Goal: Transaction & Acquisition: Purchase product/service

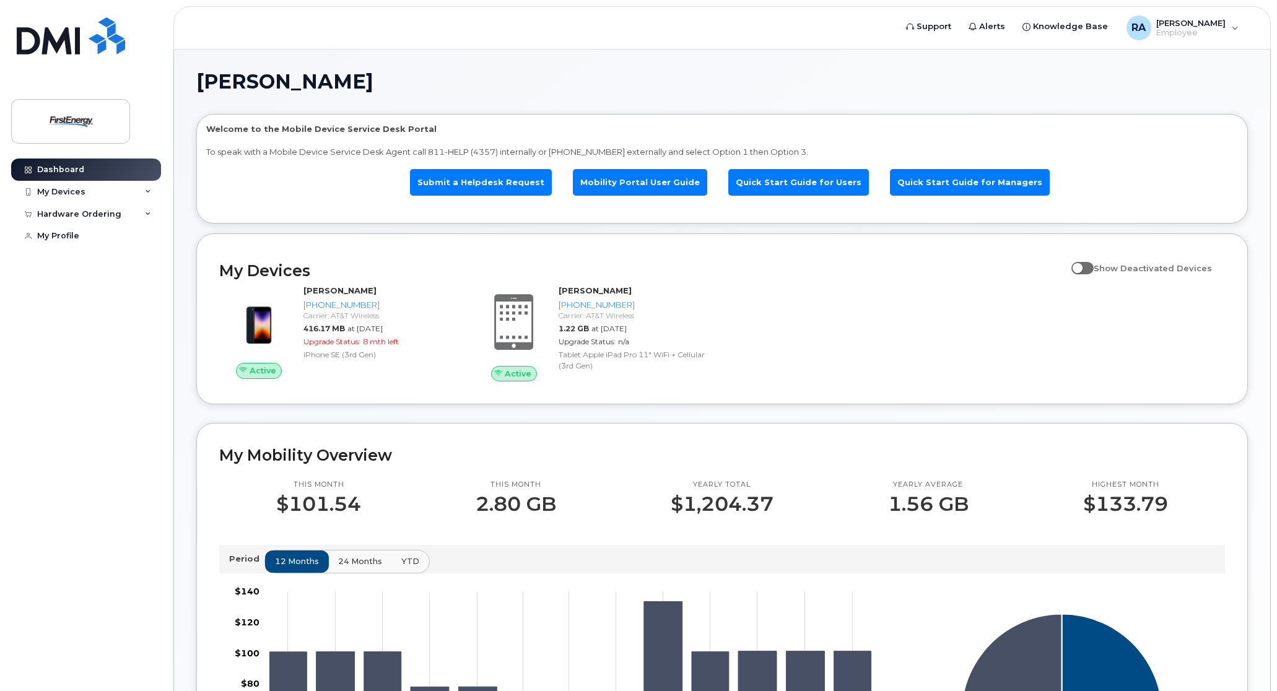
click at [1082, 263] on input "Show Deactivated Devices" at bounding box center [1077, 261] width 10 height 10
click at [1092, 268] on span at bounding box center [1083, 268] width 22 height 12
click at [1082, 266] on input "Show Deactivated Devices" at bounding box center [1077, 261] width 10 height 10
click at [1092, 268] on span at bounding box center [1083, 268] width 22 height 12
click at [1082, 266] on input "Show Deactivated Devices" at bounding box center [1077, 261] width 10 height 10
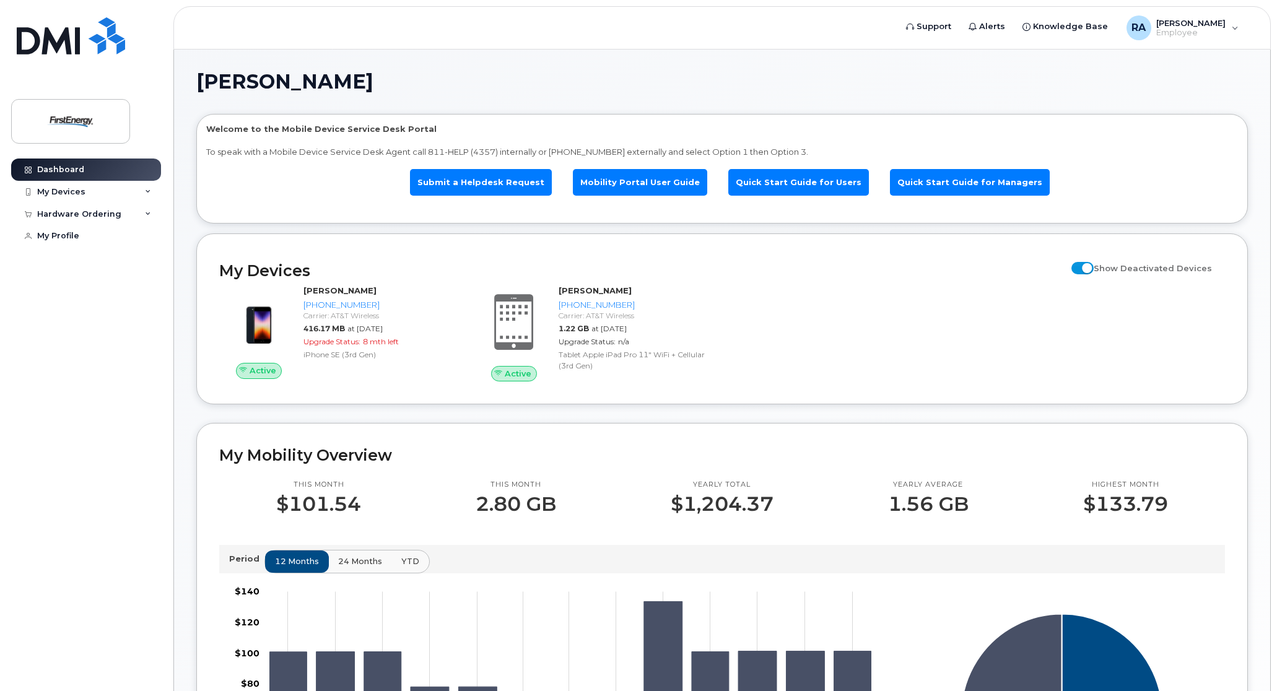
click at [1092, 268] on span at bounding box center [1083, 268] width 22 height 12
click at [1082, 266] on input "Show Deactivated Devices" at bounding box center [1077, 261] width 10 height 10
checkbox input "false"
click at [138, 196] on div "My Devices" at bounding box center [86, 192] width 150 height 22
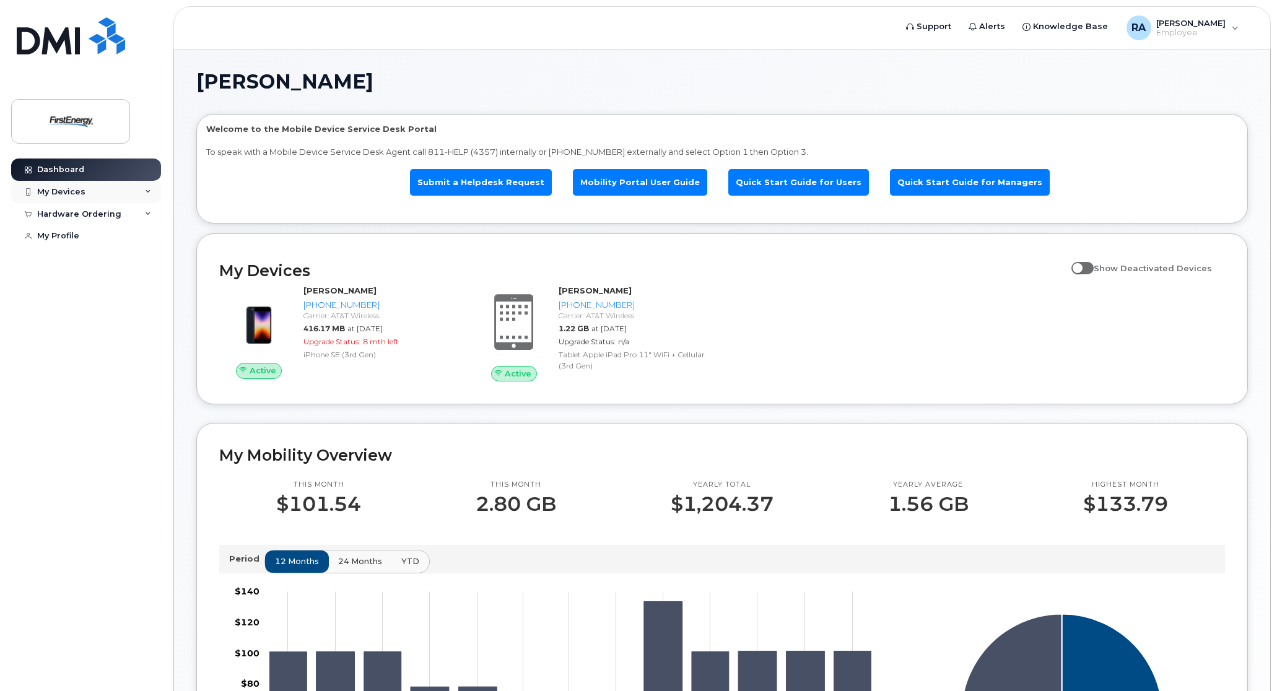
click at [113, 199] on div "My Devices" at bounding box center [86, 192] width 150 height 22
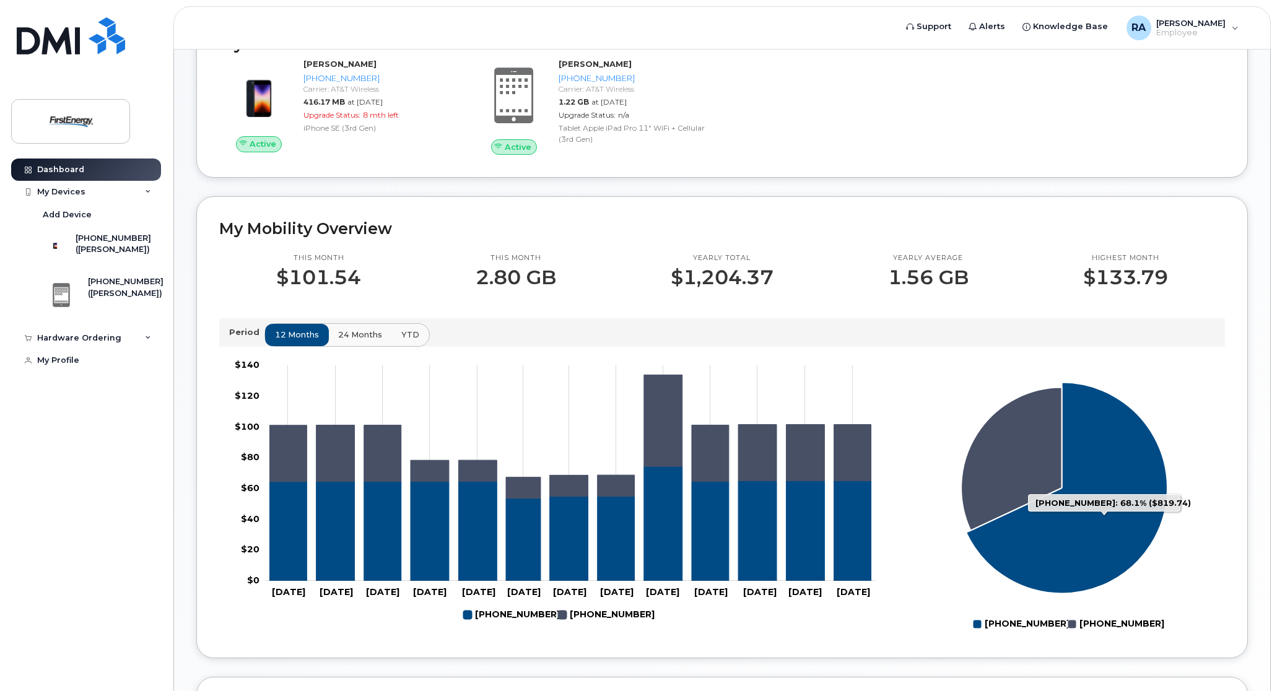
scroll to position [248, 0]
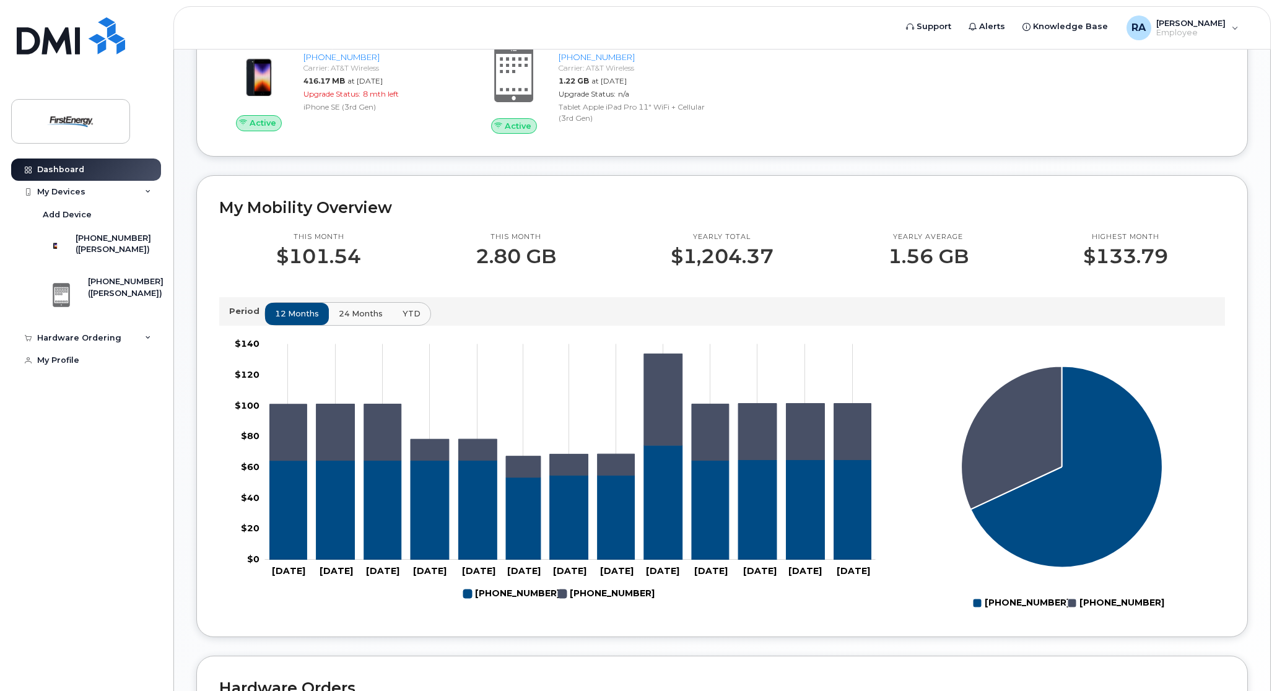
click at [351, 308] on span "24 months" at bounding box center [361, 314] width 44 height 12
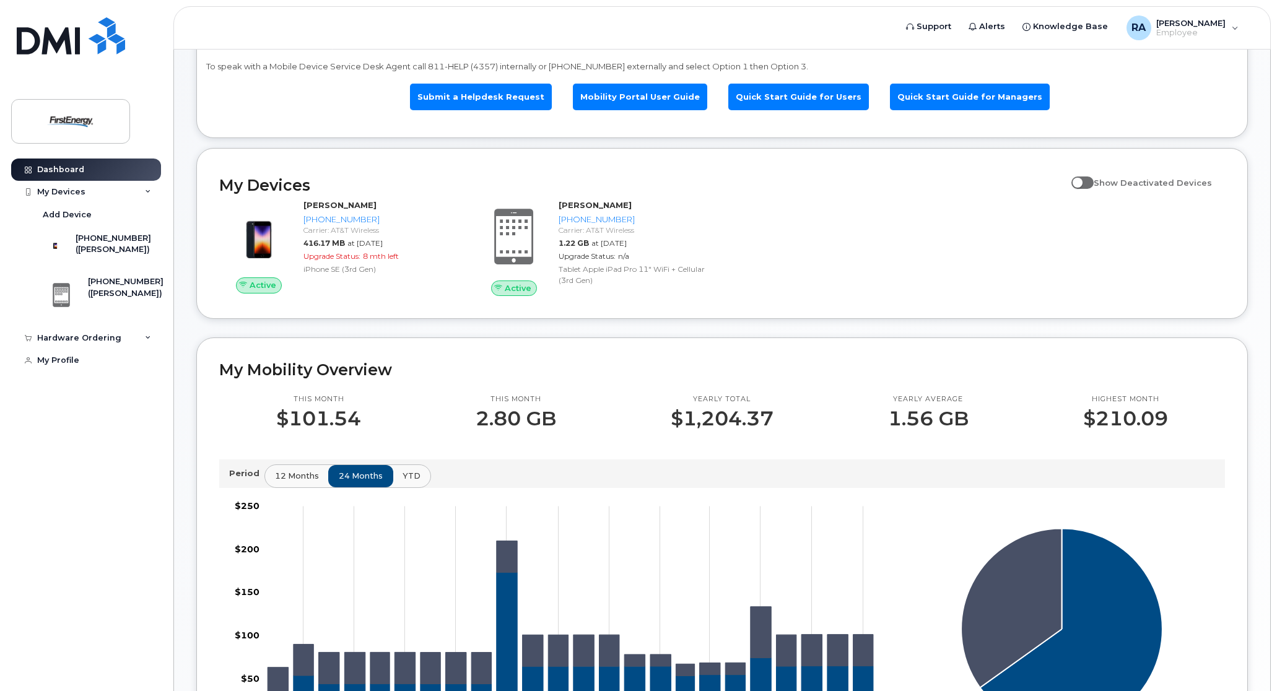
scroll to position [62, 0]
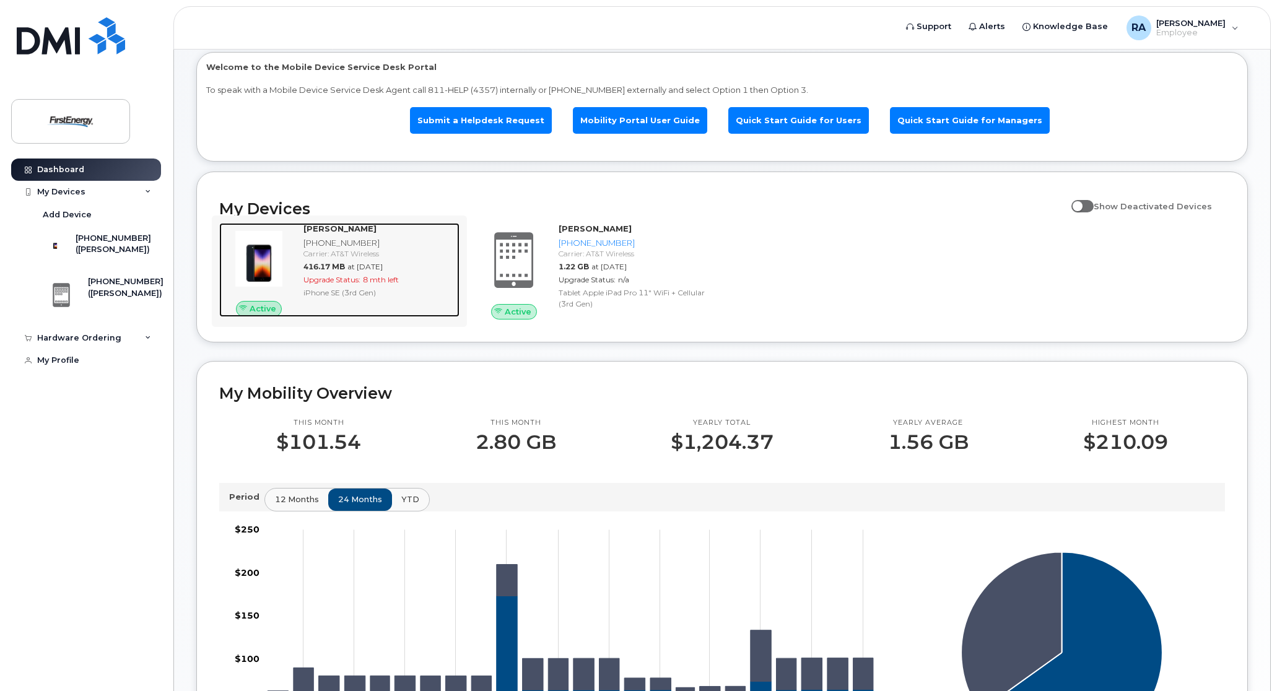
click at [318, 232] on strong "ANDREW W RESETAR" at bounding box center [340, 229] width 73 height 10
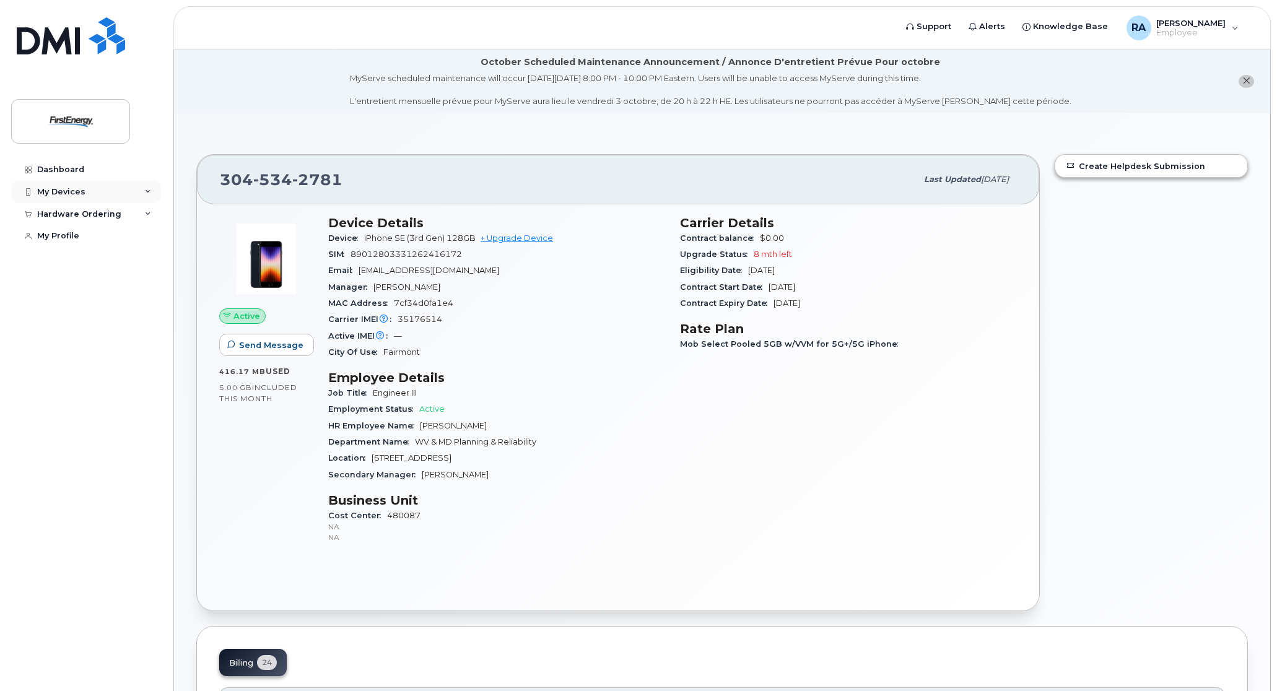
click at [75, 183] on div "My Devices" at bounding box center [86, 192] width 150 height 22
click at [71, 191] on div "My Devices" at bounding box center [61, 192] width 48 height 10
click at [144, 190] on div "My Devices" at bounding box center [86, 192] width 150 height 22
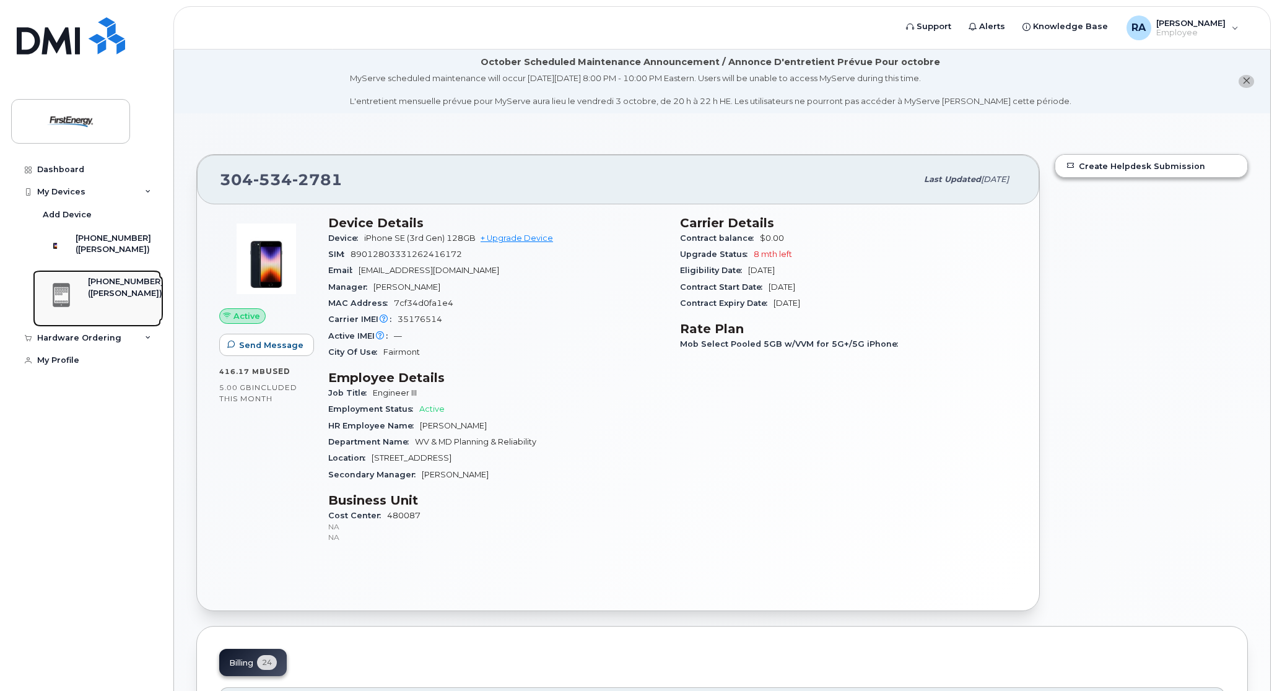
click at [119, 297] on div "([PERSON_NAME])" at bounding box center [126, 293] width 76 height 11
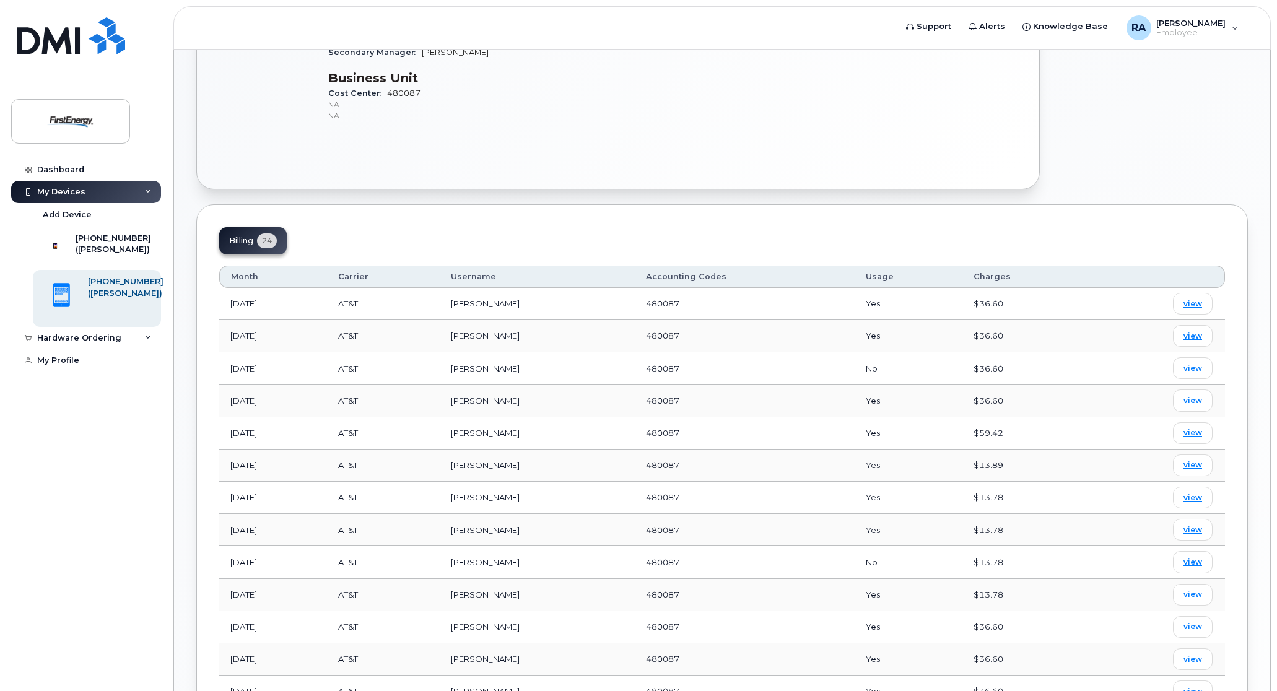
scroll to position [62, 0]
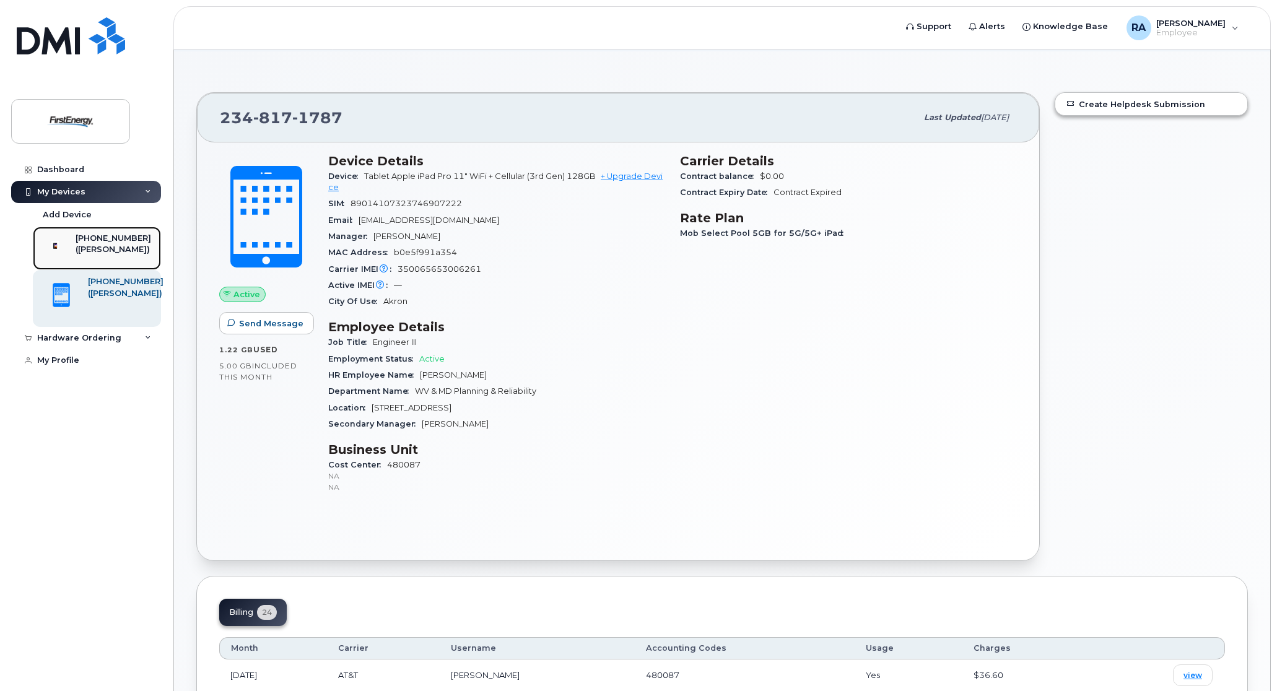
click at [110, 255] on div "([PERSON_NAME])" at bounding box center [114, 249] width 76 height 11
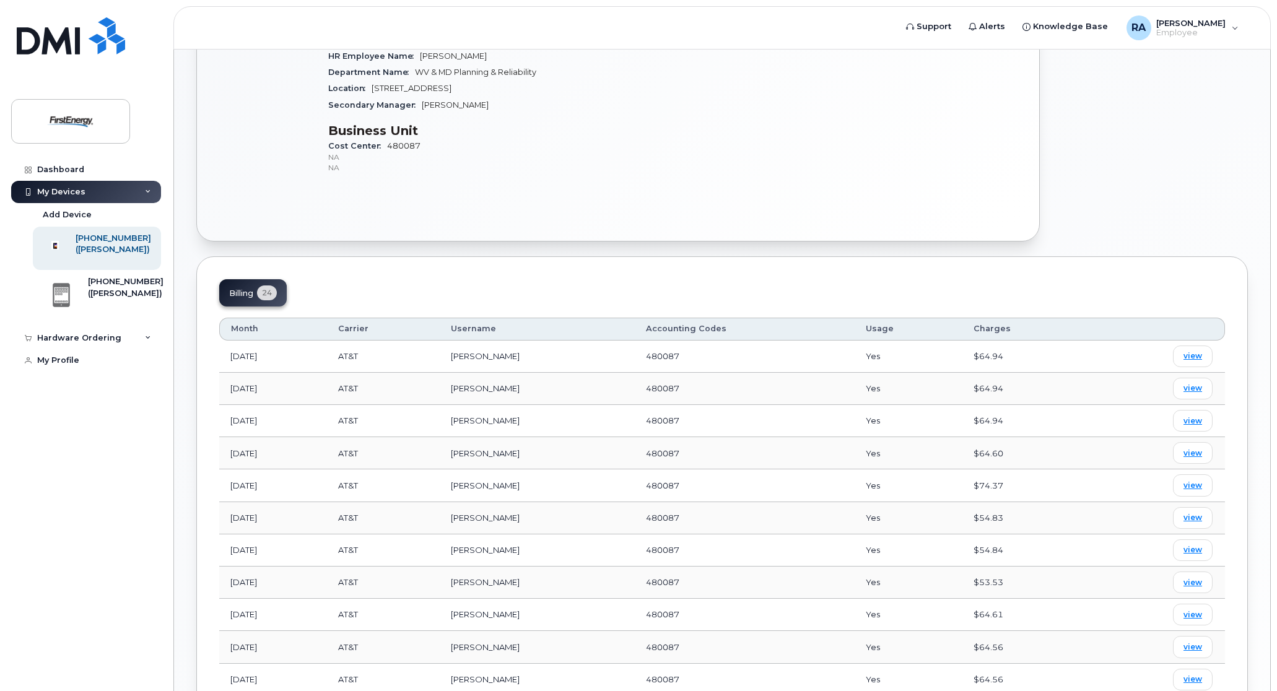
scroll to position [631, 0]
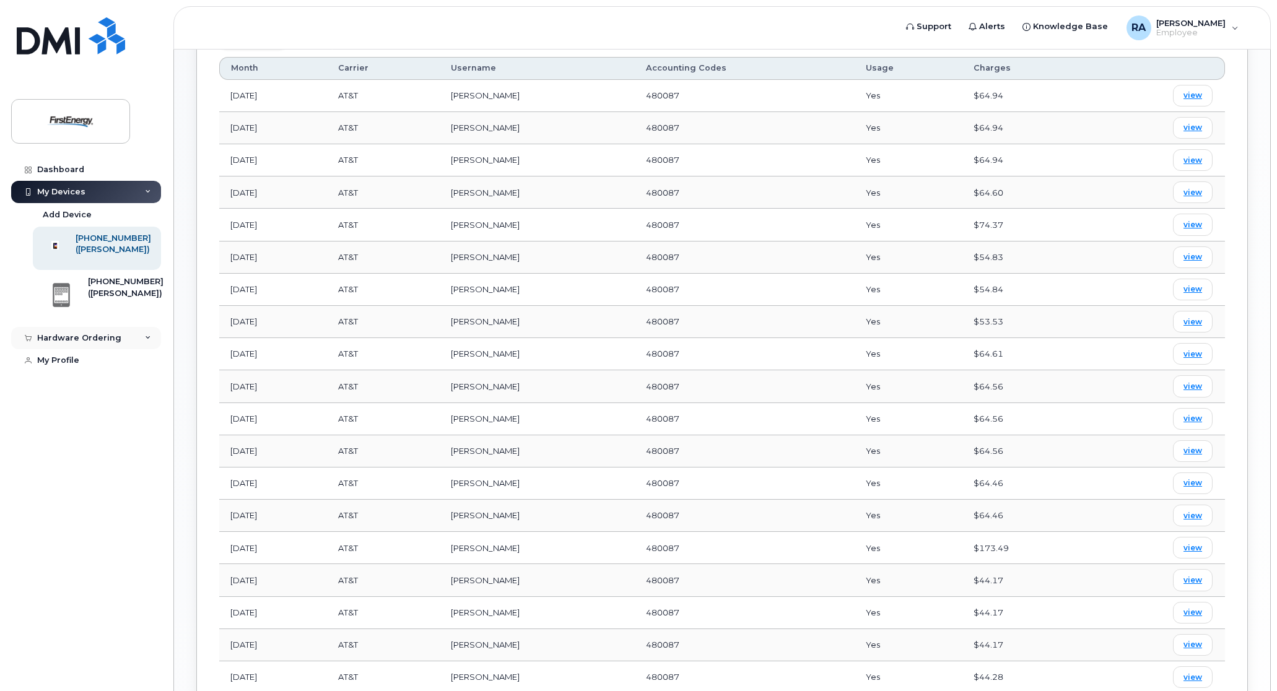
click at [144, 346] on div "Hardware Ordering" at bounding box center [86, 338] width 150 height 22
click at [90, 255] on div "([PERSON_NAME])" at bounding box center [114, 249] width 76 height 11
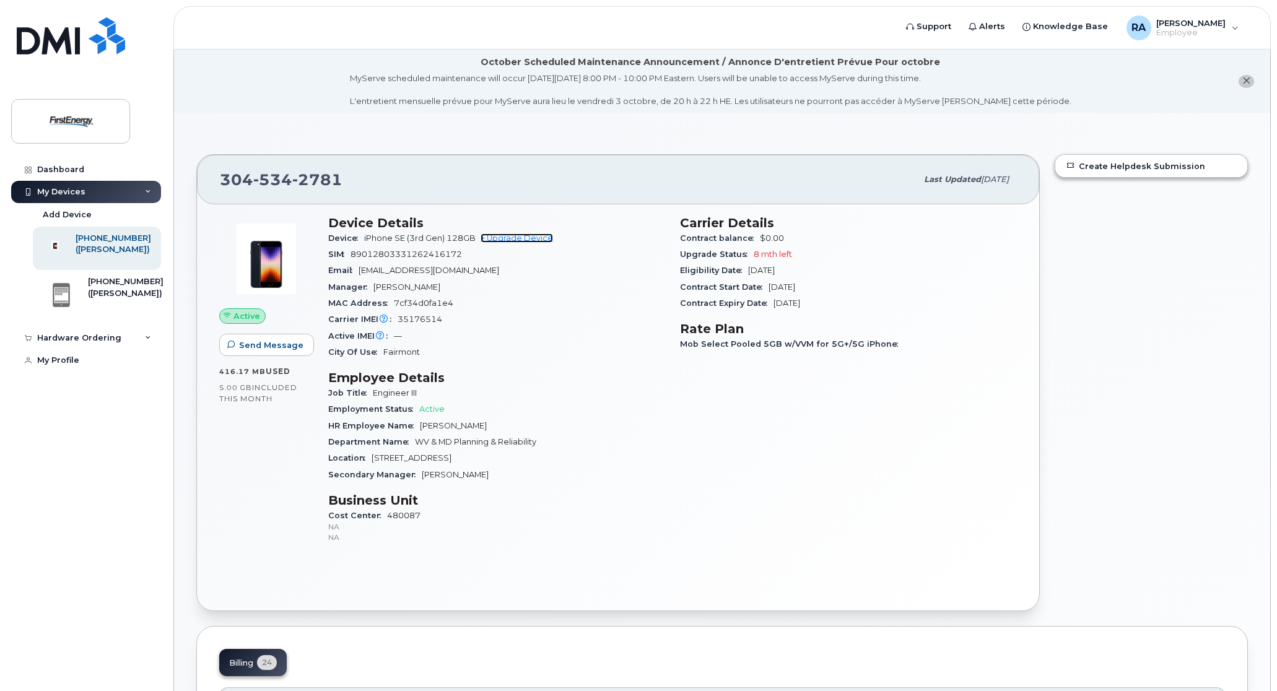
click at [491, 236] on link "+ Upgrade Device" at bounding box center [517, 238] width 72 height 9
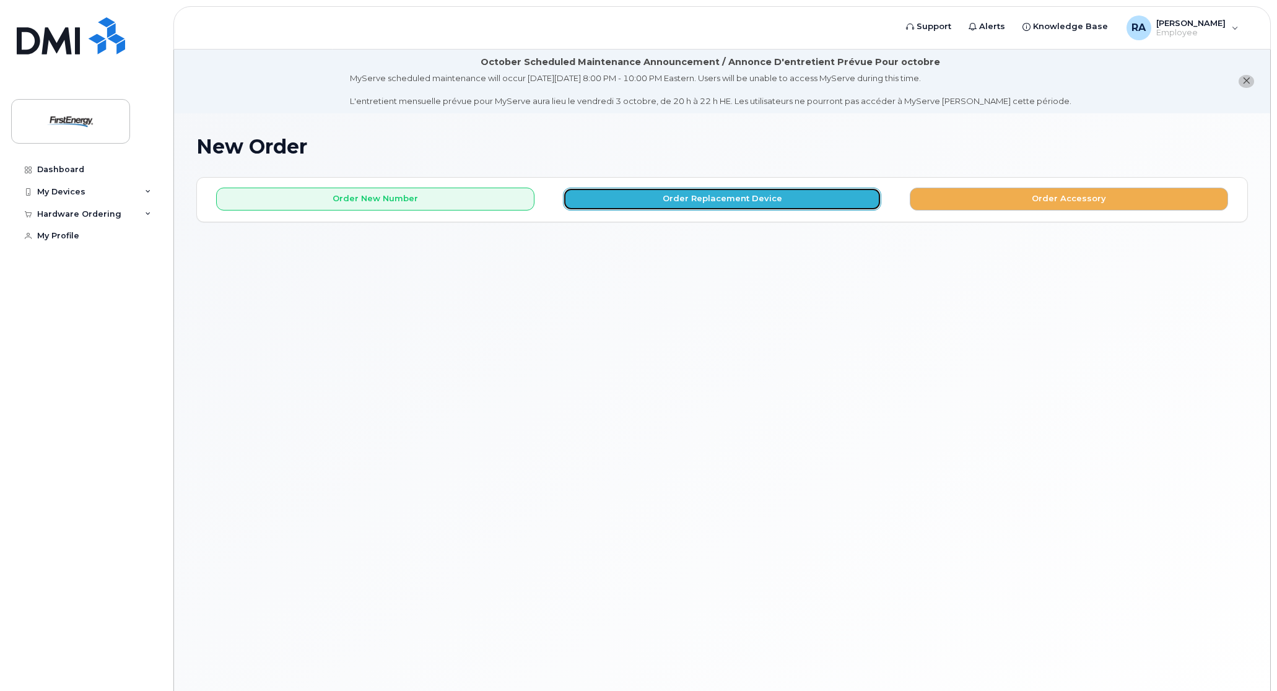
click at [740, 194] on button "Order Replacement Device" at bounding box center [722, 199] width 318 height 23
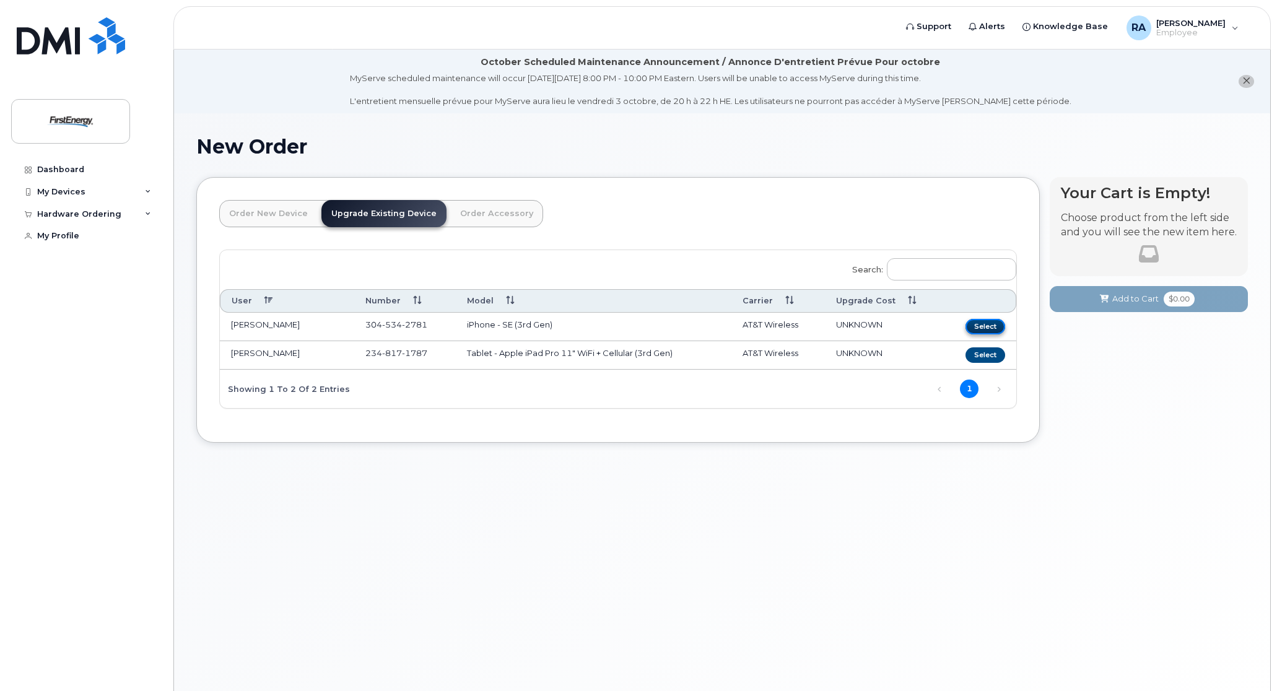
click at [969, 331] on button "Select" at bounding box center [986, 326] width 40 height 15
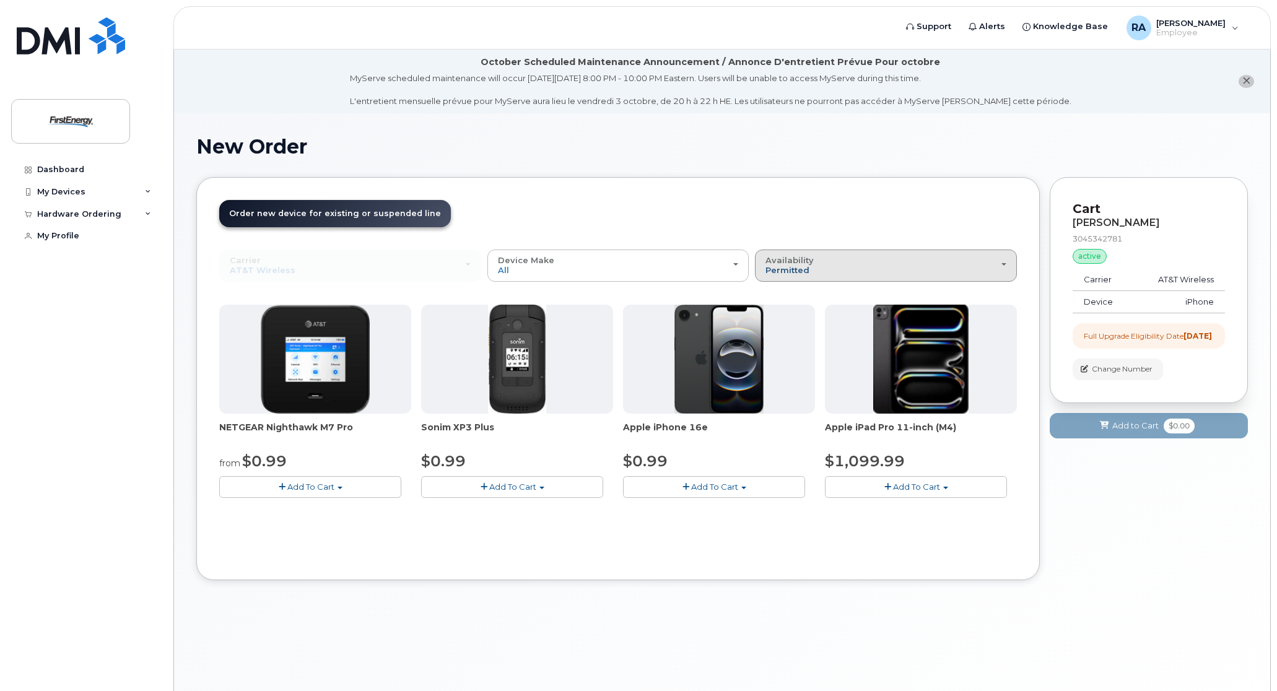
click at [807, 268] on span "Permitted" at bounding box center [788, 270] width 44 height 10
click at [431, 551] on div "Carrier Verizon Wireless AT&T Wireless US Cellular Verizon Wireless AT&T Wirele…" at bounding box center [618, 404] width 798 height 308
click at [844, 266] on div "Availability Permitted All" at bounding box center [886, 265] width 241 height 19
click at [793, 313] on div "All" at bounding box center [886, 314] width 256 height 15
click at [800, 270] on span "Permitted" at bounding box center [788, 270] width 44 height 10
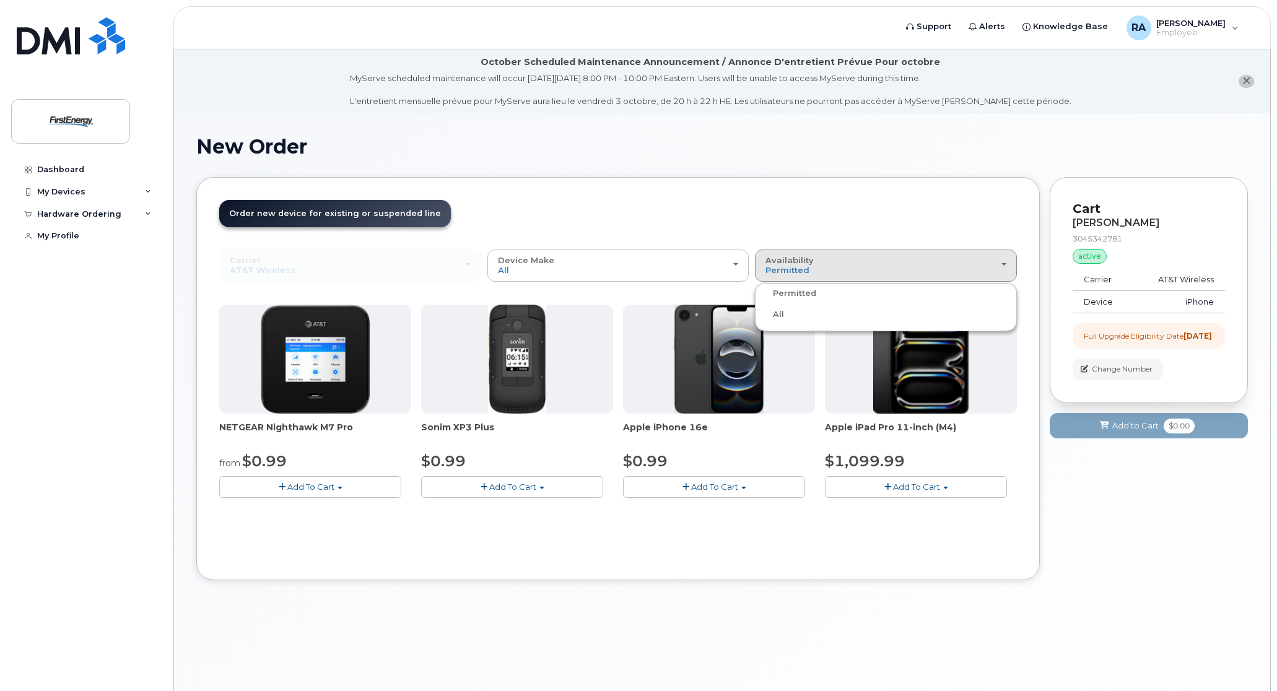
click at [772, 314] on label "All" at bounding box center [771, 314] width 26 height 15
click at [0, 0] on input "All" at bounding box center [0, 0] width 0 height 0
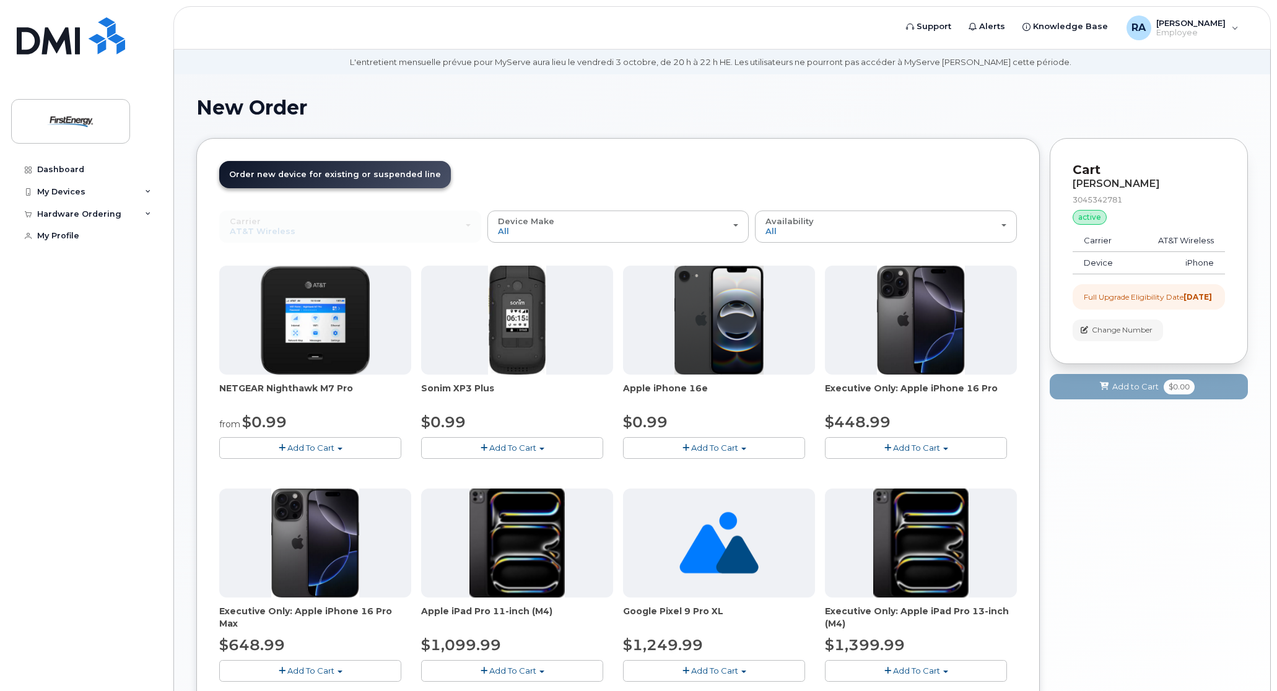
scroll to position [69, 0]
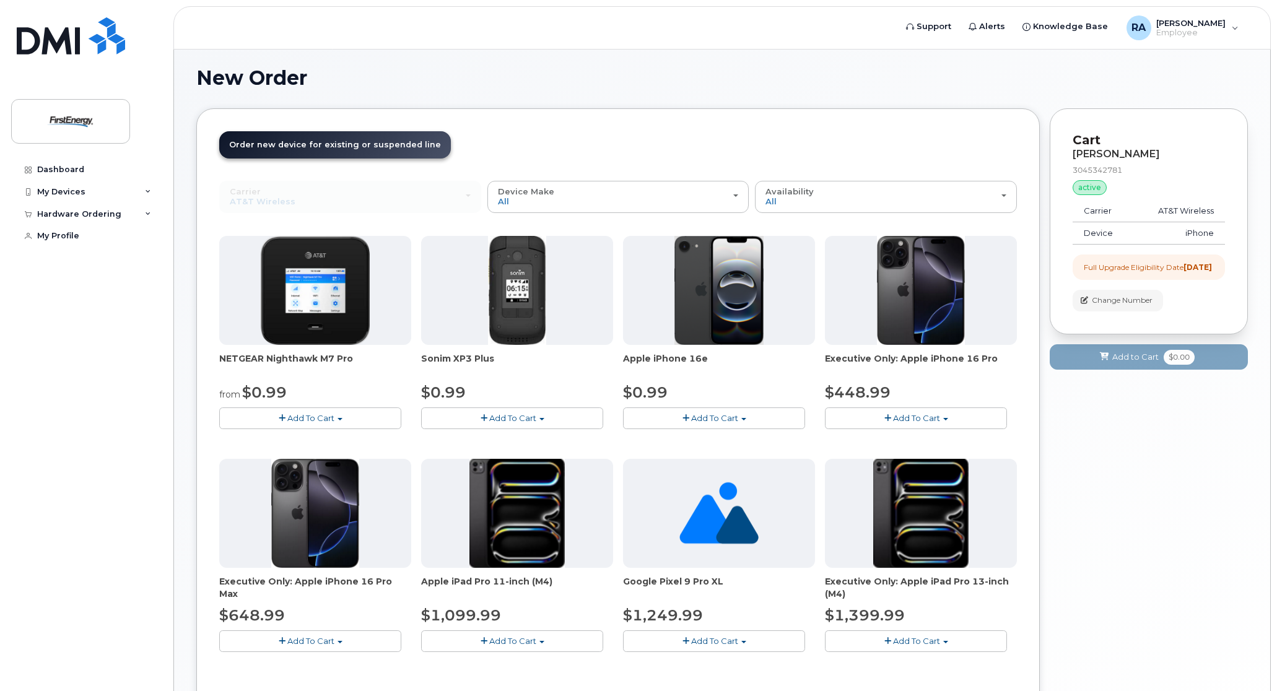
click at [766, 413] on button "Add To Cart" at bounding box center [714, 419] width 182 height 22
click at [888, 416] on span "button" at bounding box center [888, 418] width 7 height 8
click at [722, 444] on div "NETGEAR Nighthawk M7 Pro from $0.99 Add To Cart $0.99 - 2 Year Upgrade $449.99 …" at bounding box center [618, 454] width 798 height 436
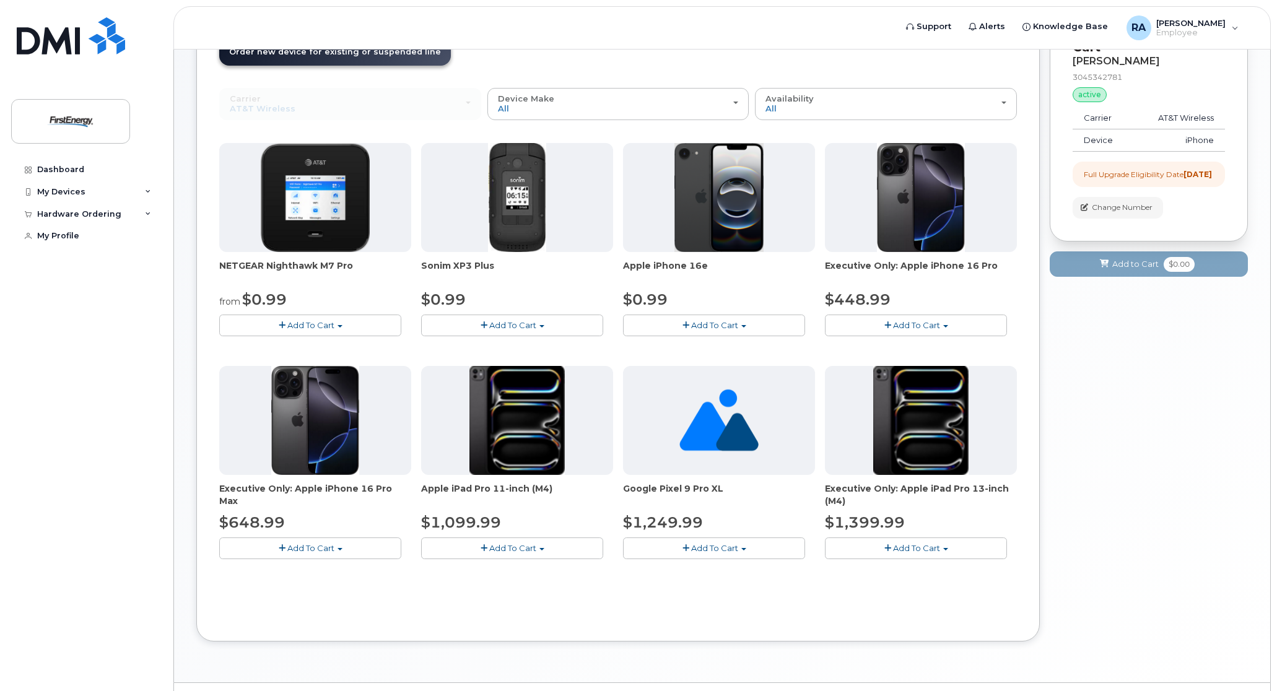
scroll to position [193, 0]
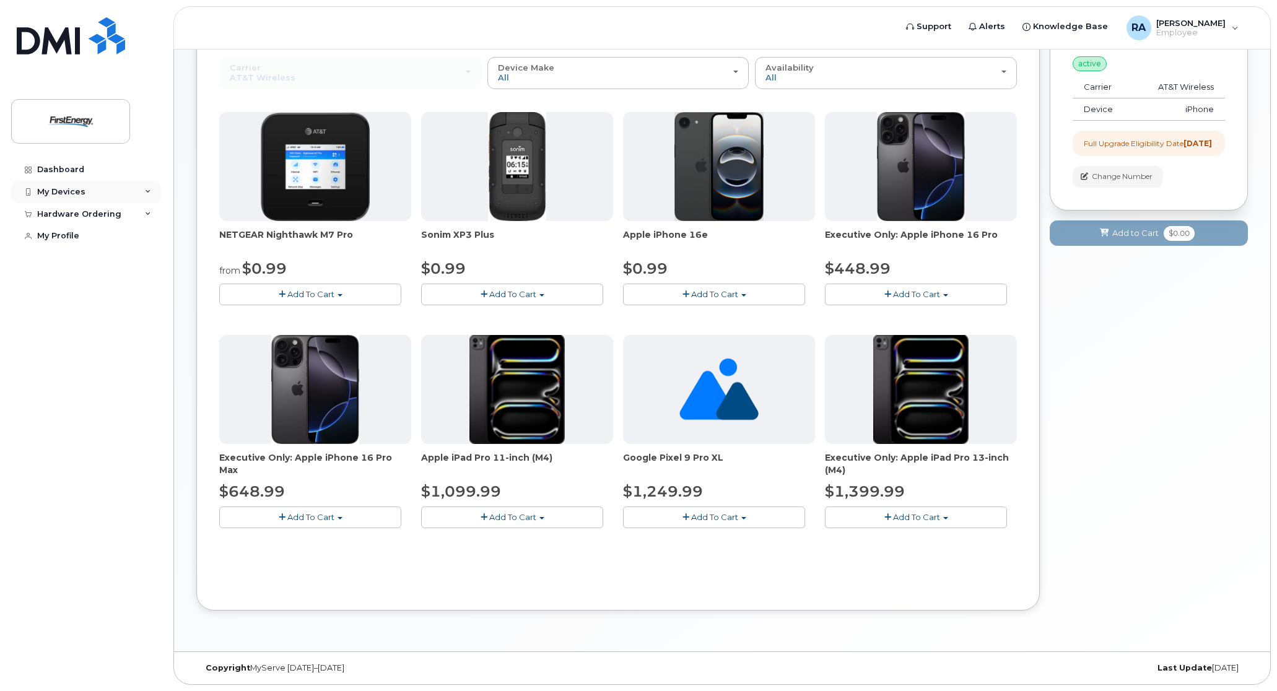
click at [71, 200] on div "My Devices" at bounding box center [86, 192] width 150 height 22
click at [139, 338] on div "Hardware Ordering" at bounding box center [86, 338] width 150 height 22
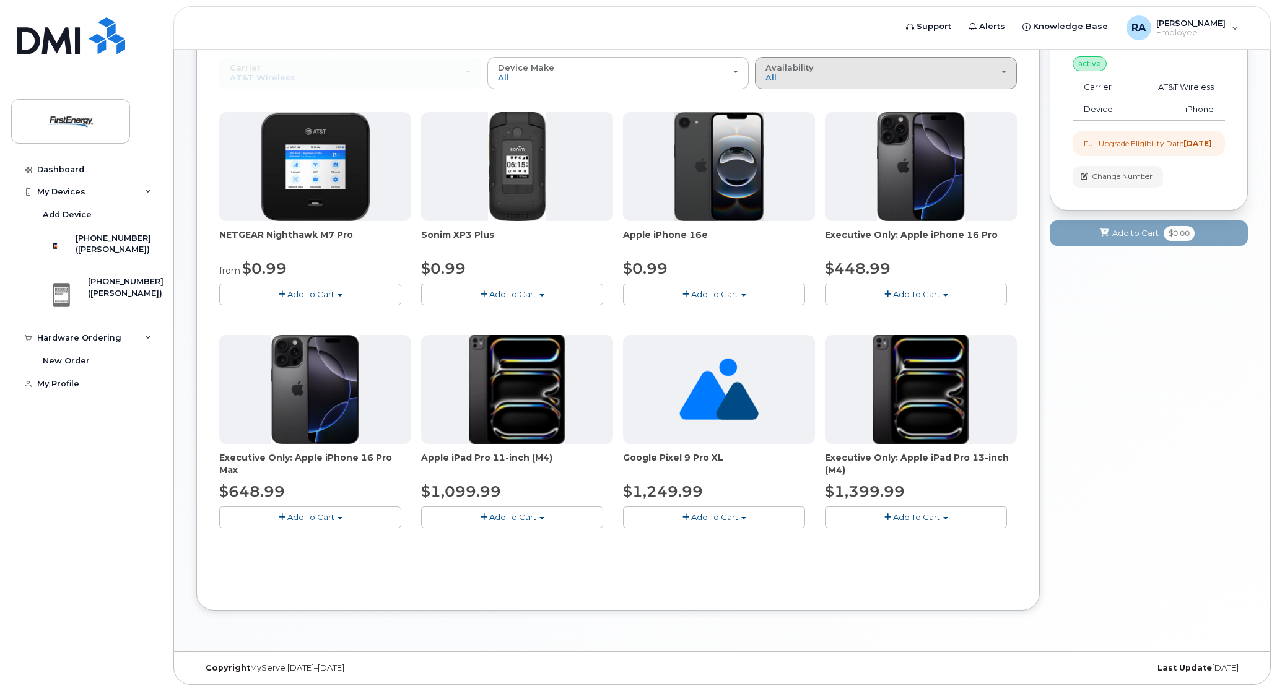
click at [792, 73] on div "Availability Permitted All" at bounding box center [886, 72] width 241 height 19
click at [784, 121] on label "All" at bounding box center [771, 122] width 26 height 15
click at [0, 0] on input "All" at bounding box center [0, 0] width 0 height 0
click at [781, 75] on div "Availability Permitted All" at bounding box center [886, 72] width 241 height 19
click at [776, 121] on label "All" at bounding box center [771, 122] width 26 height 15
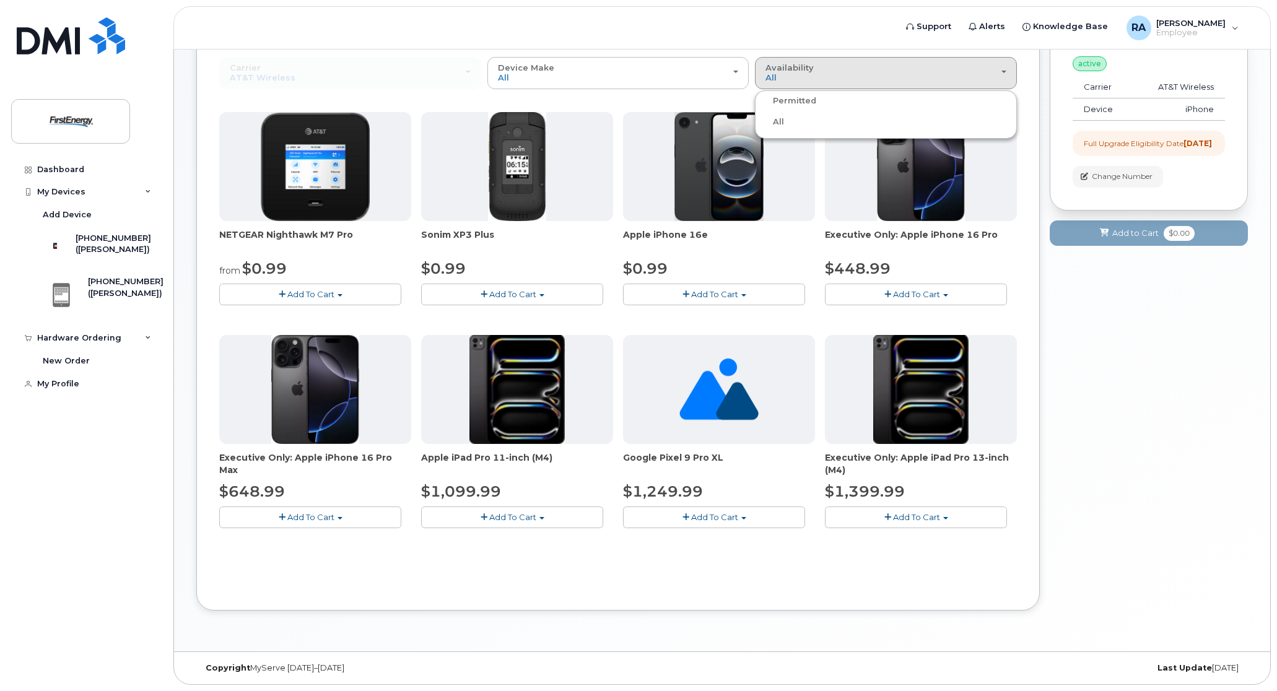
click at [0, 0] on input "All" at bounding box center [0, 0] width 0 height 0
click at [833, 81] on div "Availability Permitted All" at bounding box center [886, 72] width 241 height 19
click at [793, 102] on label "Permitted" at bounding box center [787, 101] width 58 height 15
click at [0, 0] on input "Permitted" at bounding box center [0, 0] width 0 height 0
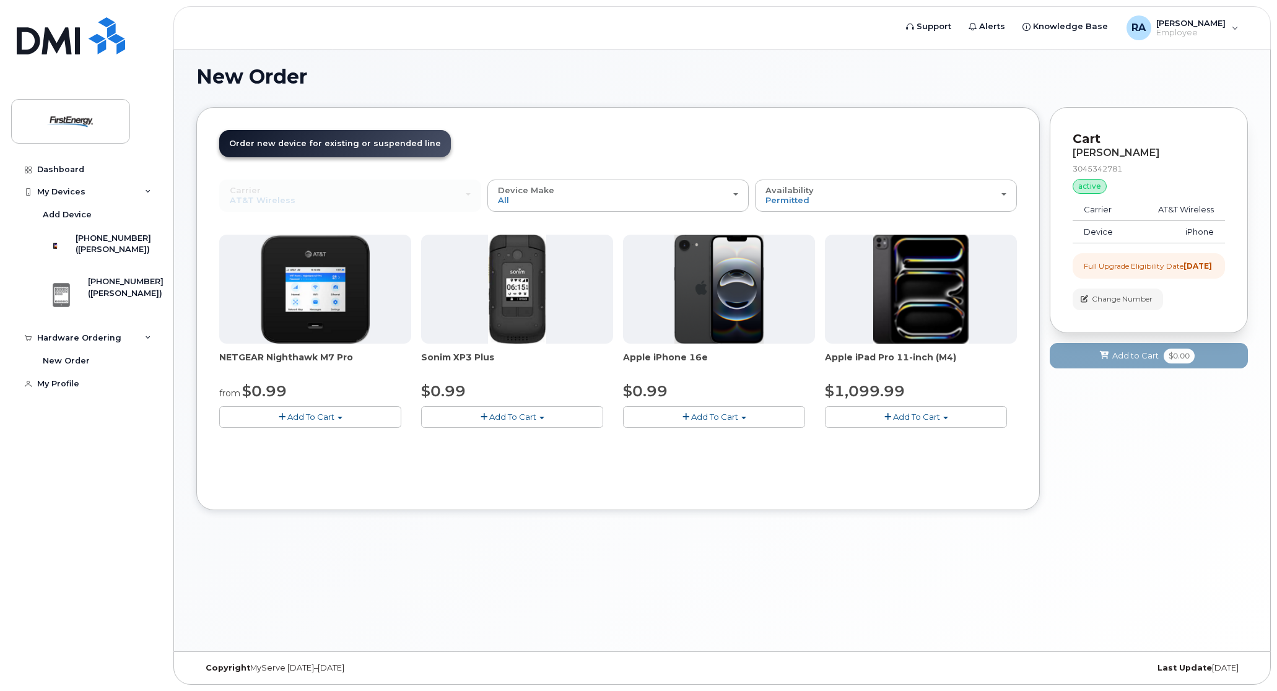
click at [326, 417] on span "Add To Cart" at bounding box center [310, 417] width 47 height 10
click at [562, 422] on button "Add To Cart" at bounding box center [512, 417] width 182 height 22
click at [713, 416] on span "Add To Cart" at bounding box center [714, 417] width 47 height 10
click at [85, 195] on div "My Devices" at bounding box center [86, 192] width 150 height 22
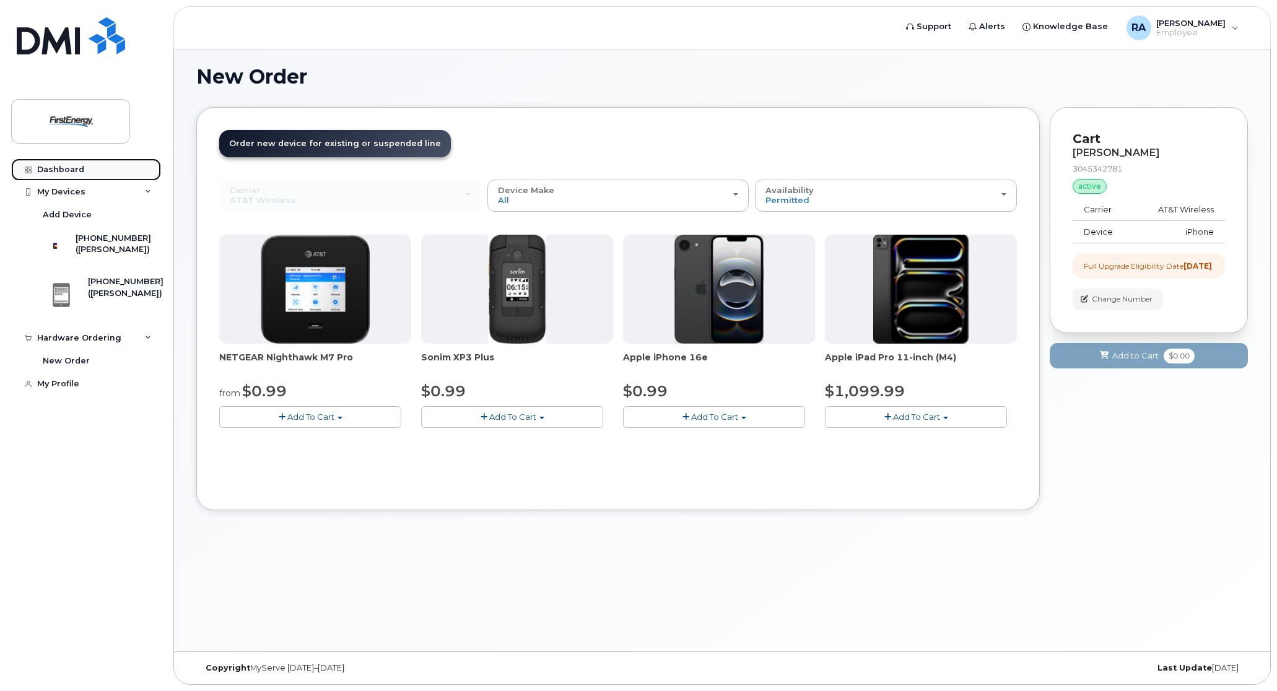
click at [84, 168] on link "Dashboard" at bounding box center [86, 170] width 150 height 22
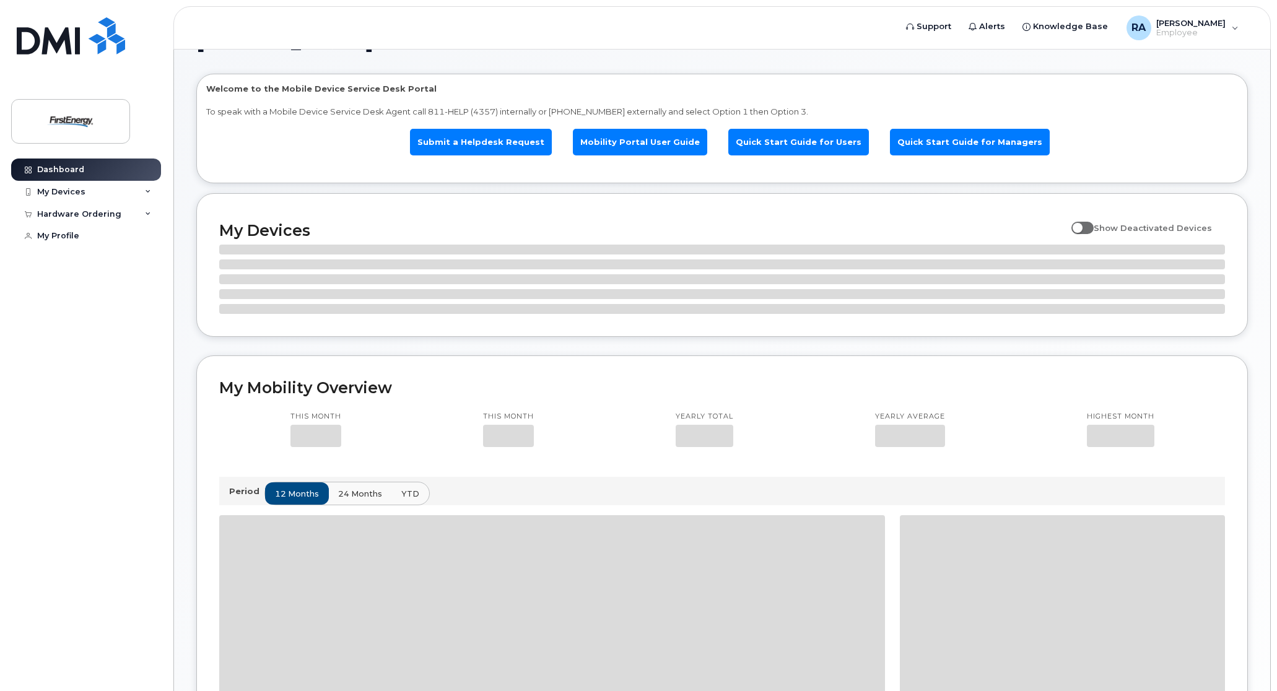
scroll to position [124, 0]
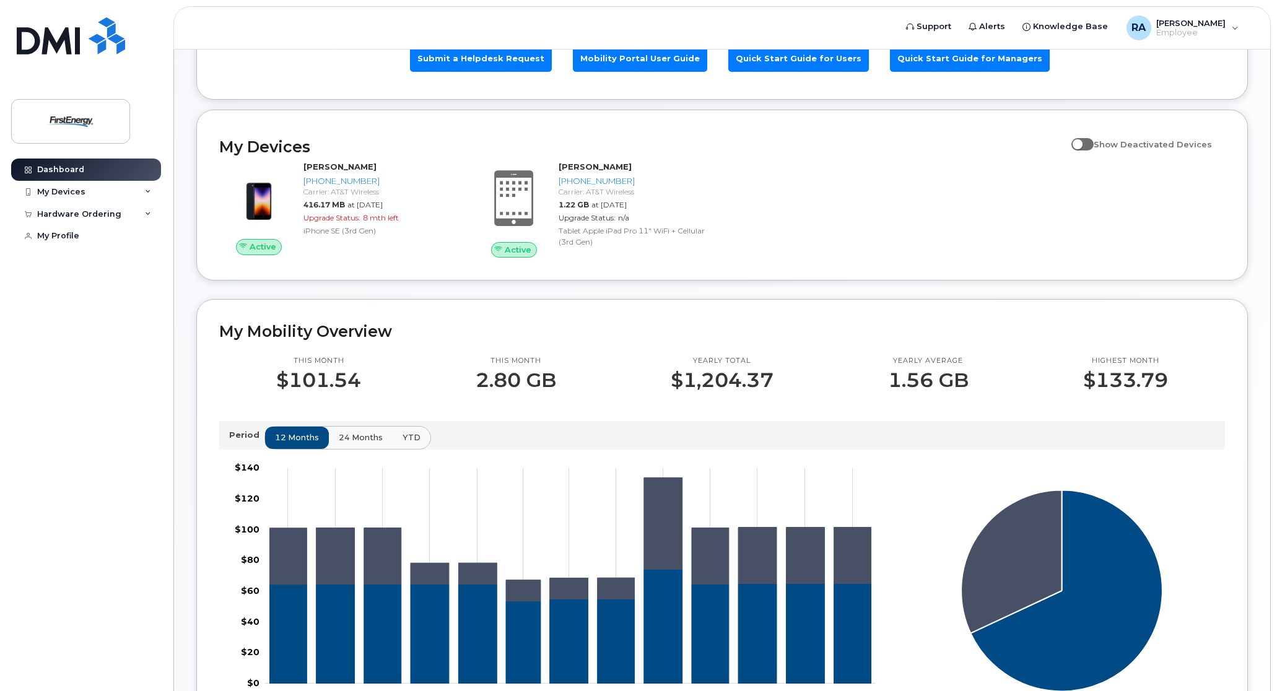
click at [347, 430] on button "24 months" at bounding box center [360, 438] width 65 height 22
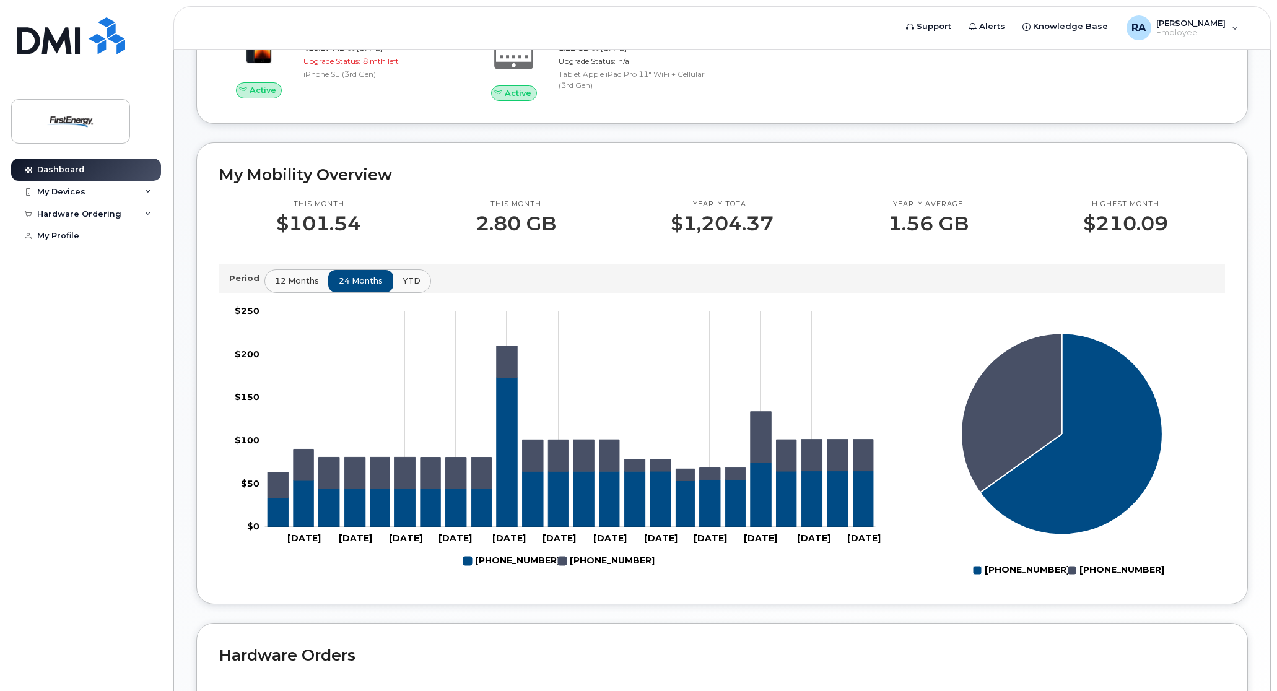
scroll to position [280, 0]
click at [129, 214] on div "Hardware Ordering" at bounding box center [86, 214] width 150 height 22
click at [133, 191] on div "My Devices" at bounding box center [86, 192] width 150 height 22
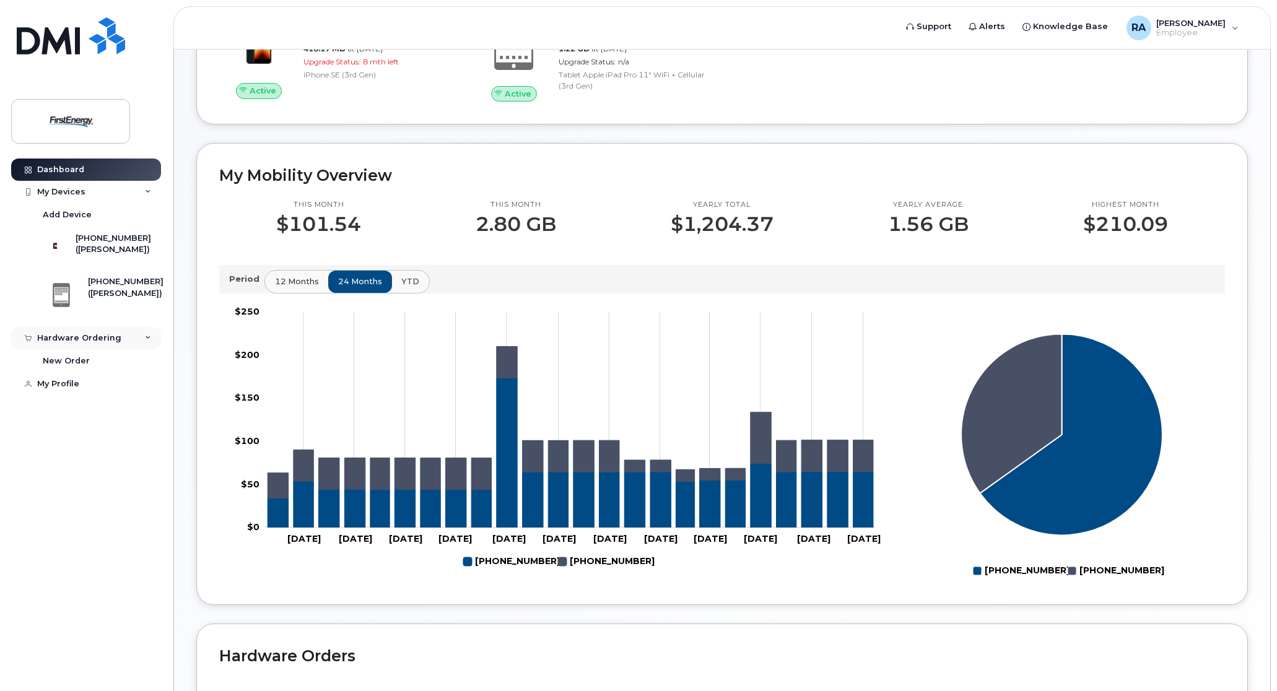
click at [68, 339] on div "Hardware Ordering" at bounding box center [79, 338] width 84 height 10
click at [67, 389] on div "My Profile" at bounding box center [58, 384] width 42 height 10
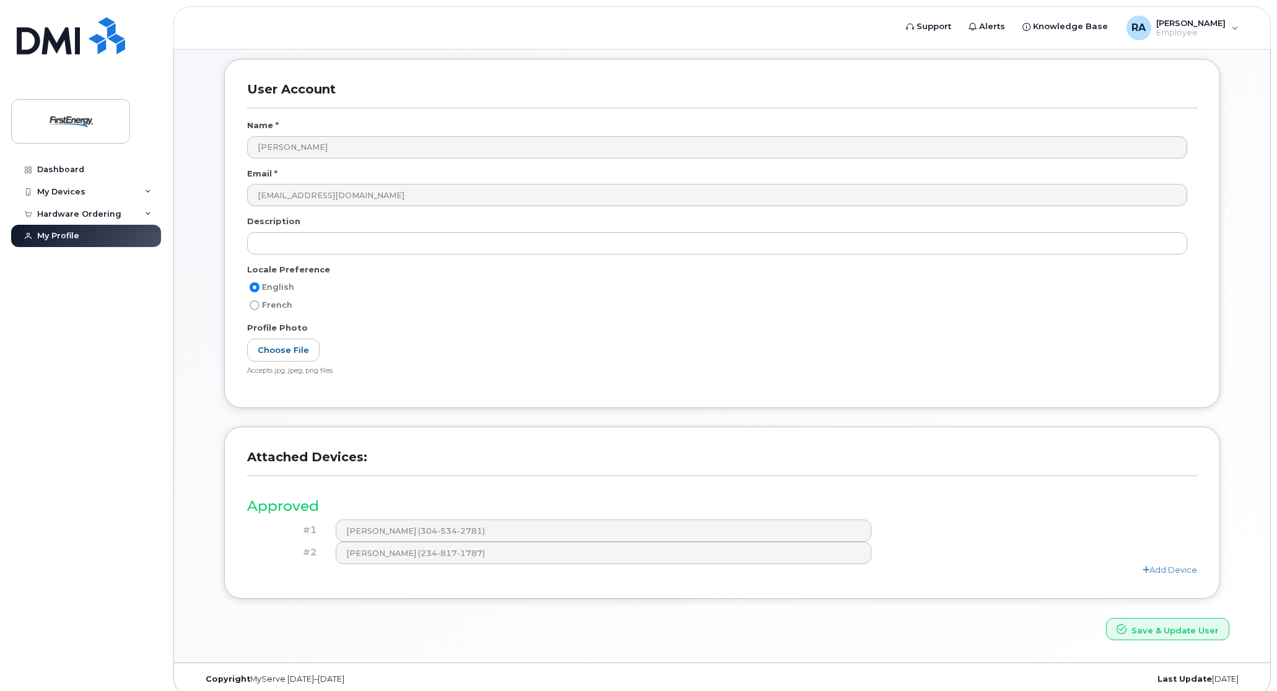
scroll to position [130, 0]
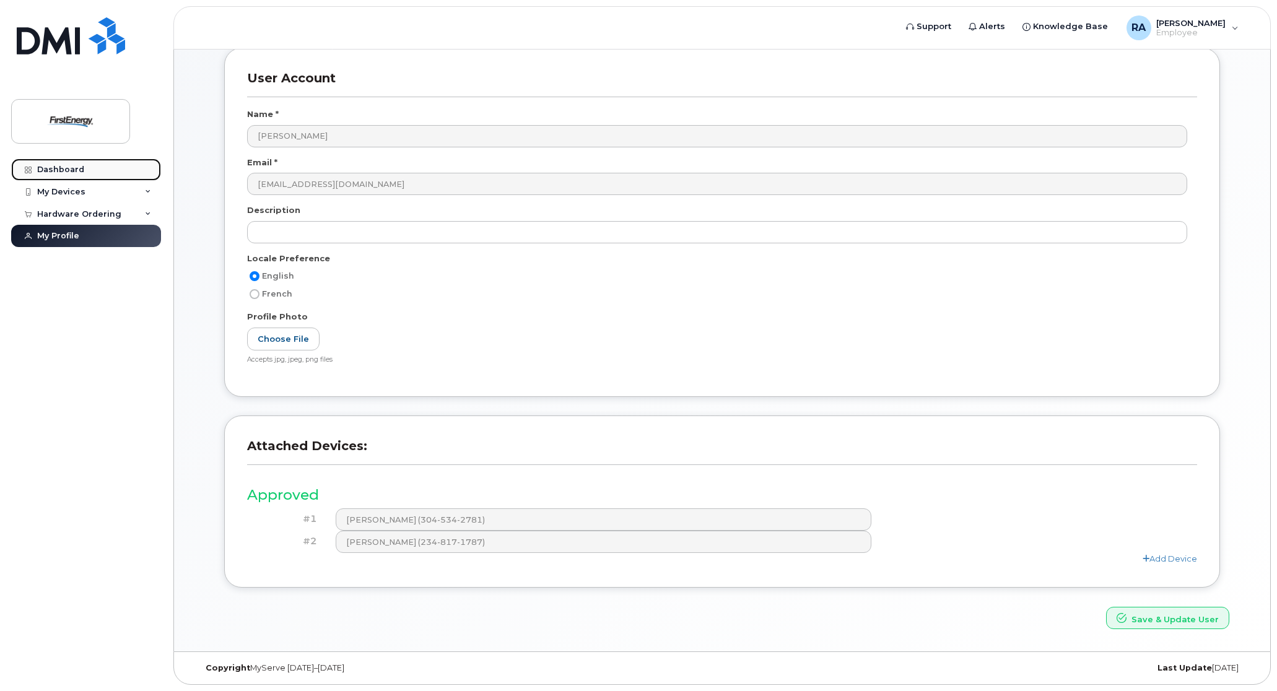
click at [55, 167] on div "Dashboard" at bounding box center [60, 170] width 47 height 10
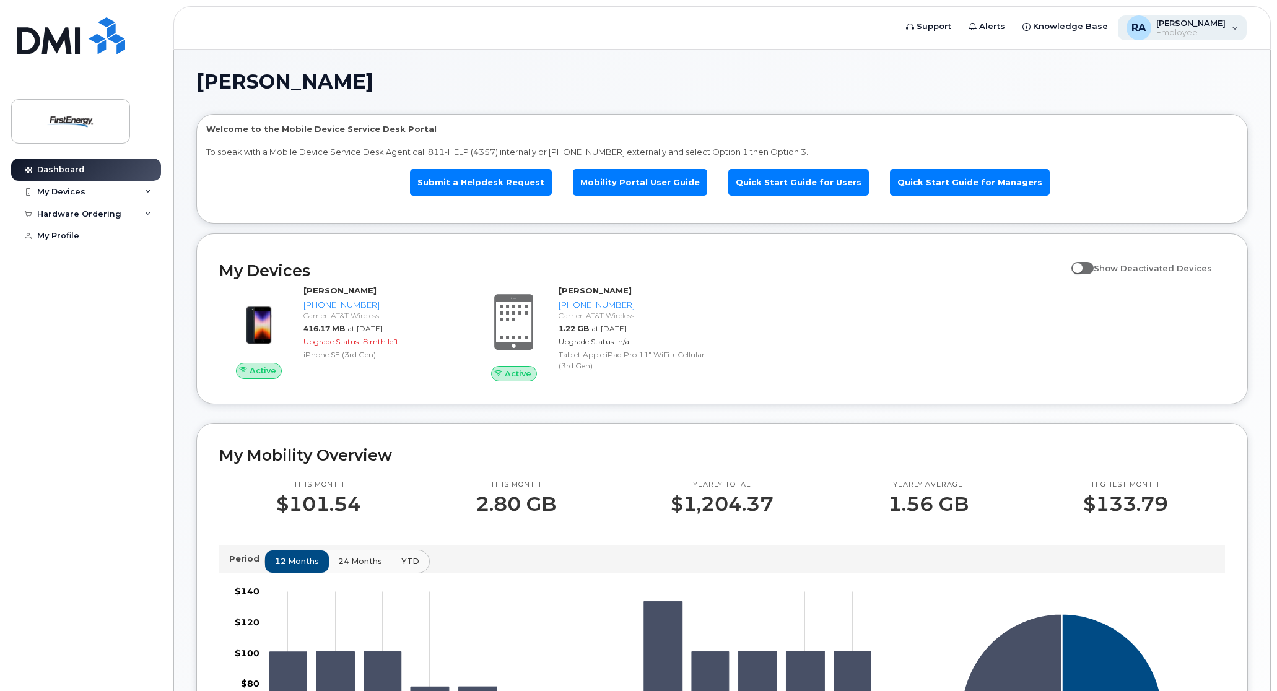
click at [1190, 27] on span "[PERSON_NAME]" at bounding box center [1191, 23] width 69 height 10
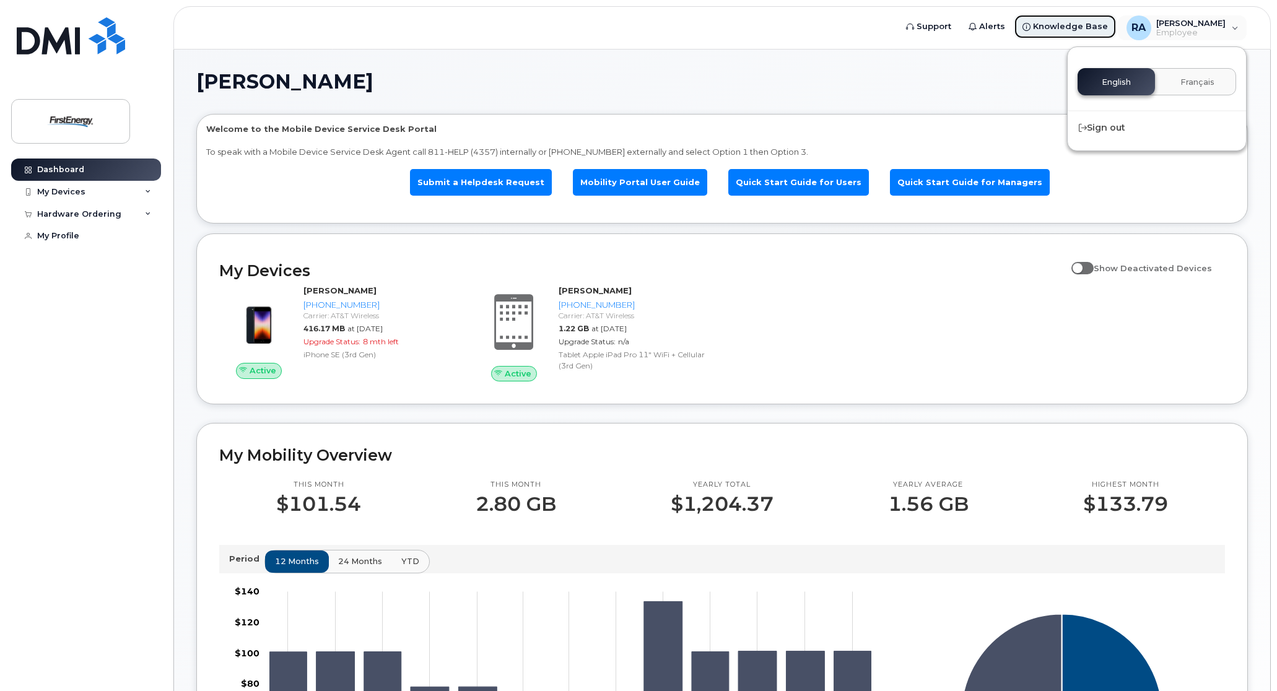
click at [1079, 20] on span "Knowledge Base" at bounding box center [1070, 26] width 75 height 12
click at [1088, 269] on span at bounding box center [1083, 268] width 22 height 12
click at [1082, 266] on input "Show Deactivated Devices" at bounding box center [1077, 261] width 10 height 10
checkbox input "true"
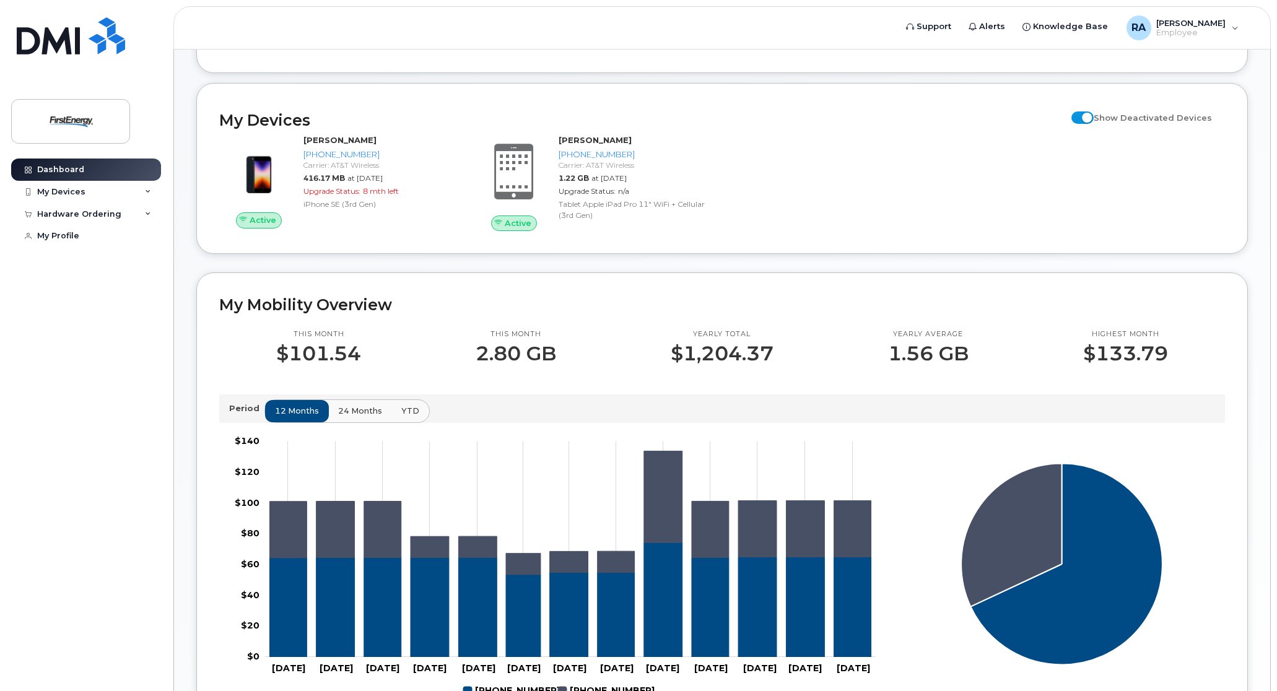
scroll to position [186, 0]
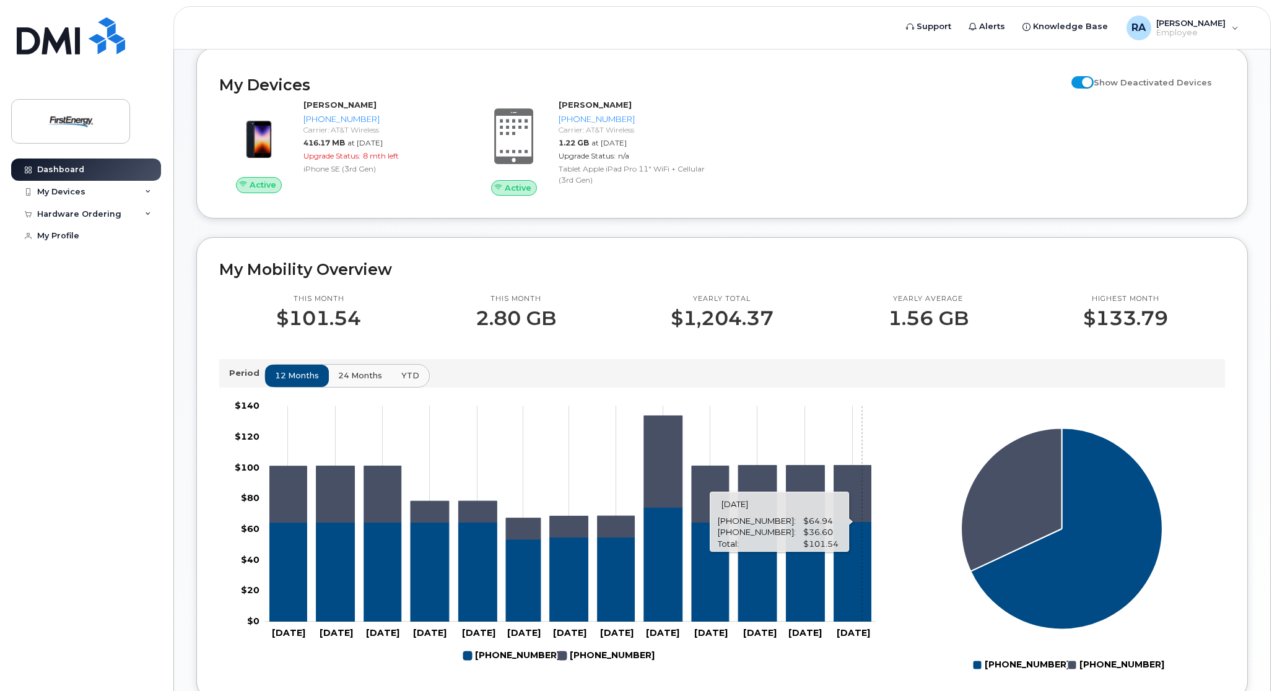
click at [862, 524] on icon "304-534-2781" at bounding box center [852, 572] width 37 height 100
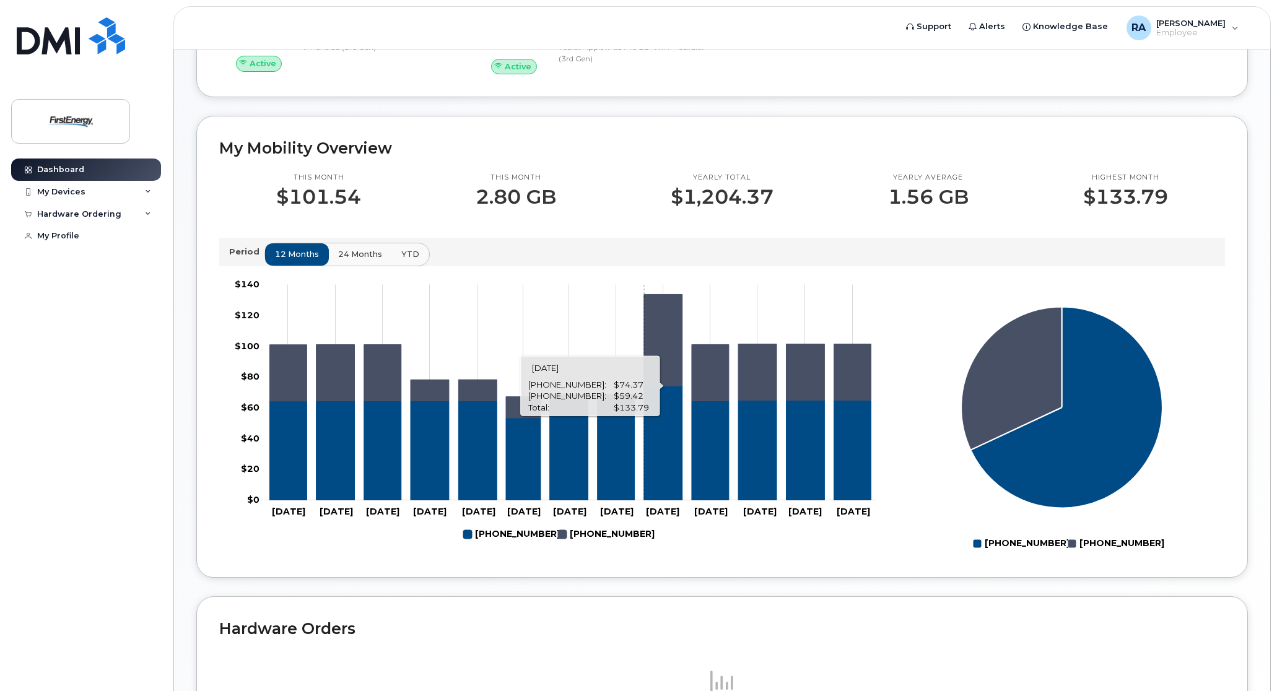
scroll to position [280, 0]
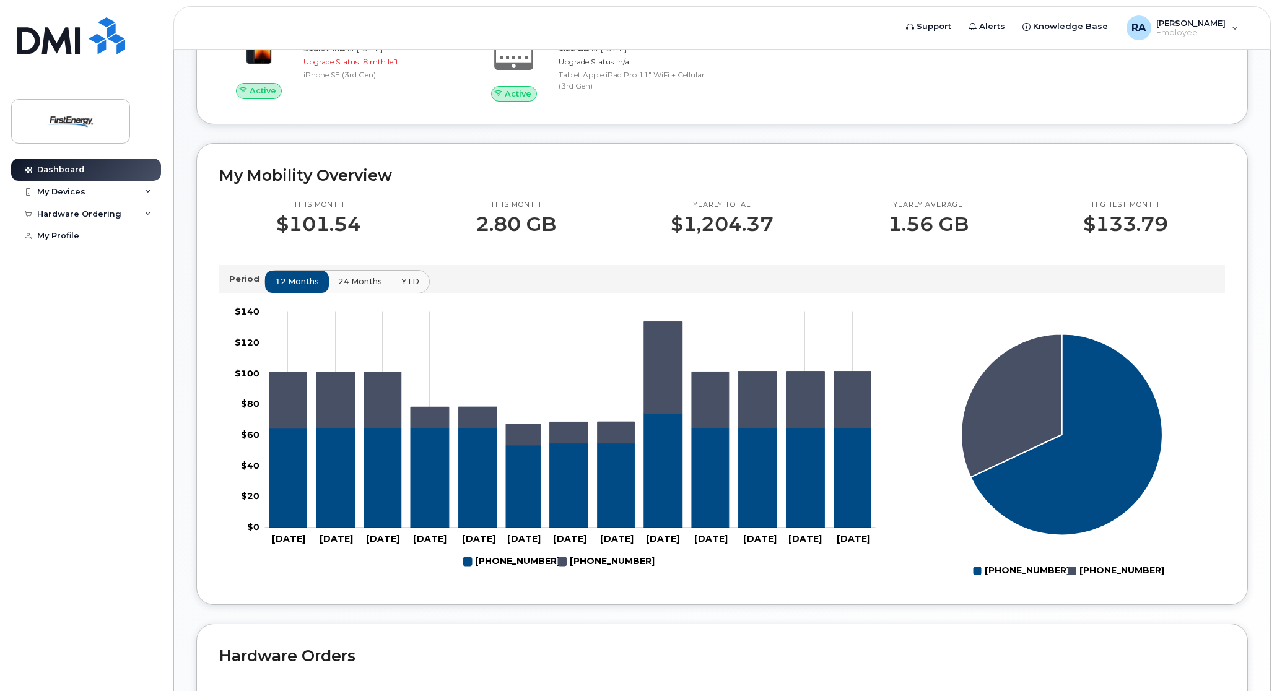
click at [498, 223] on p "2.80 GB" at bounding box center [516, 224] width 81 height 22
drag, startPoint x: 673, startPoint y: 234, endPoint x: 805, endPoint y: 231, distance: 132.0
click at [805, 231] on div "Yearly total $1,204.37" at bounding box center [722, 217] width 217 height 35
click at [341, 277] on span "24 months" at bounding box center [361, 282] width 44 height 12
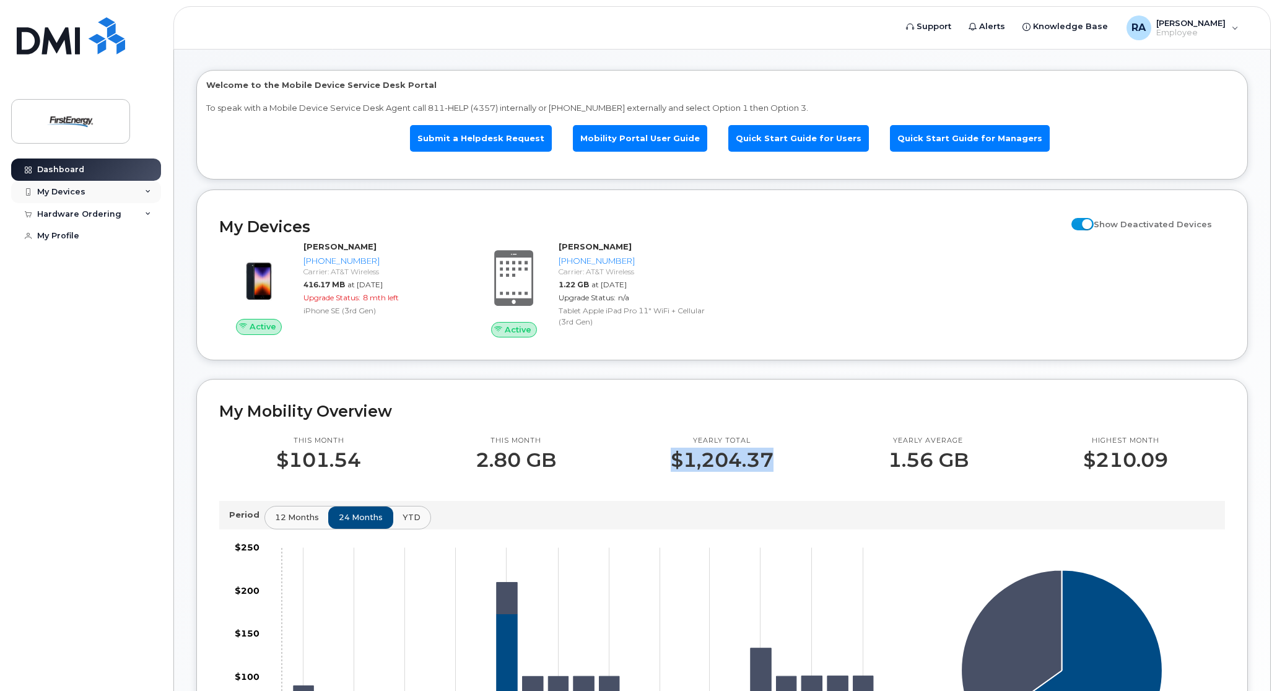
scroll to position [0, 0]
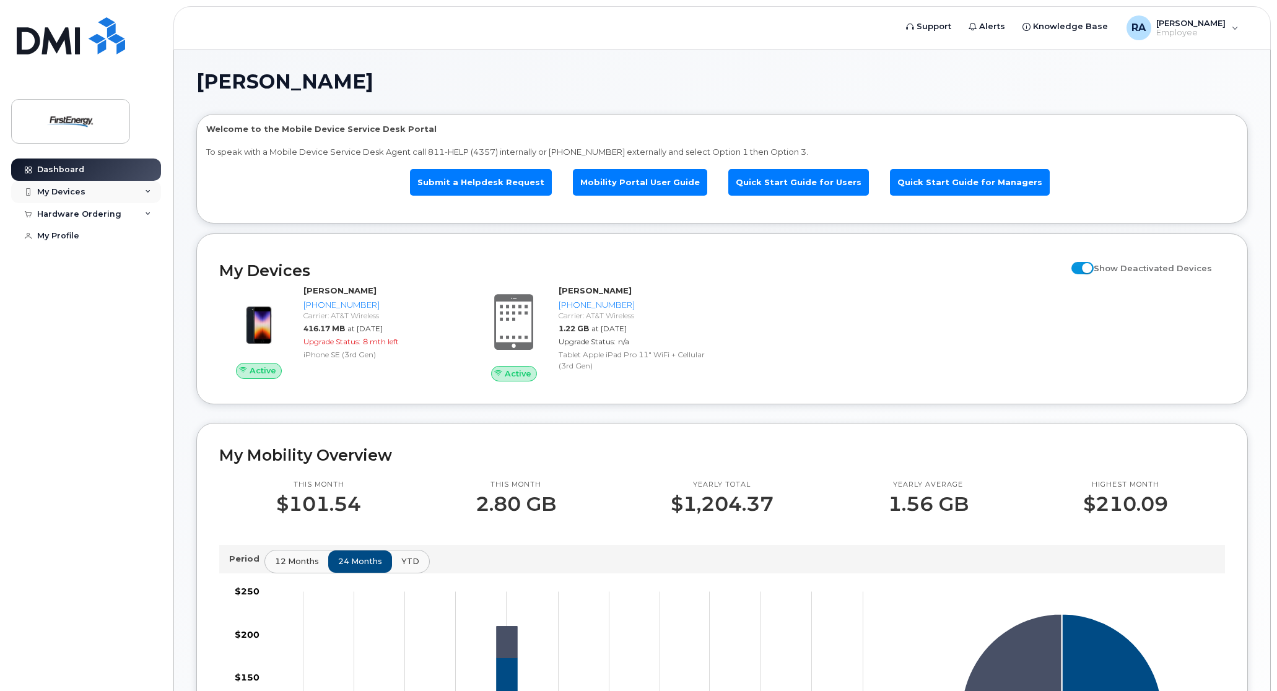
click at [64, 195] on div "My Devices" at bounding box center [61, 192] width 48 height 10
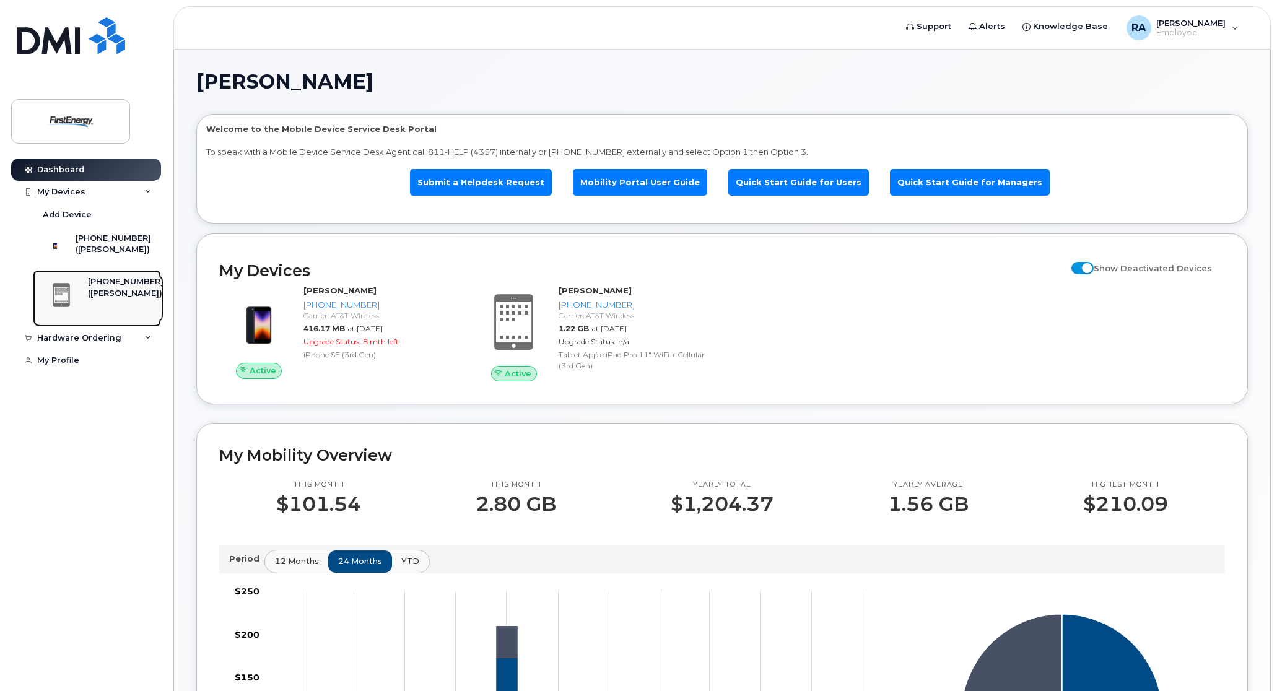
click at [99, 327] on link "[PHONE_NUMBER] ([PERSON_NAME])" at bounding box center [97, 298] width 128 height 57
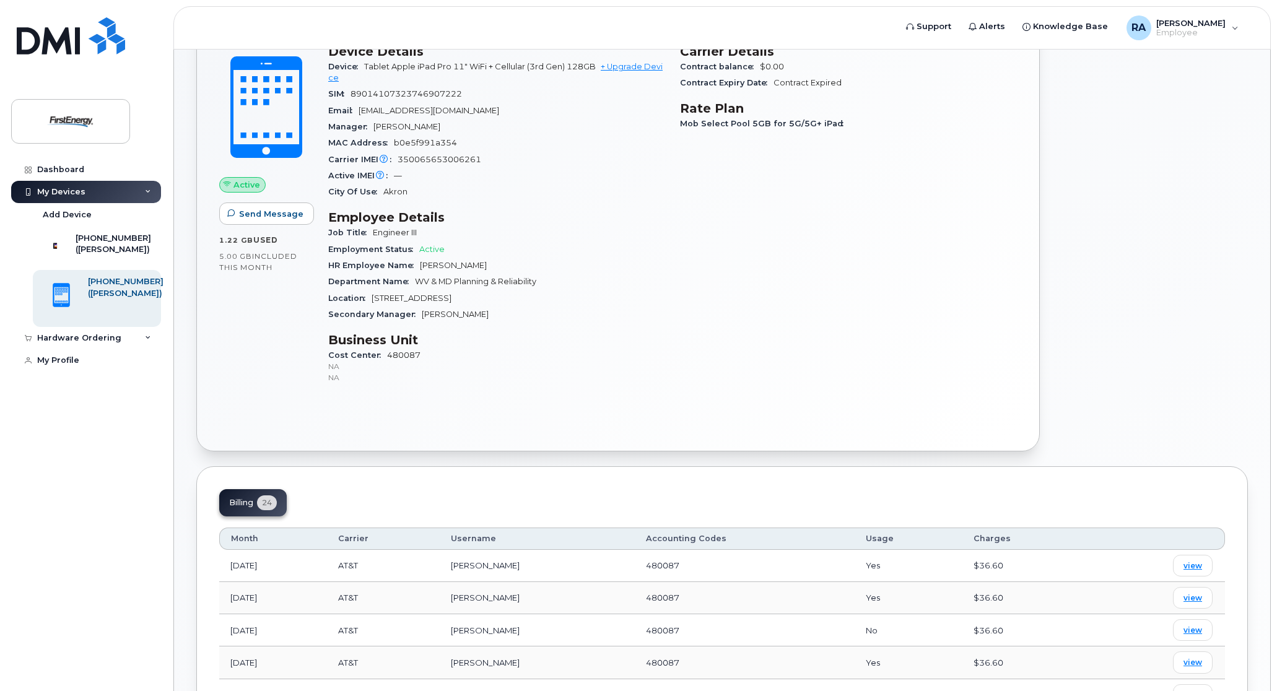
scroll to position [496, 0]
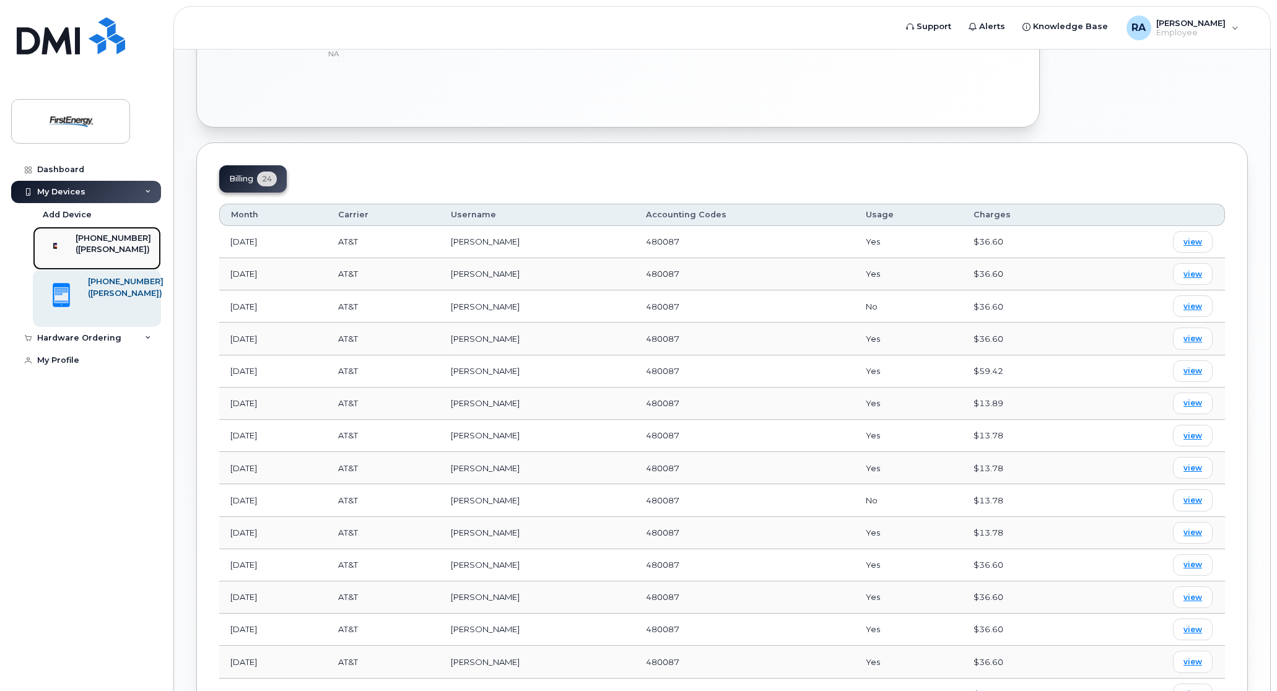
click at [108, 237] on div "[PHONE_NUMBER]" at bounding box center [114, 238] width 76 height 11
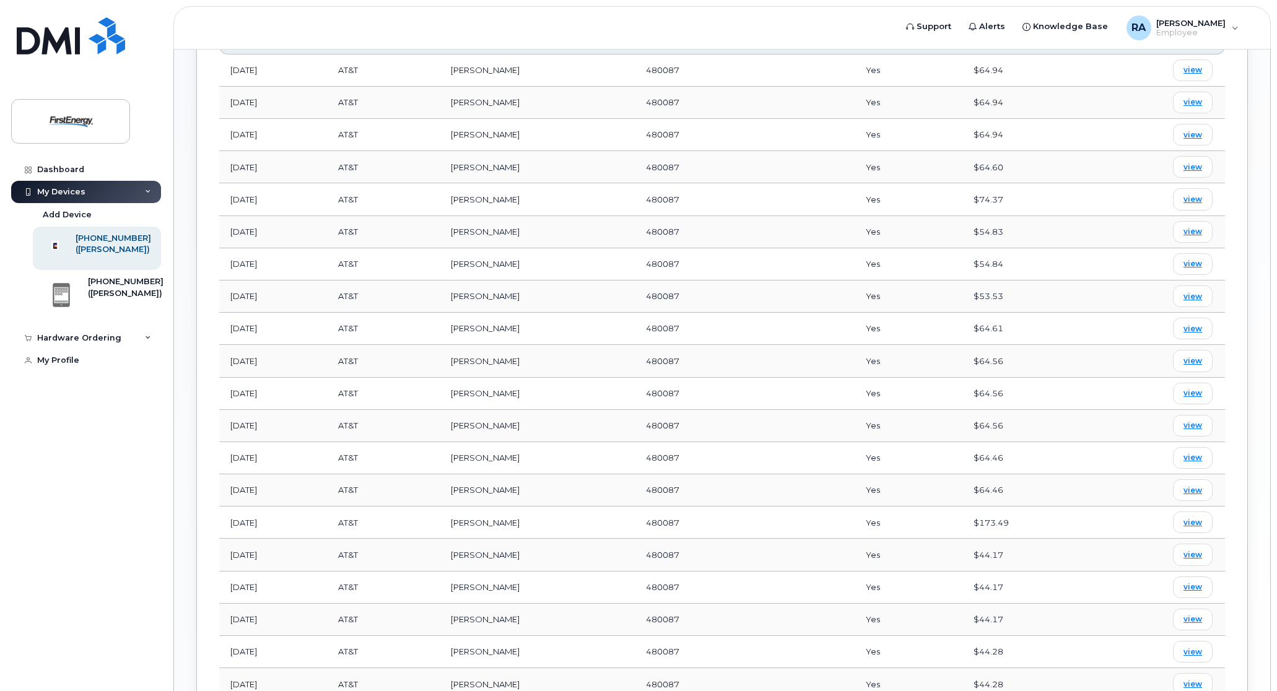
scroll to position [681, 0]
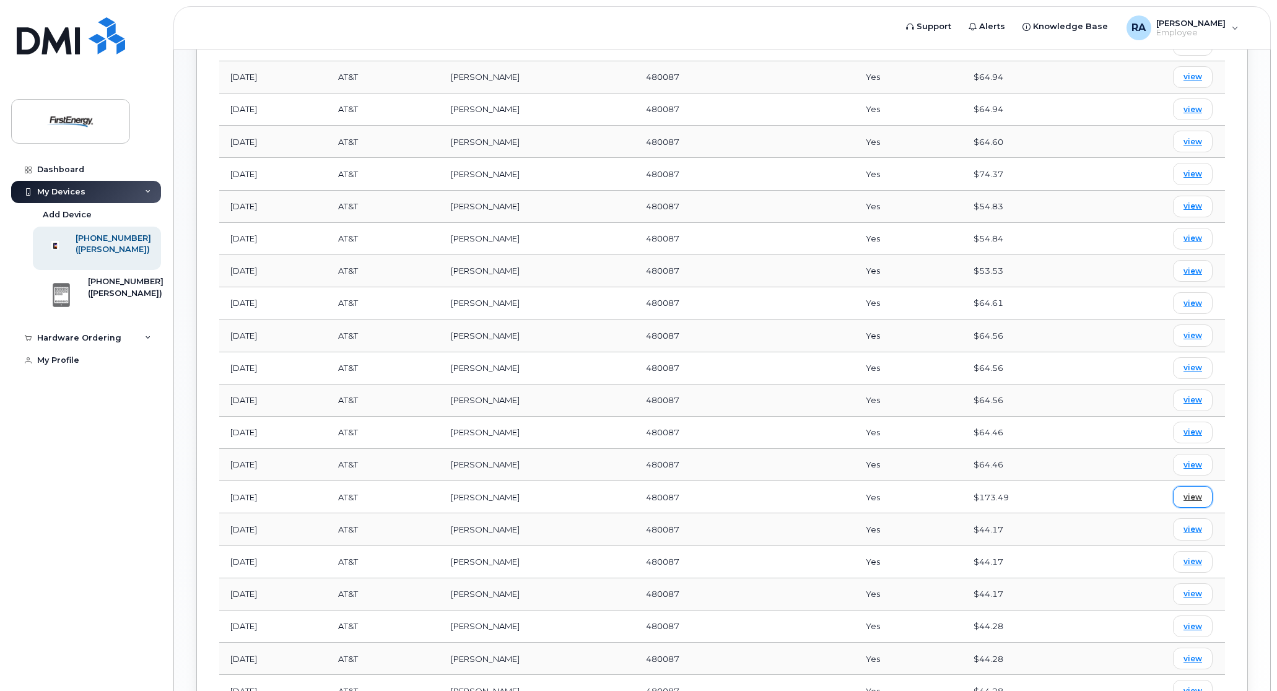
click at [1186, 502] on span "view" at bounding box center [1193, 497] width 19 height 11
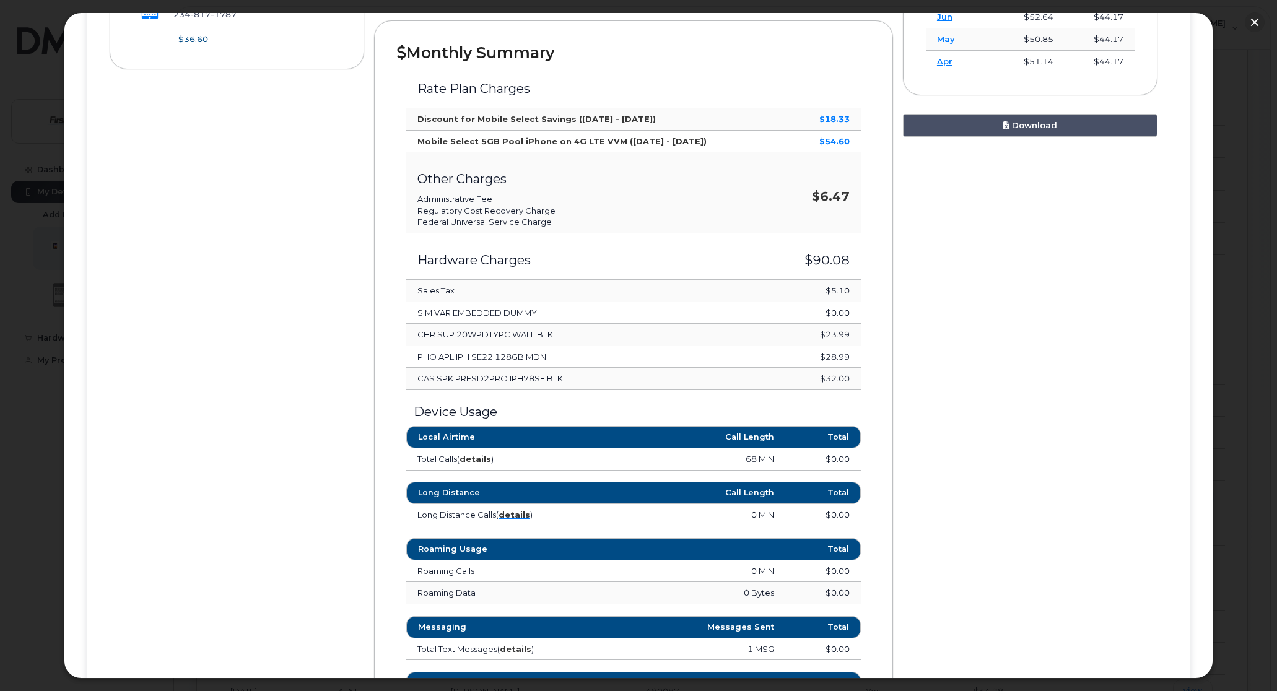
scroll to position [85, 0]
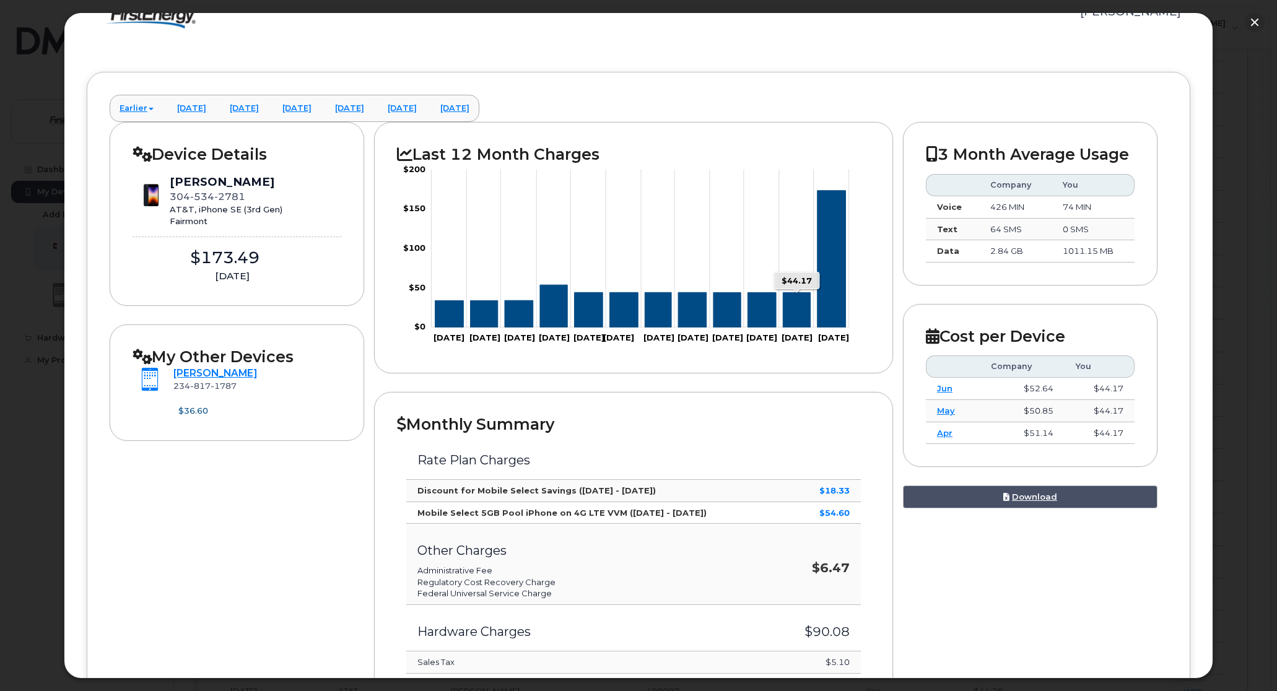
click at [800, 300] on icon "Series" at bounding box center [797, 310] width 27 height 35
click at [823, 291] on icon "Series" at bounding box center [832, 259] width 28 height 137
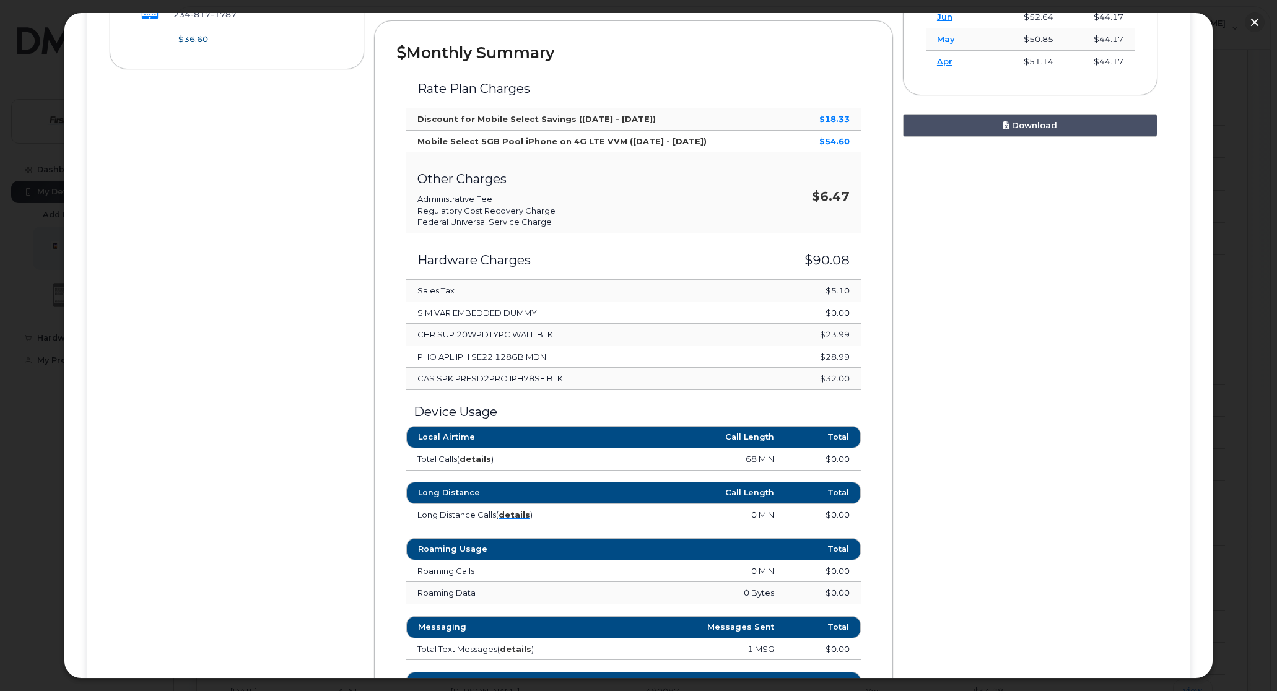
click at [828, 123] on strong "$18.33" at bounding box center [835, 119] width 30 height 10
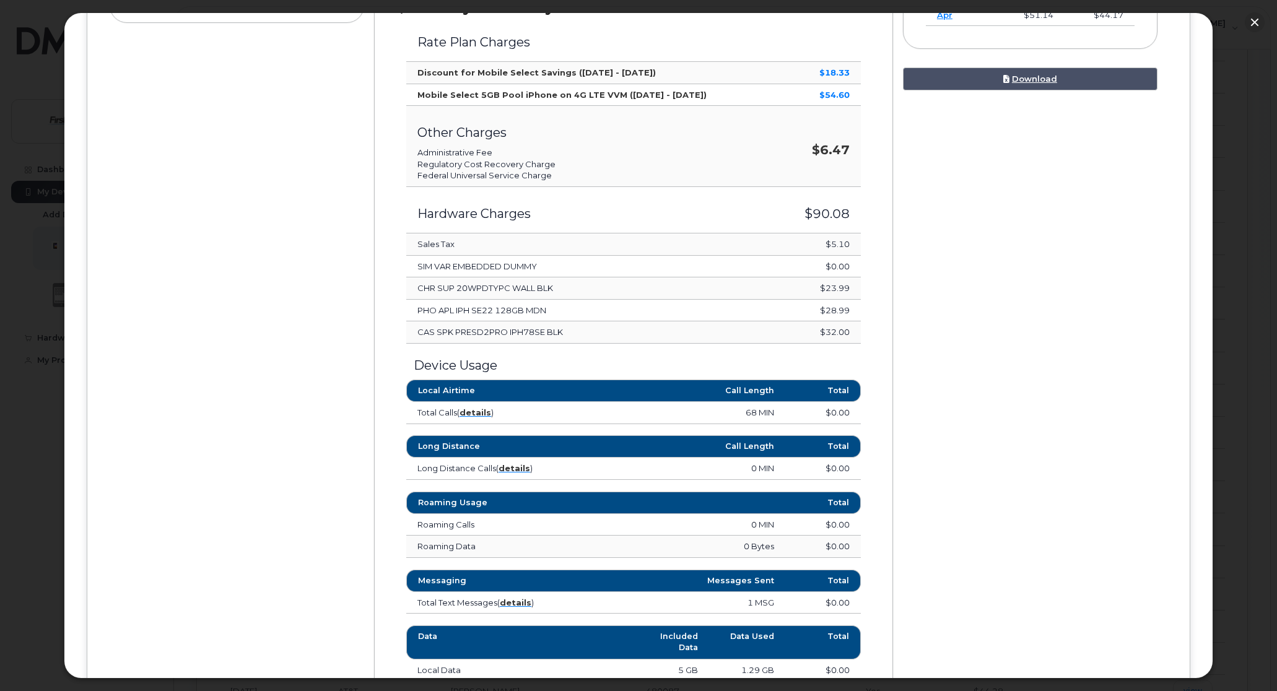
scroll to position [705, 0]
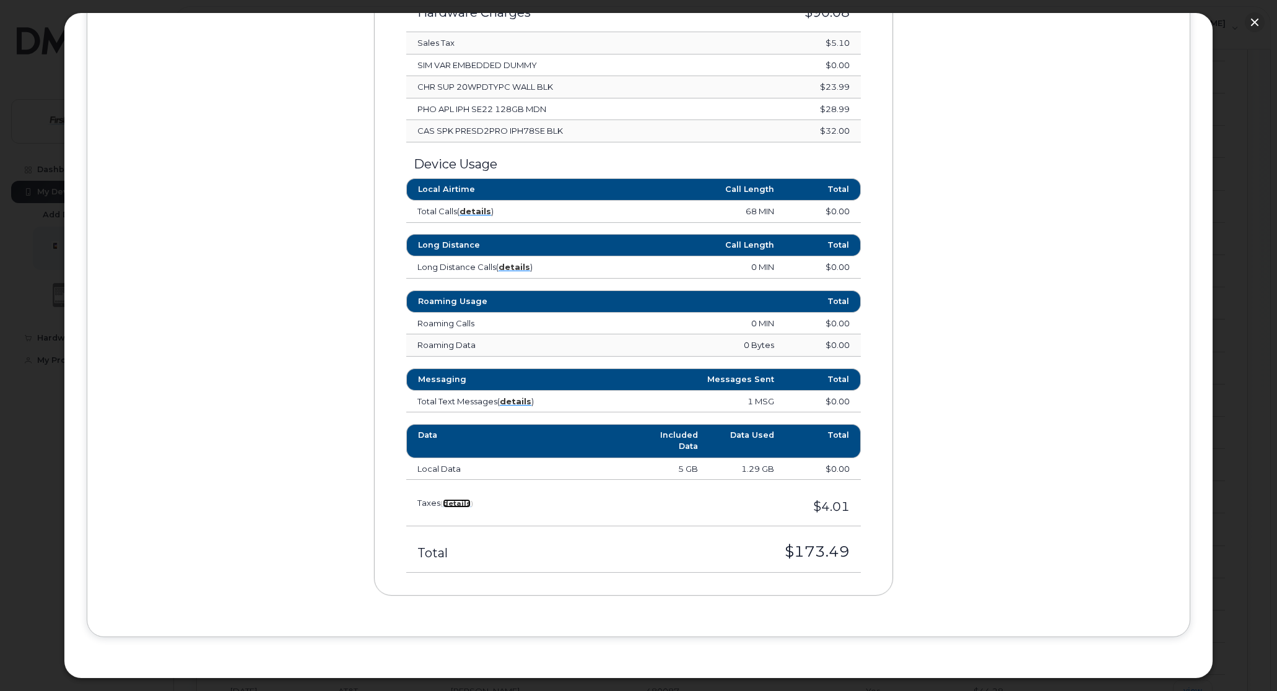
click at [455, 505] on strong "details" at bounding box center [457, 503] width 28 height 9
click at [461, 505] on strong "details" at bounding box center [457, 503] width 28 height 9
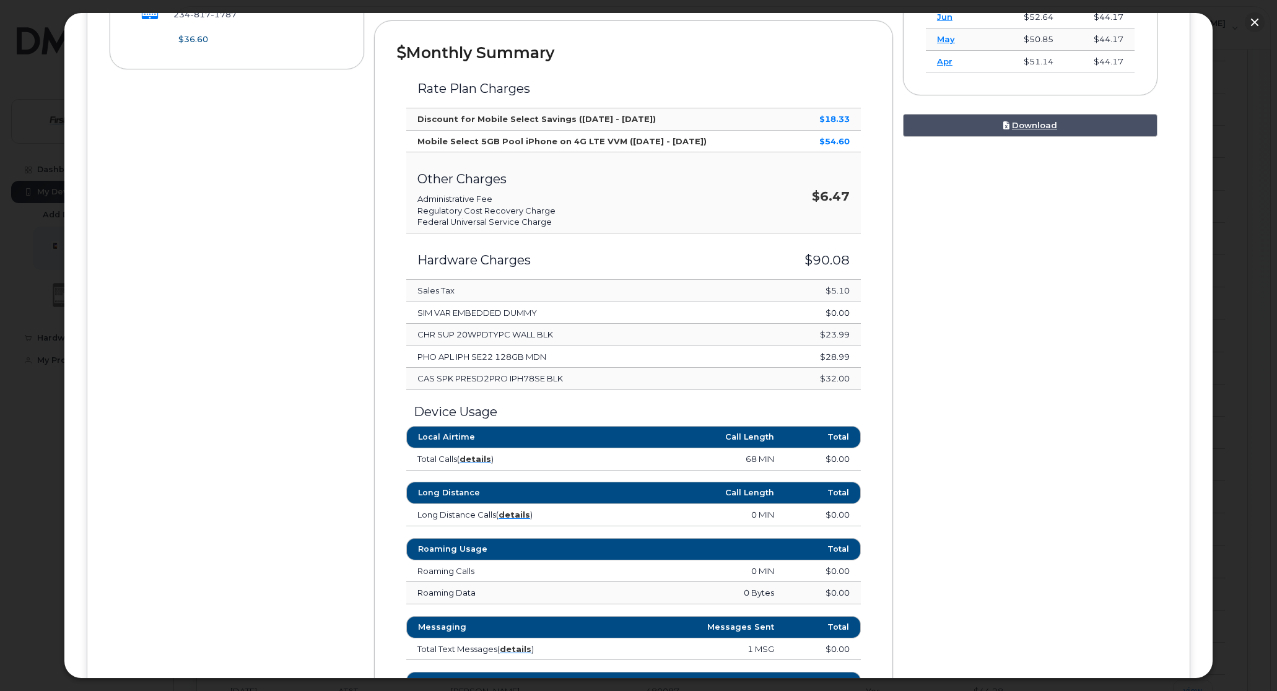
scroll to position [147, 0]
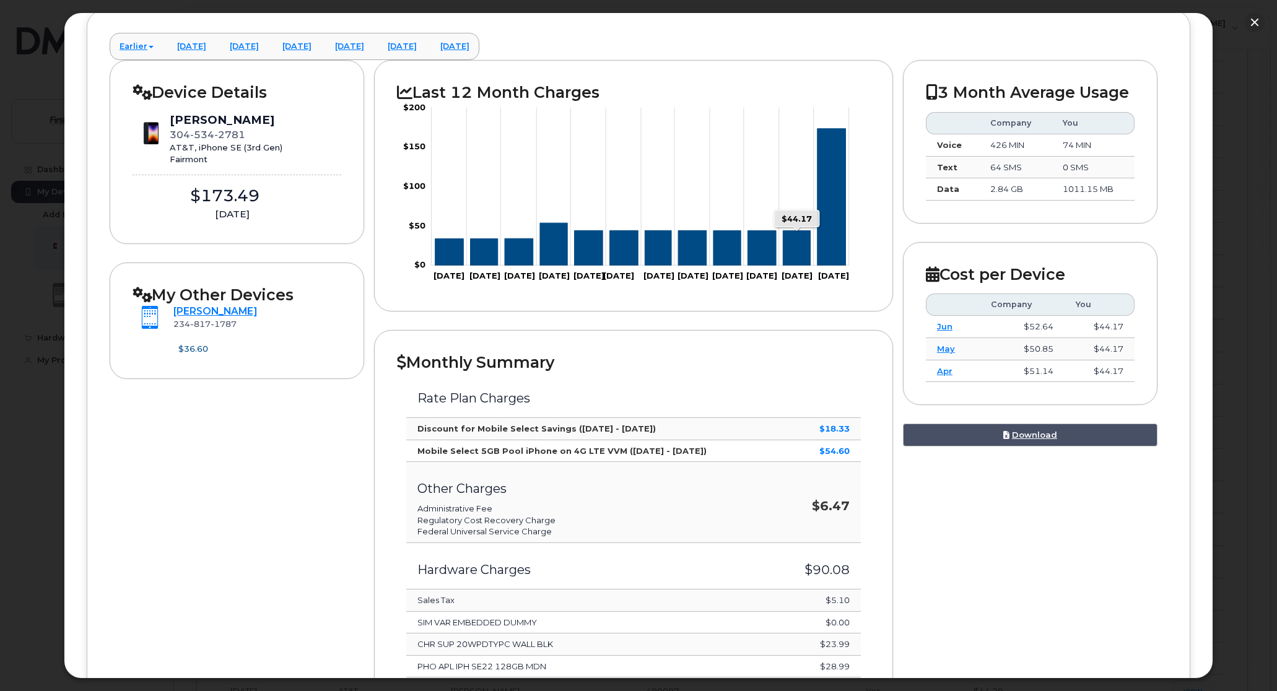
click at [803, 234] on icon "Series" at bounding box center [797, 248] width 27 height 35
click at [834, 235] on icon "Series" at bounding box center [832, 197] width 28 height 137
click at [180, 48] on link "April 2025" at bounding box center [191, 46] width 49 height 27
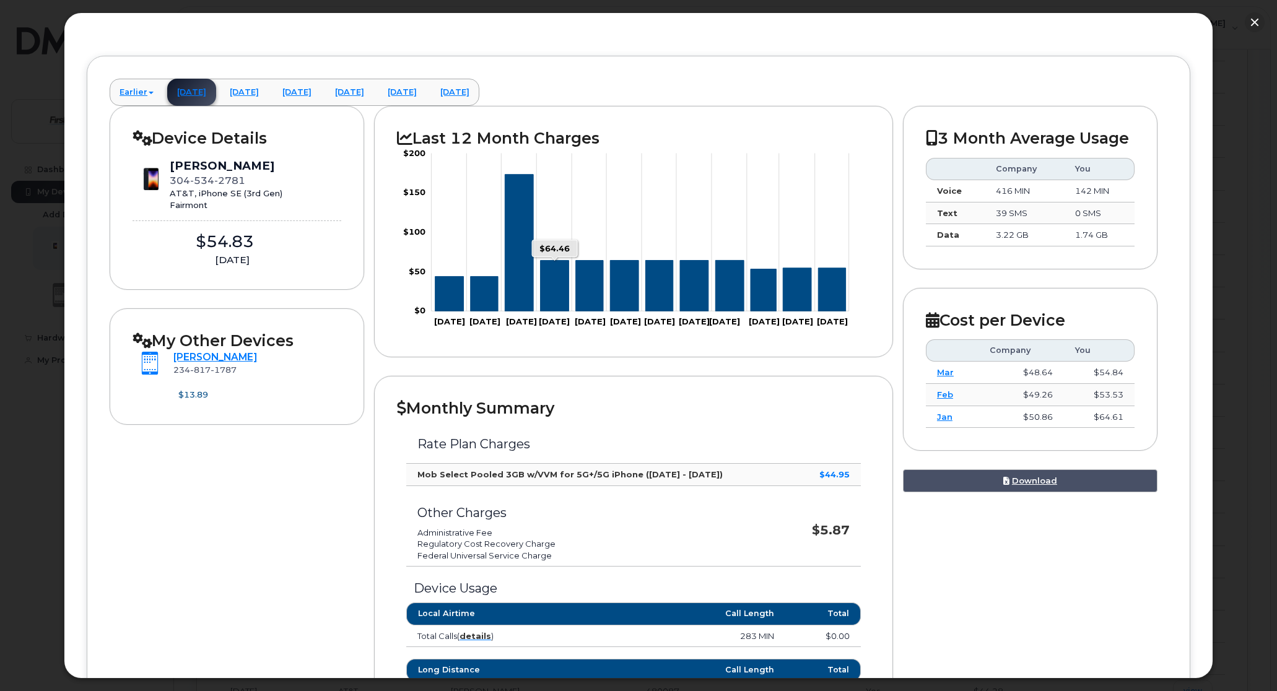
scroll to position [0, 0]
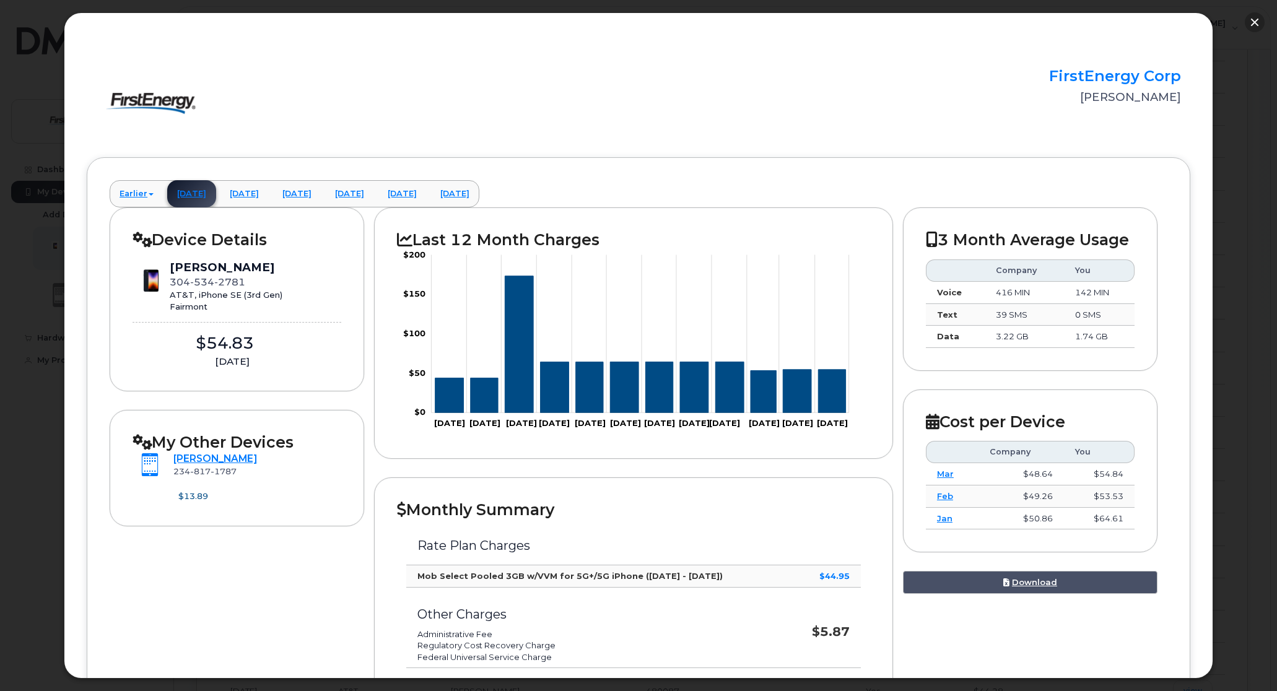
click at [1251, 20] on button "button" at bounding box center [1255, 22] width 20 height 20
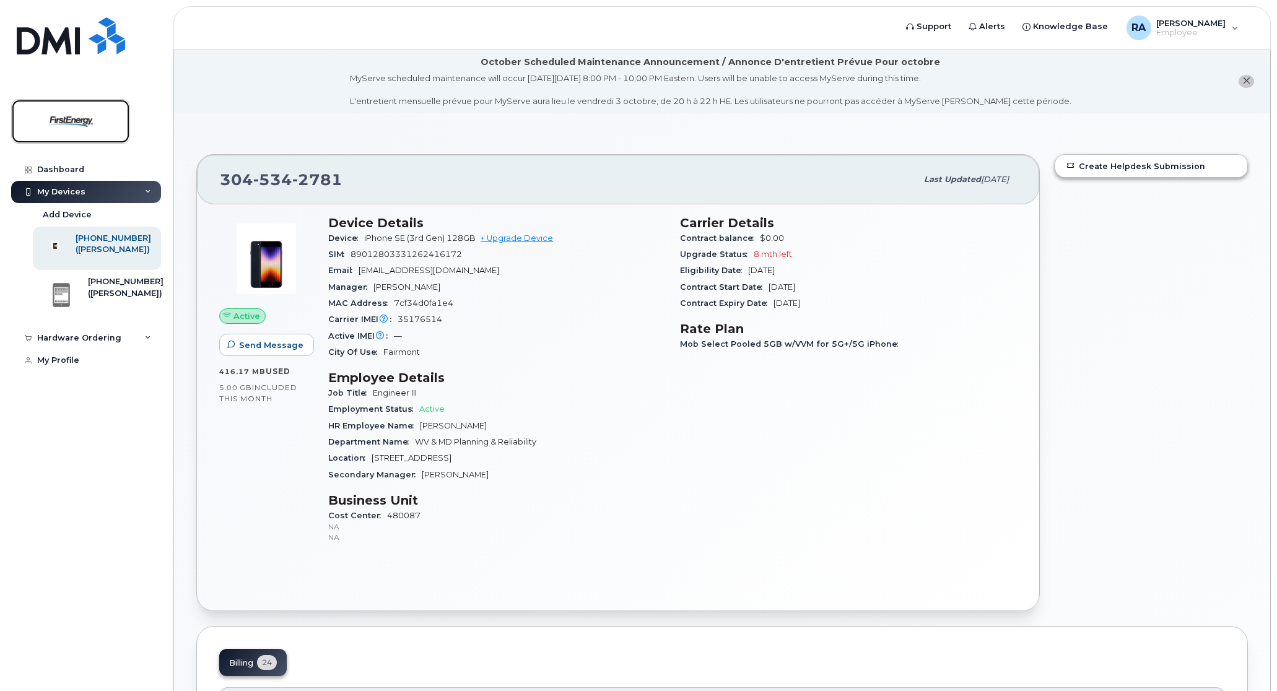
click at [48, 120] on img at bounding box center [70, 121] width 95 height 36
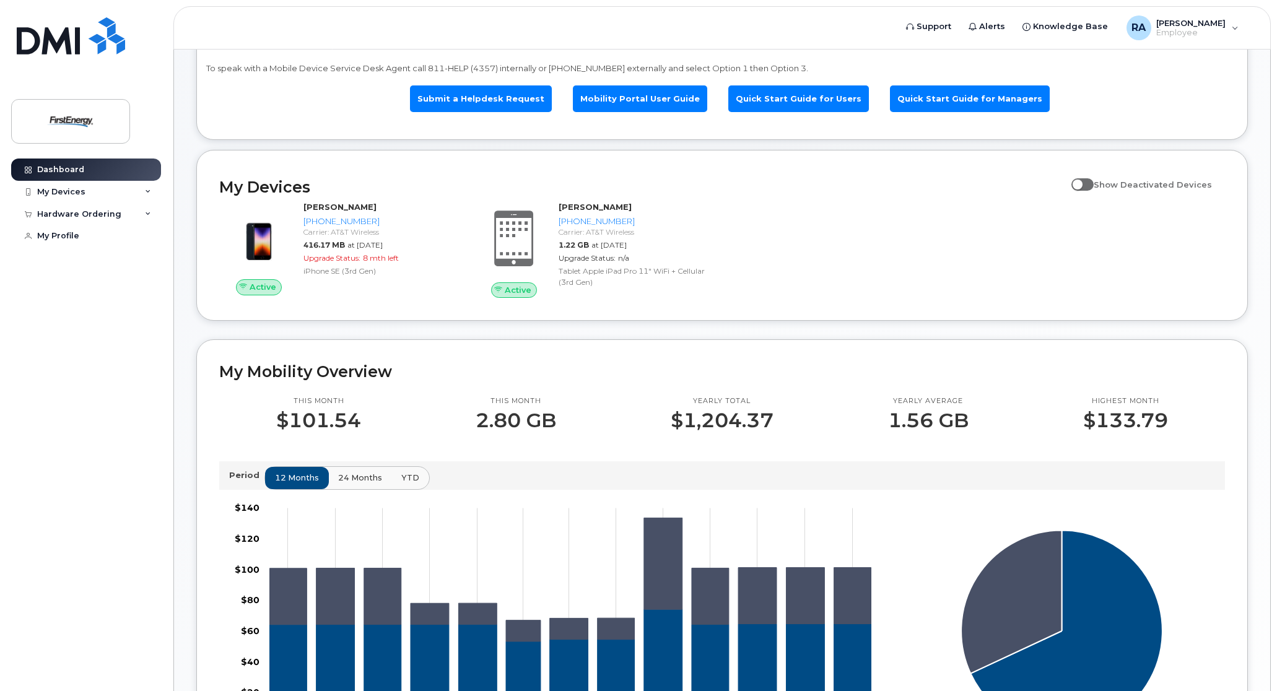
scroll to position [310, 0]
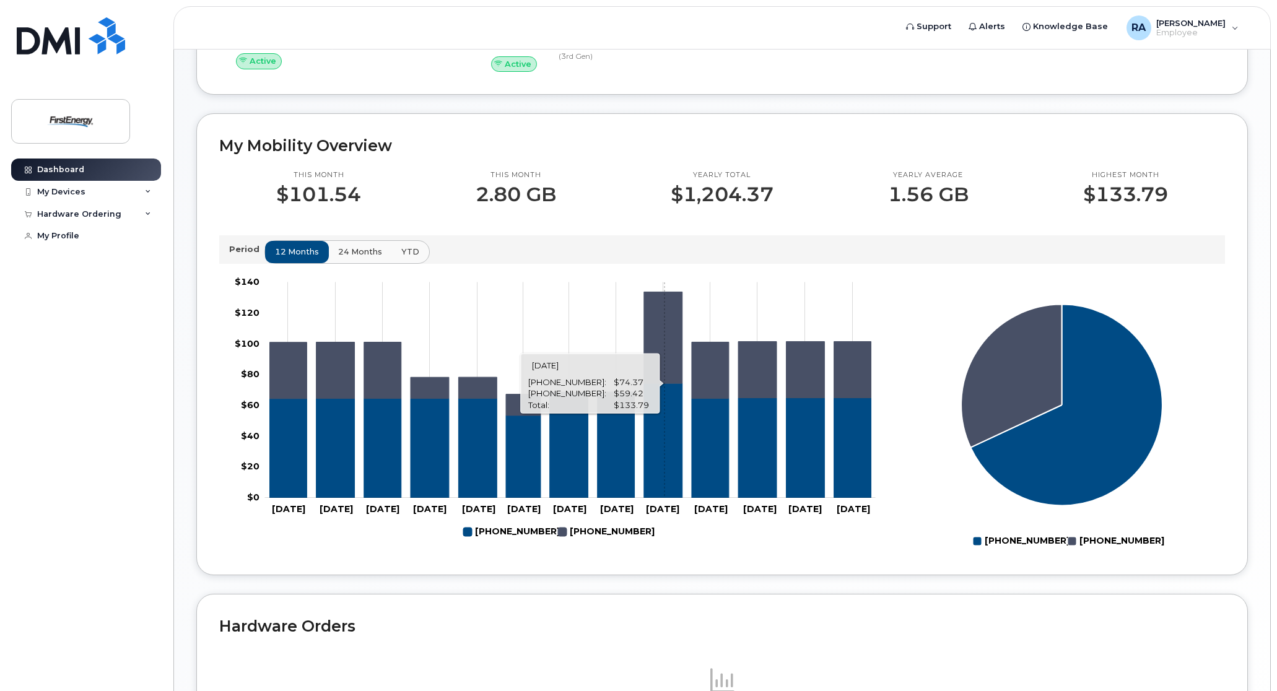
click at [665, 439] on icon "304-534-2781" at bounding box center [663, 440] width 38 height 115
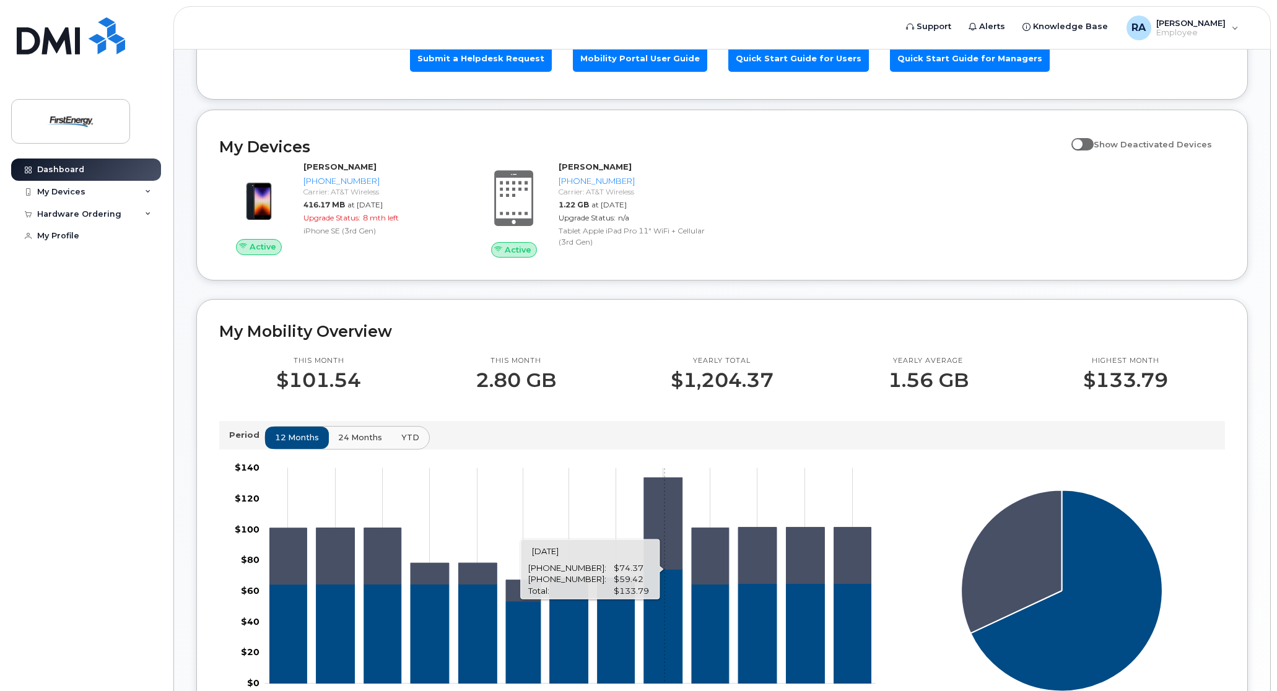
scroll to position [0, 0]
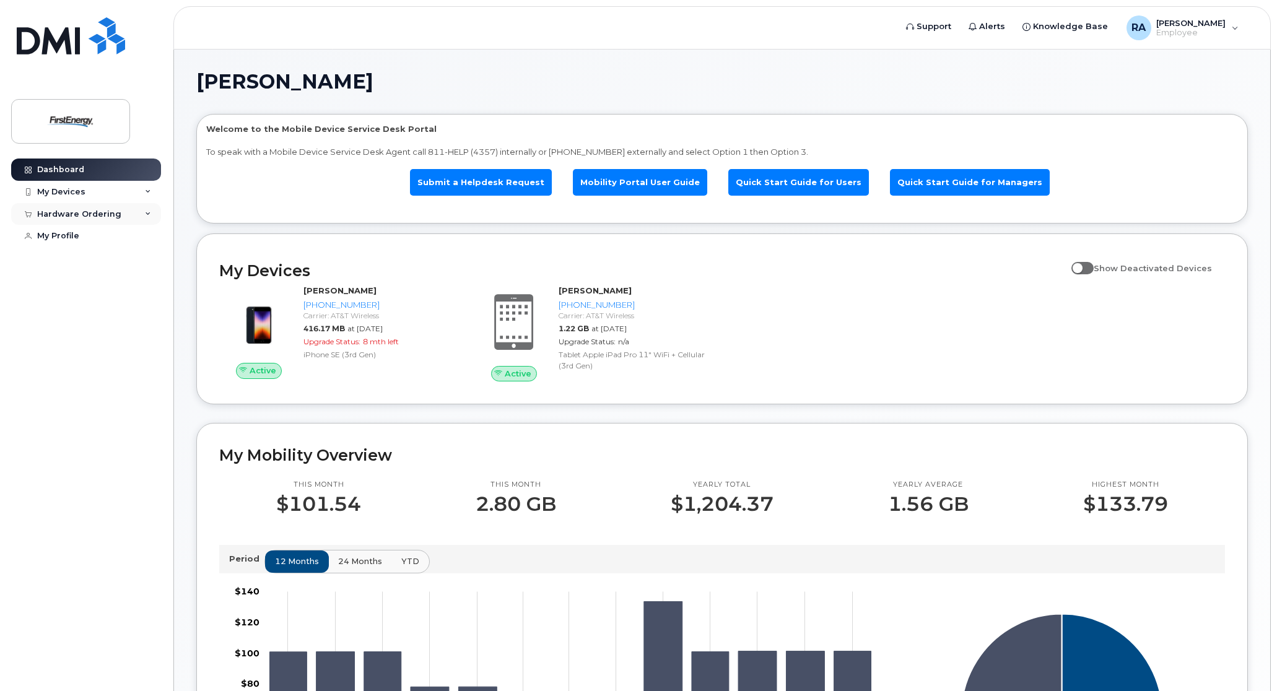
click at [58, 203] on div "Hardware Ordering" at bounding box center [86, 214] width 150 height 22
click at [63, 195] on div "My Devices" at bounding box center [61, 192] width 48 height 10
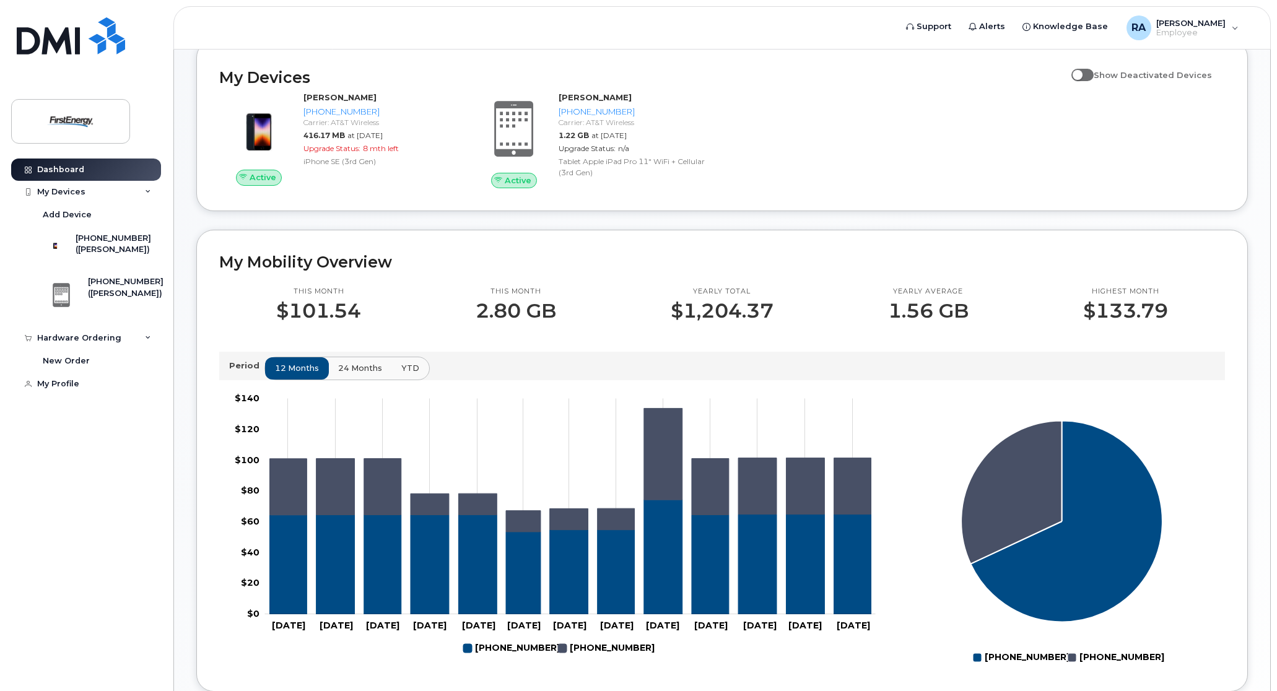
scroll to position [62, 0]
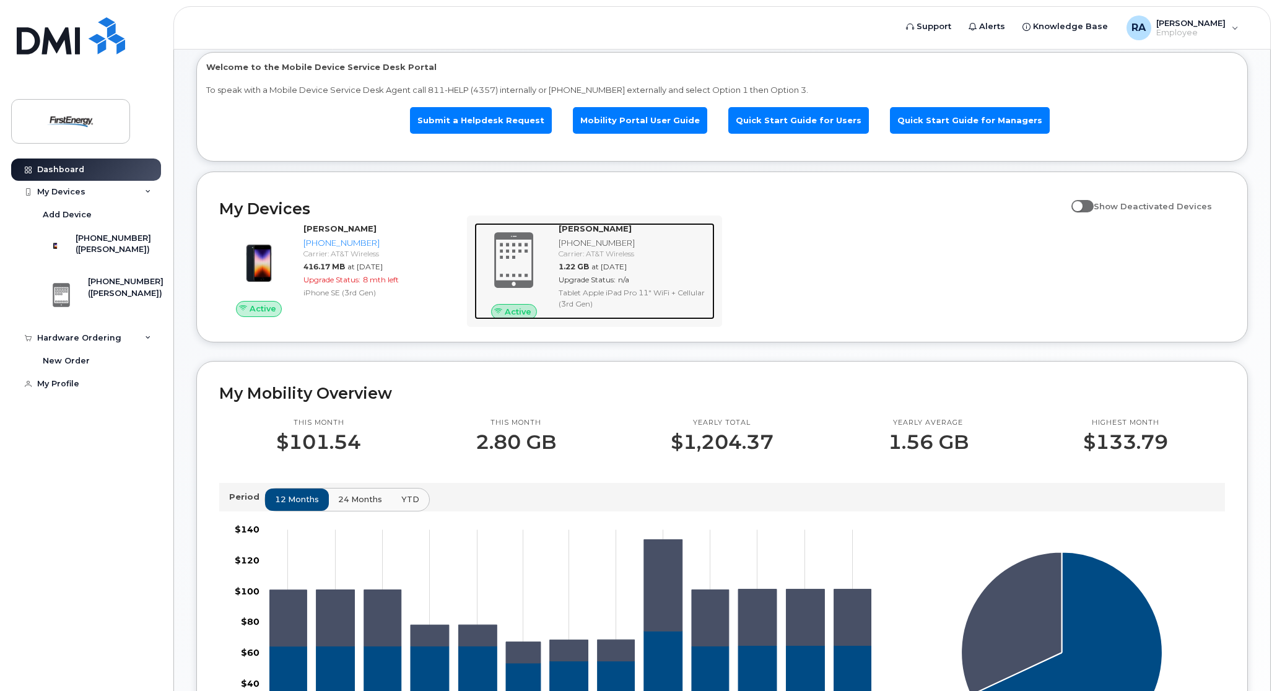
click at [531, 261] on span at bounding box center [513, 260] width 59 height 63
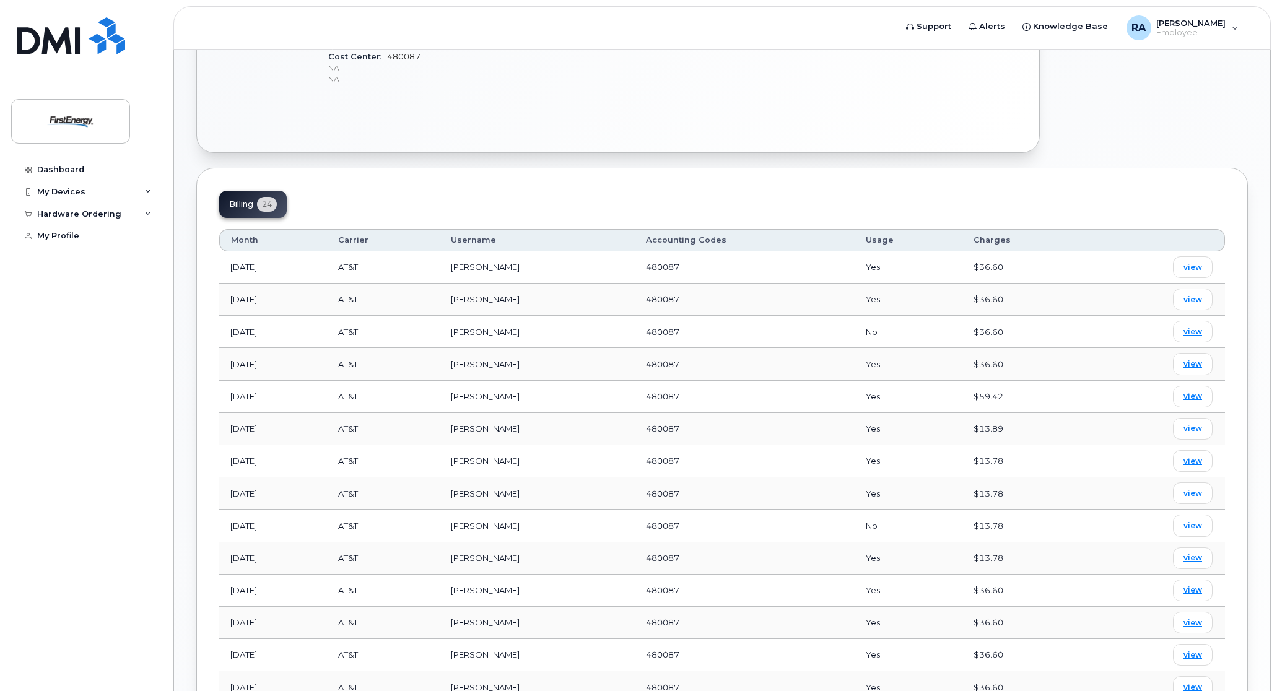
scroll to position [518, 0]
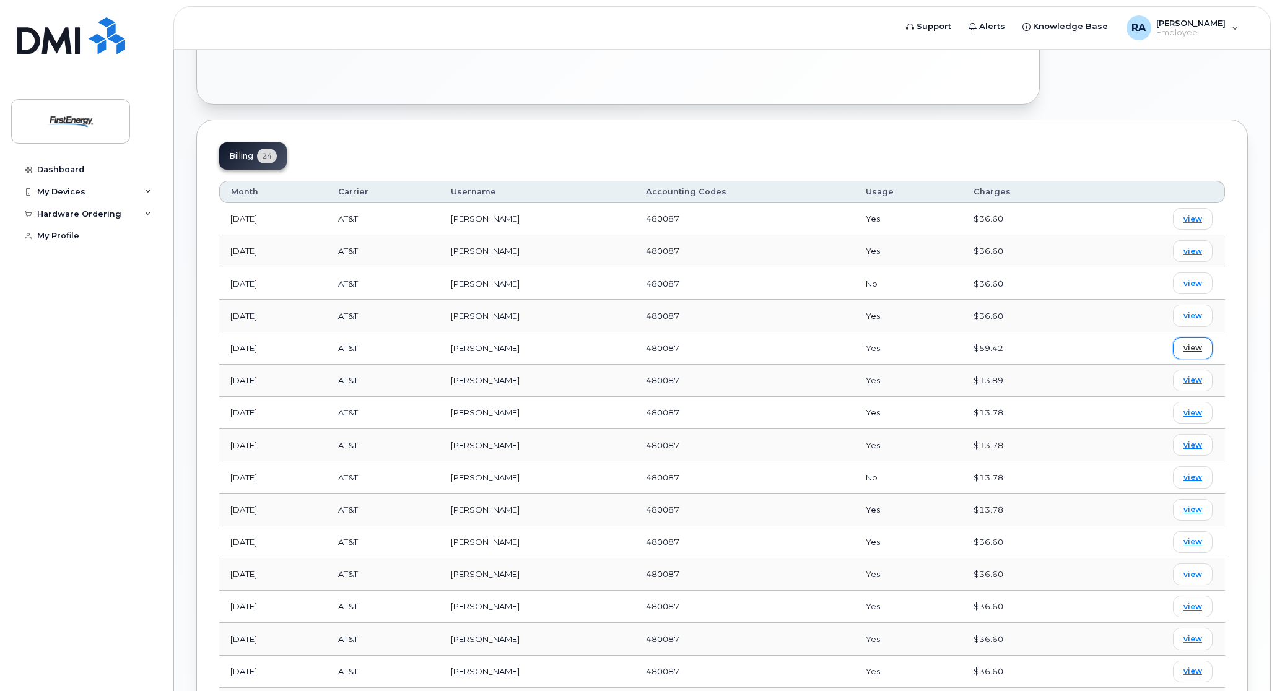
click at [1185, 346] on span "view" at bounding box center [1193, 348] width 19 height 11
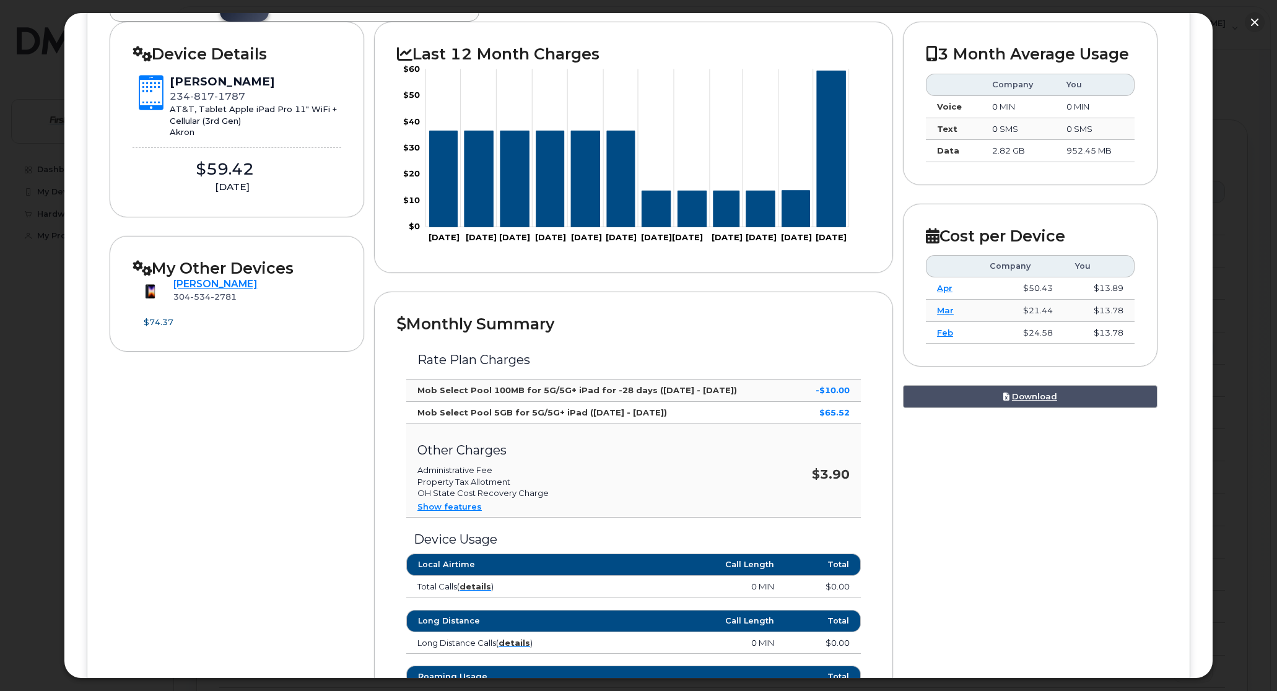
scroll to position [62, 0]
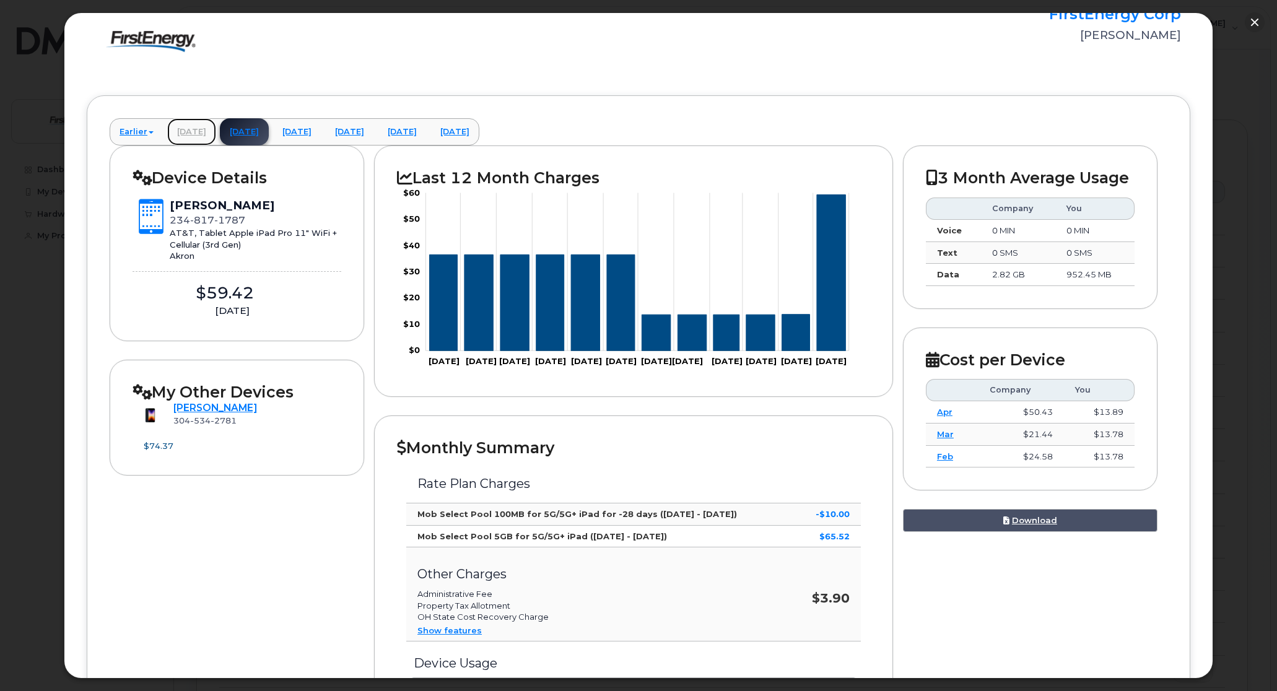
click at [189, 129] on link "[DATE]" at bounding box center [191, 131] width 49 height 27
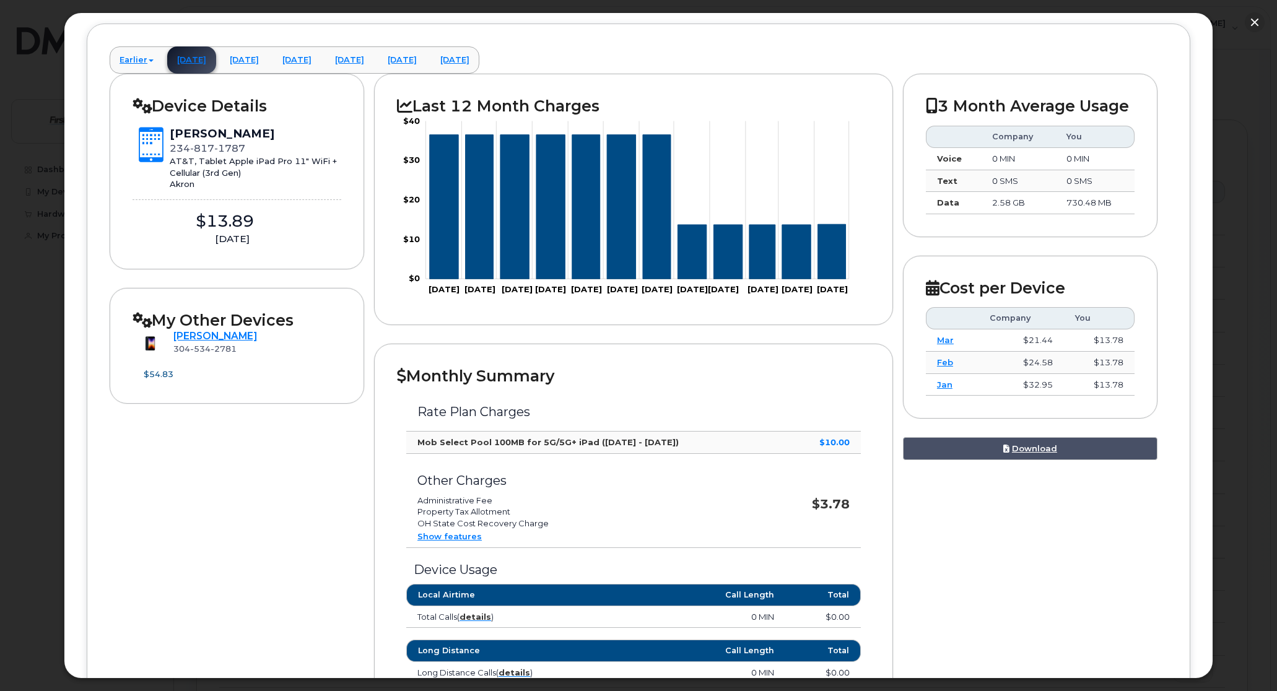
scroll to position [124, 0]
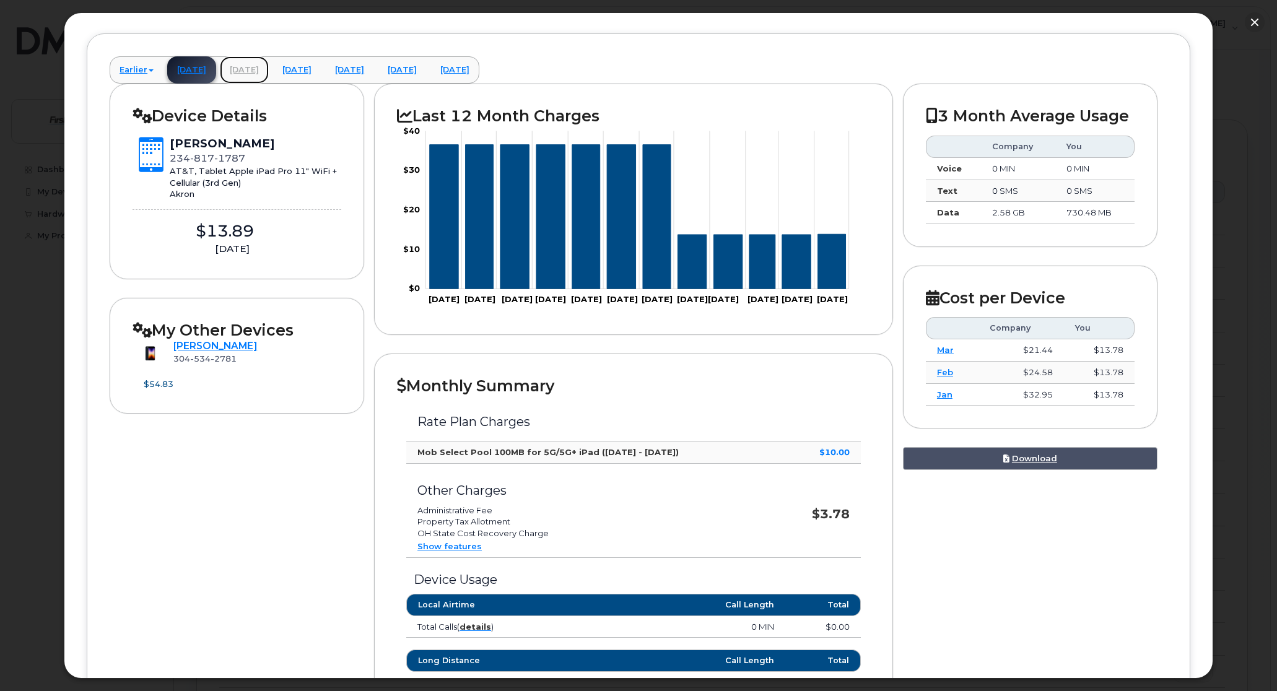
click at [269, 65] on link "[DATE]" at bounding box center [244, 69] width 49 height 27
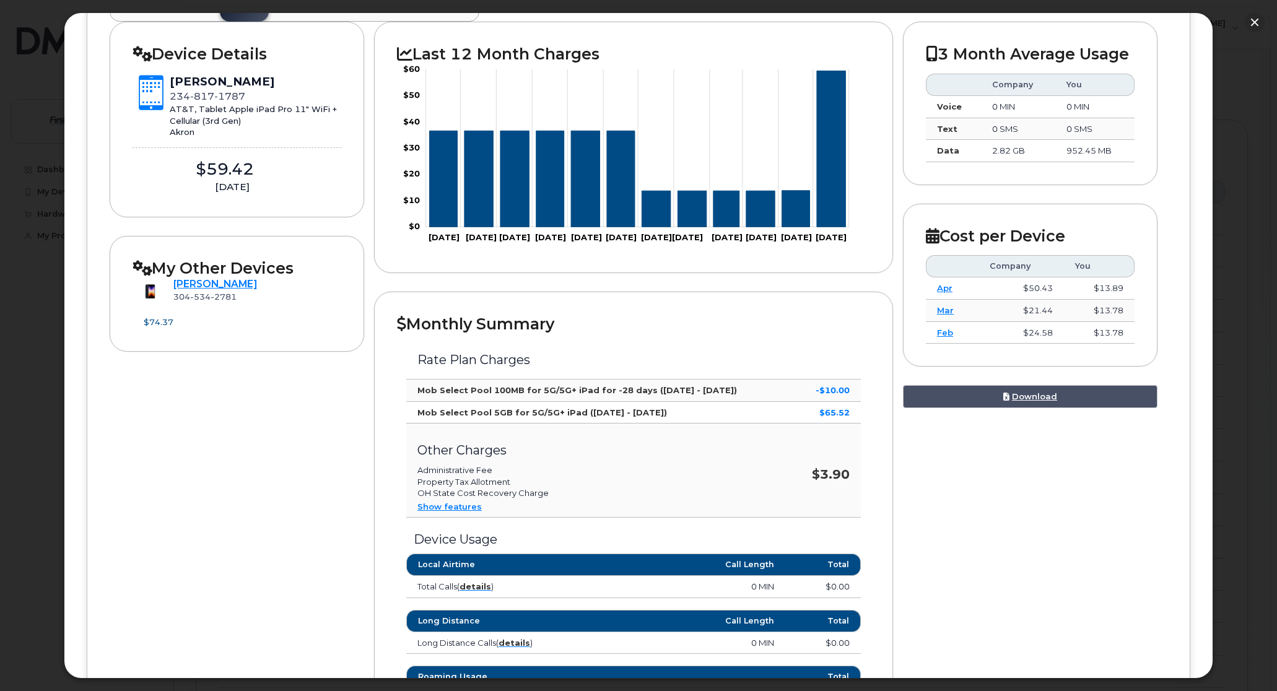
scroll to position [0, 0]
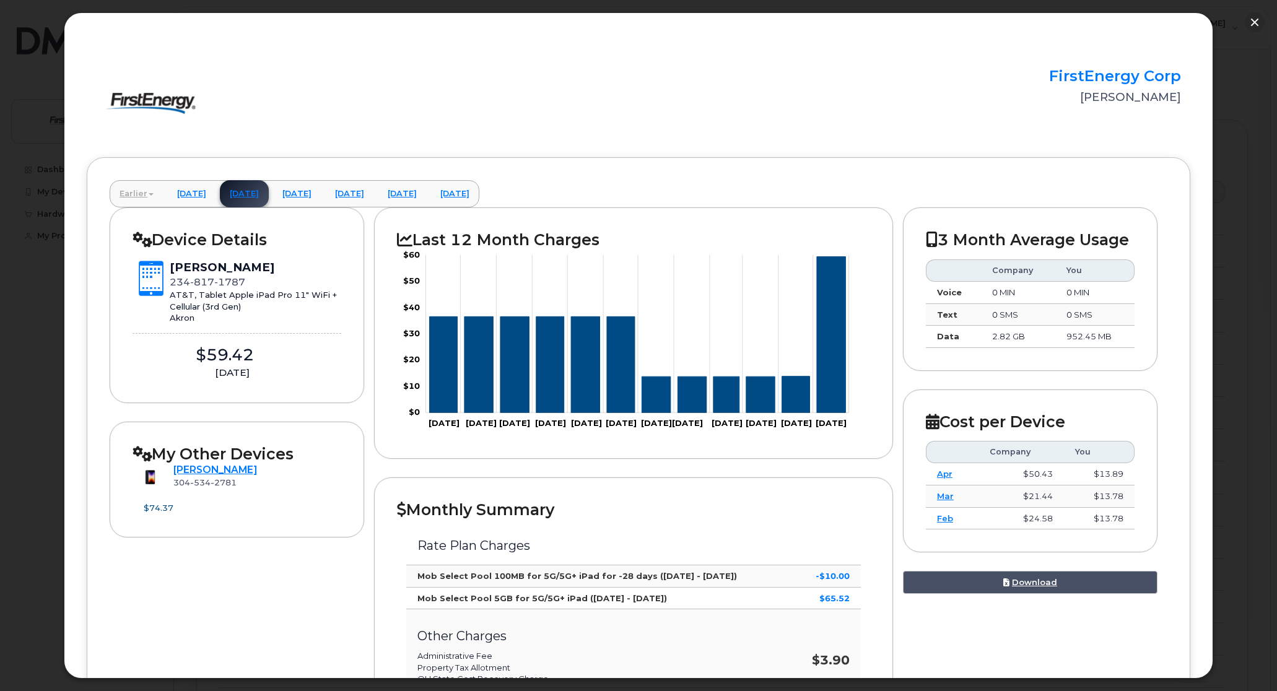
click at [159, 195] on link "Earlier" at bounding box center [137, 193] width 54 height 27
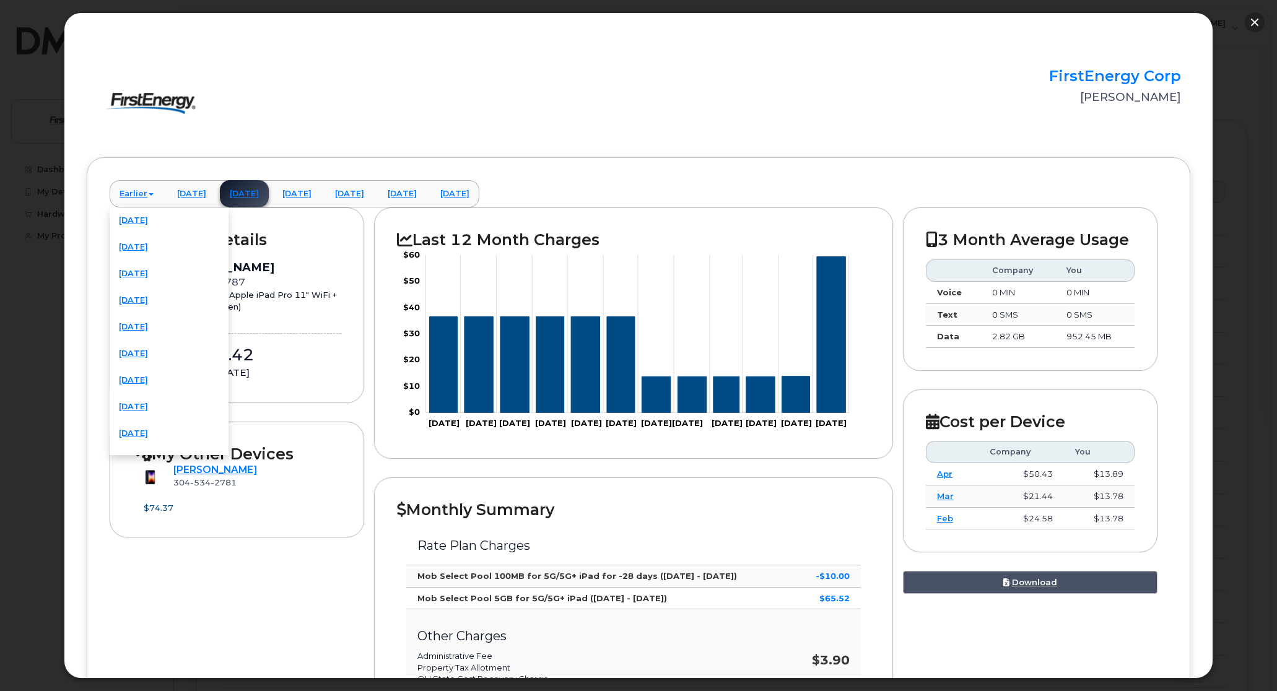
click at [1259, 25] on button "button" at bounding box center [1255, 22] width 20 height 20
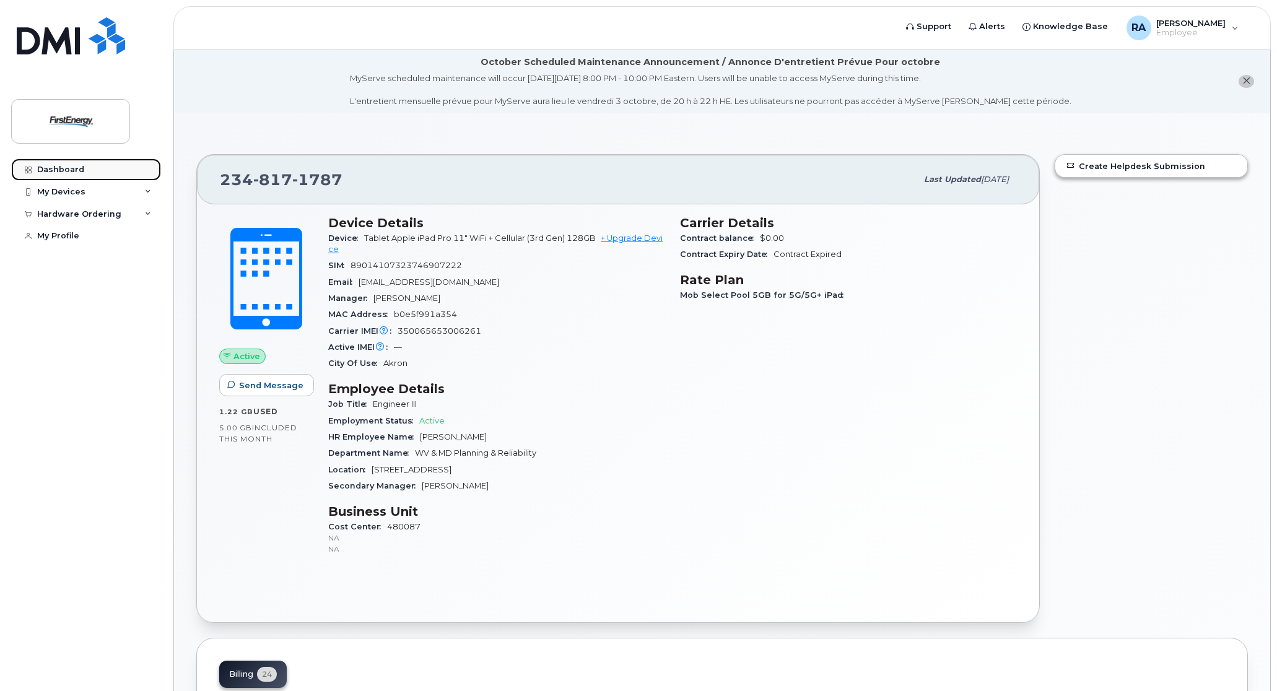
click at [52, 164] on link "Dashboard" at bounding box center [86, 170] width 150 height 22
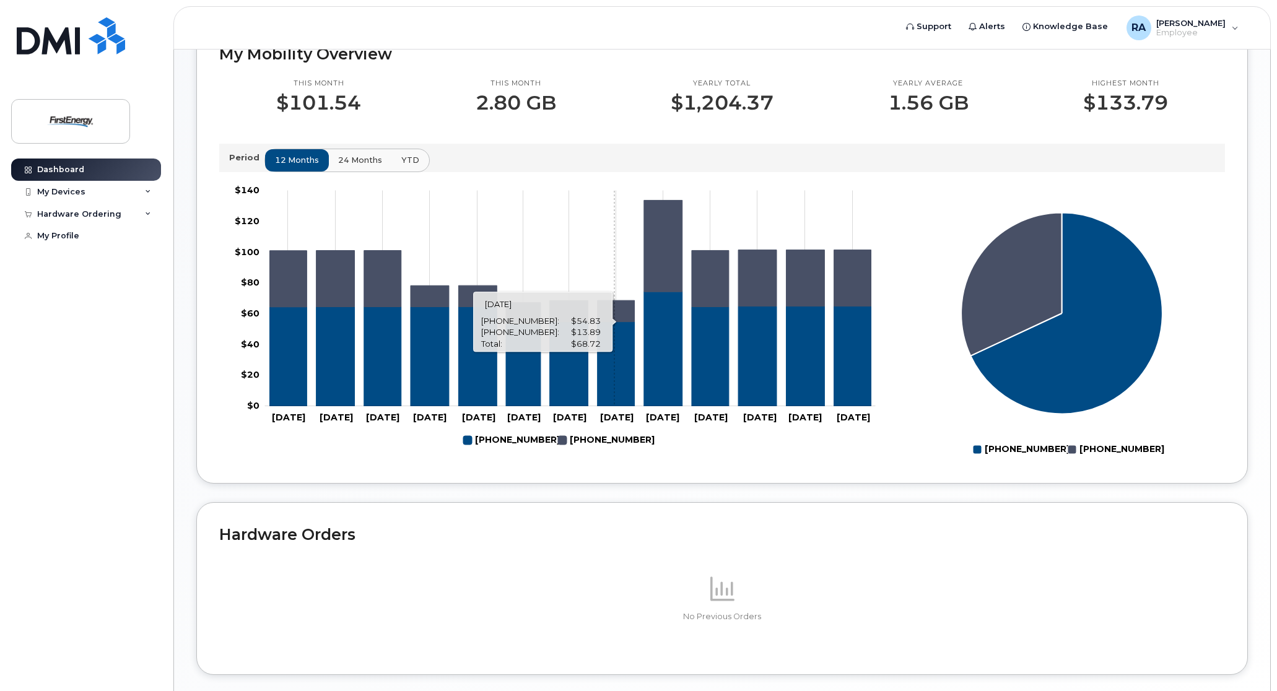
scroll to position [372, 0]
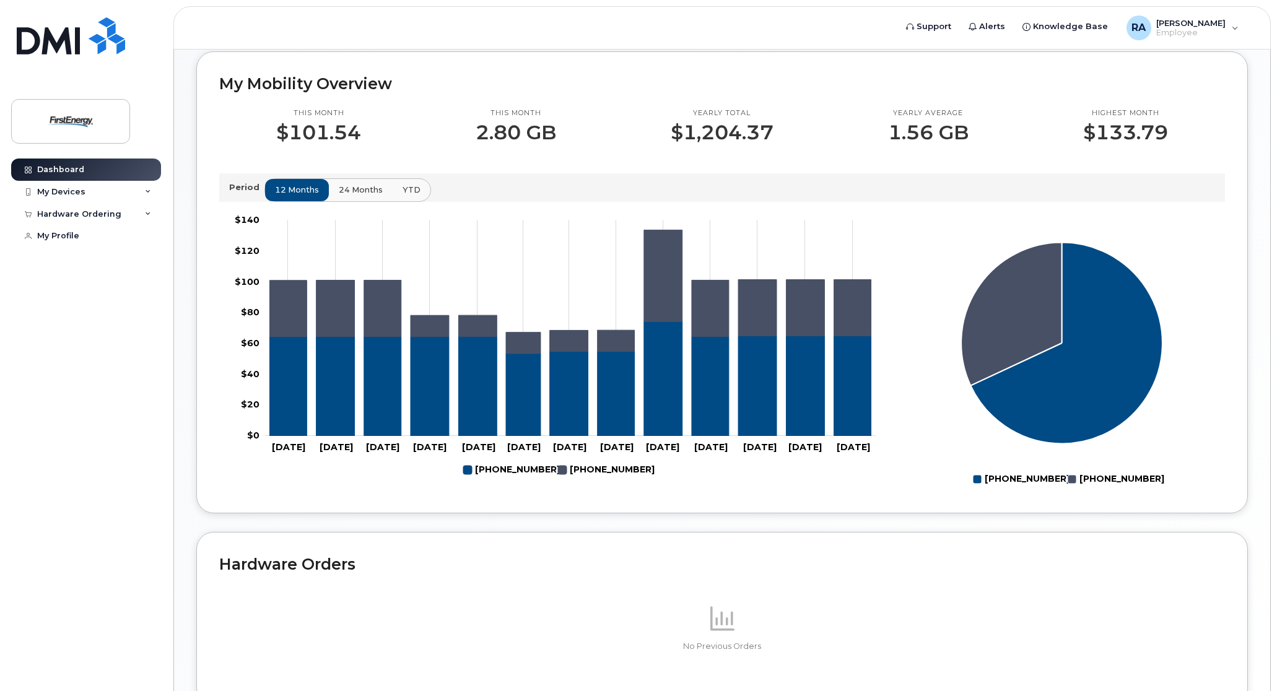
click at [339, 193] on span "24 months" at bounding box center [361, 190] width 44 height 12
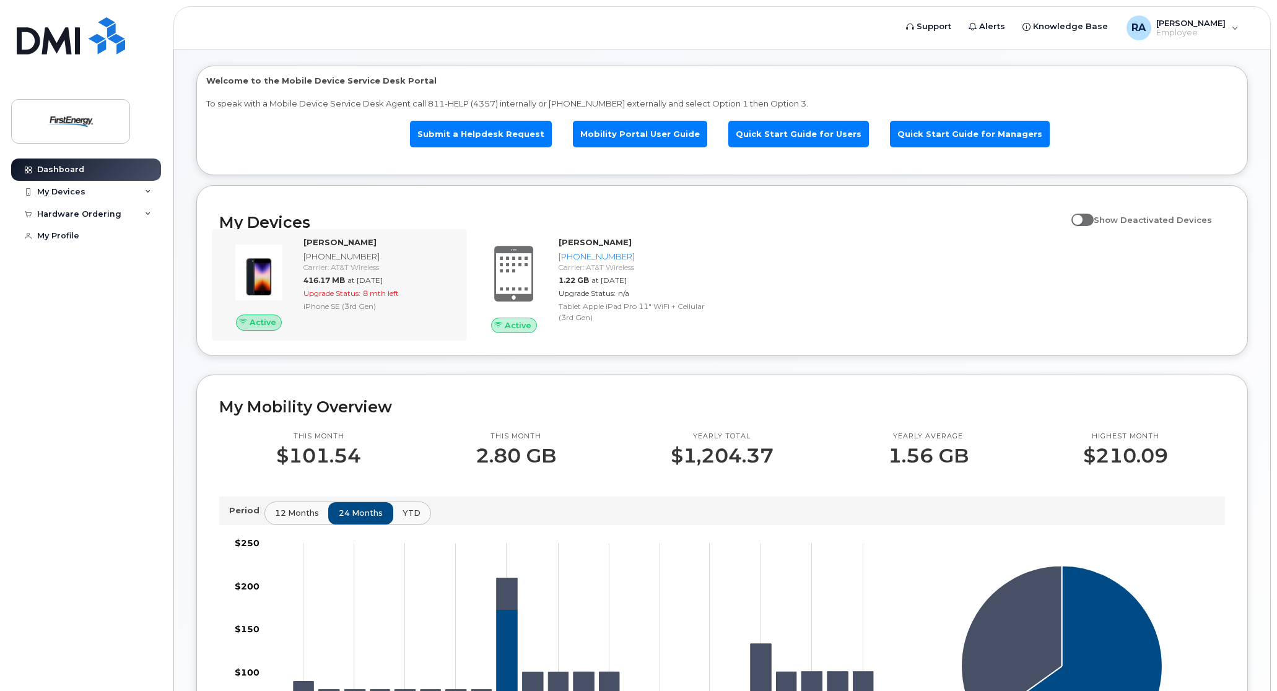
scroll to position [0, 0]
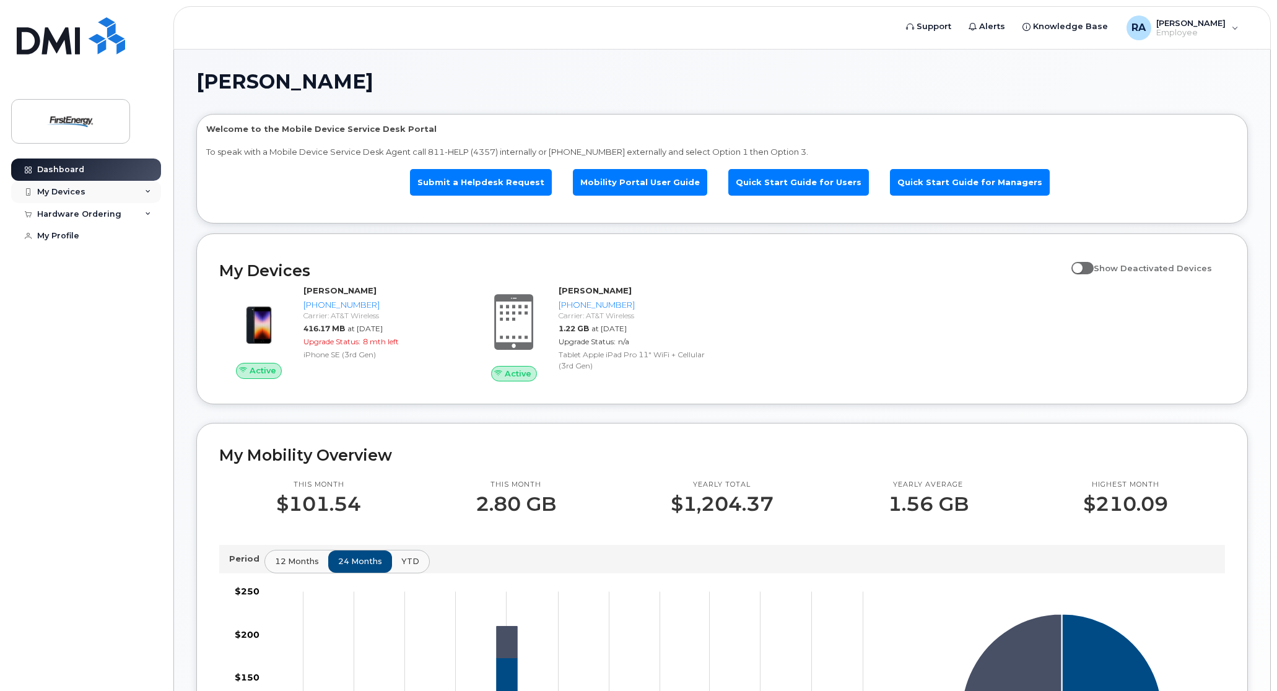
click at [115, 183] on div "My Devices" at bounding box center [86, 192] width 150 height 22
click at [84, 339] on div "Hardware Ordering" at bounding box center [79, 338] width 84 height 10
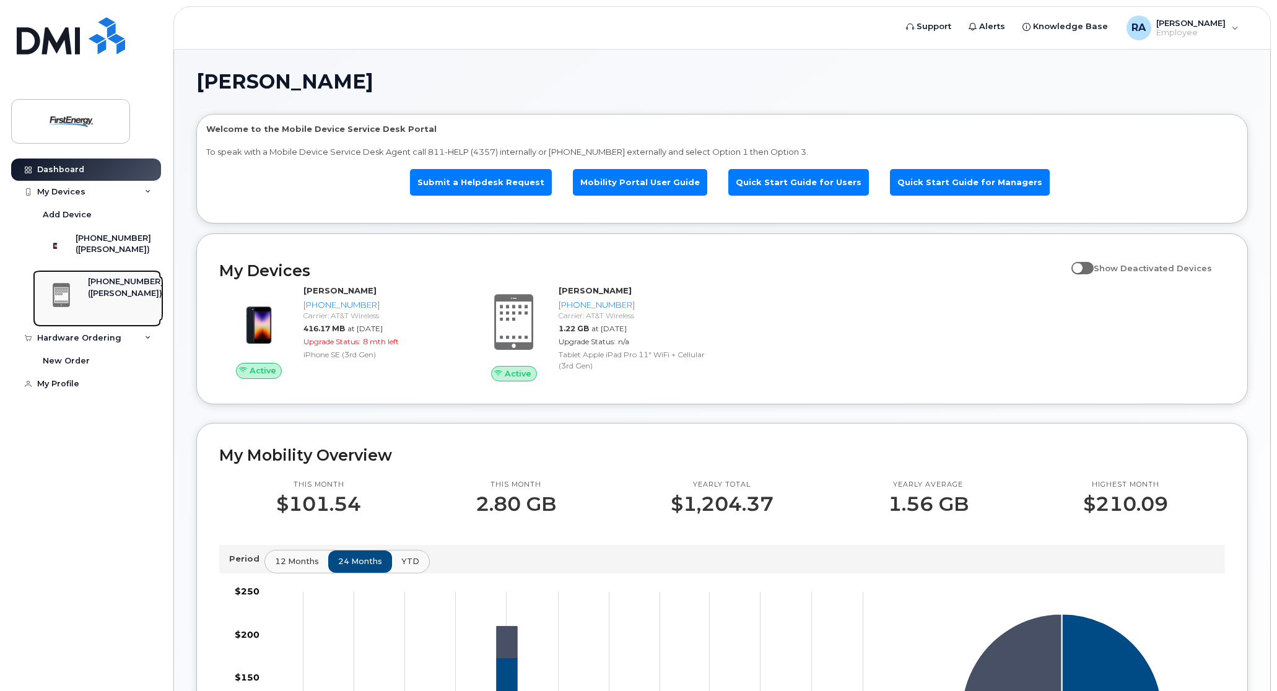
click at [104, 287] on div "[PHONE_NUMBER]" at bounding box center [126, 281] width 76 height 11
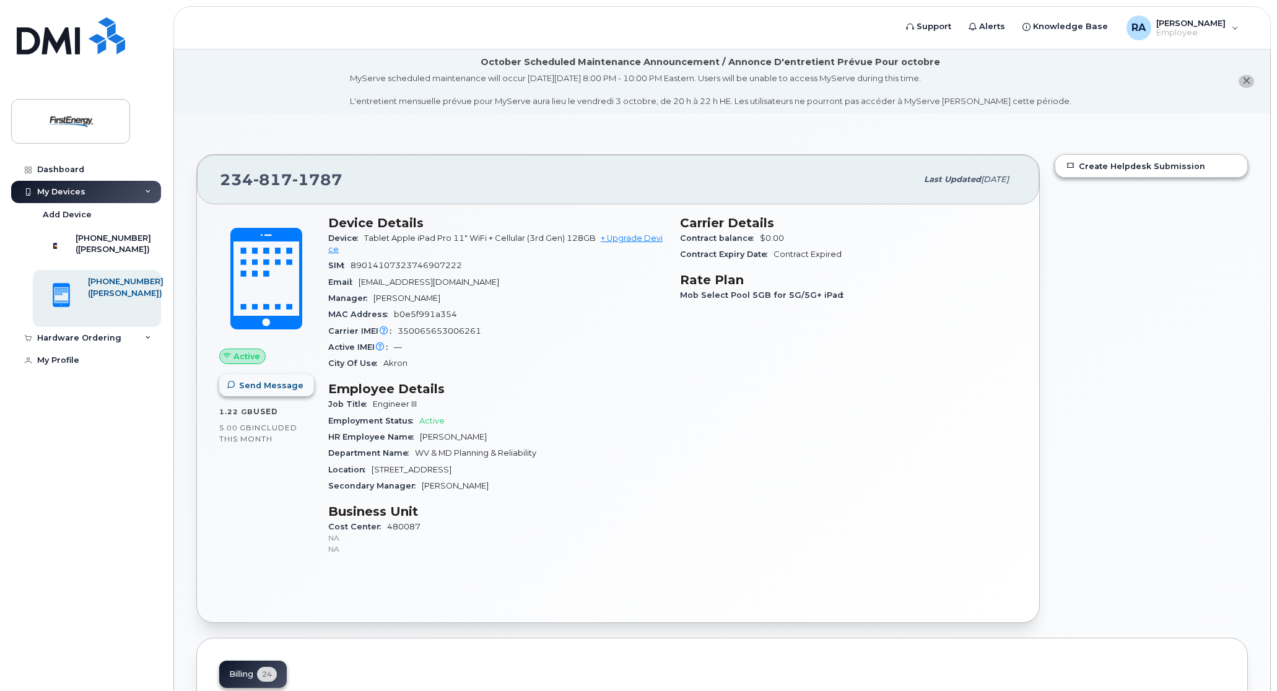
click at [291, 387] on span "Send Message" at bounding box center [271, 386] width 64 height 12
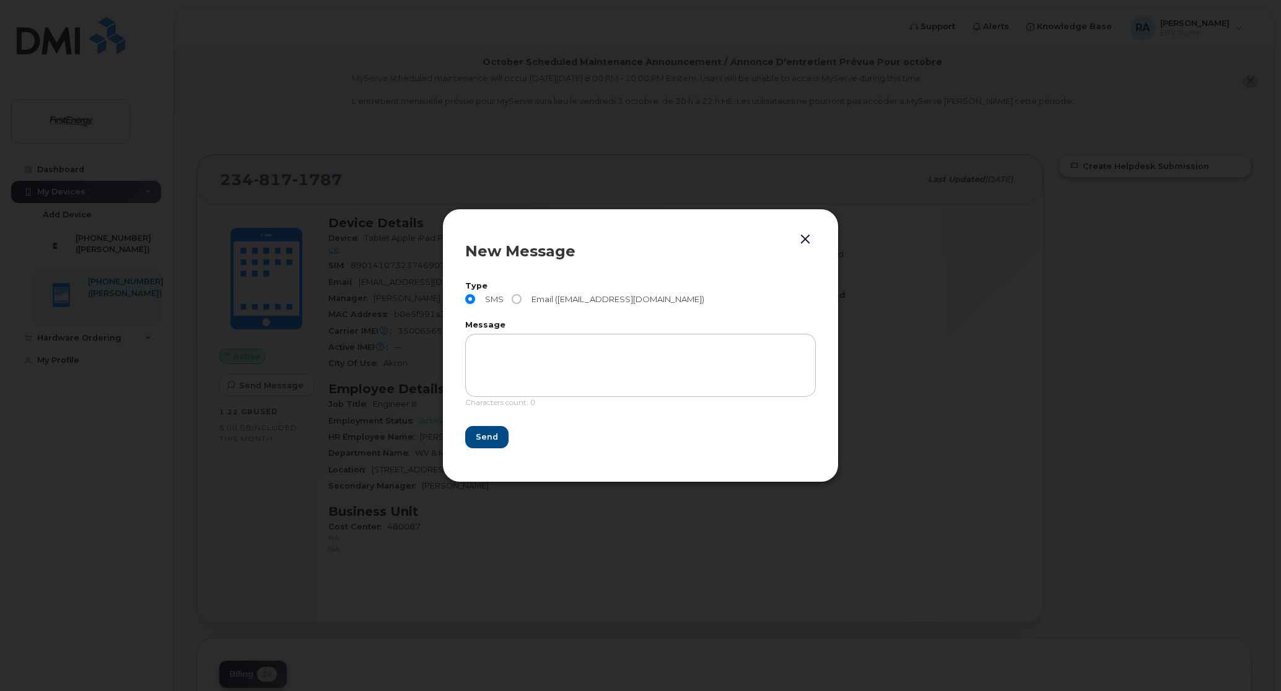
click at [807, 237] on button "button" at bounding box center [805, 239] width 19 height 17
